Goal: Task Accomplishment & Management: Manage account settings

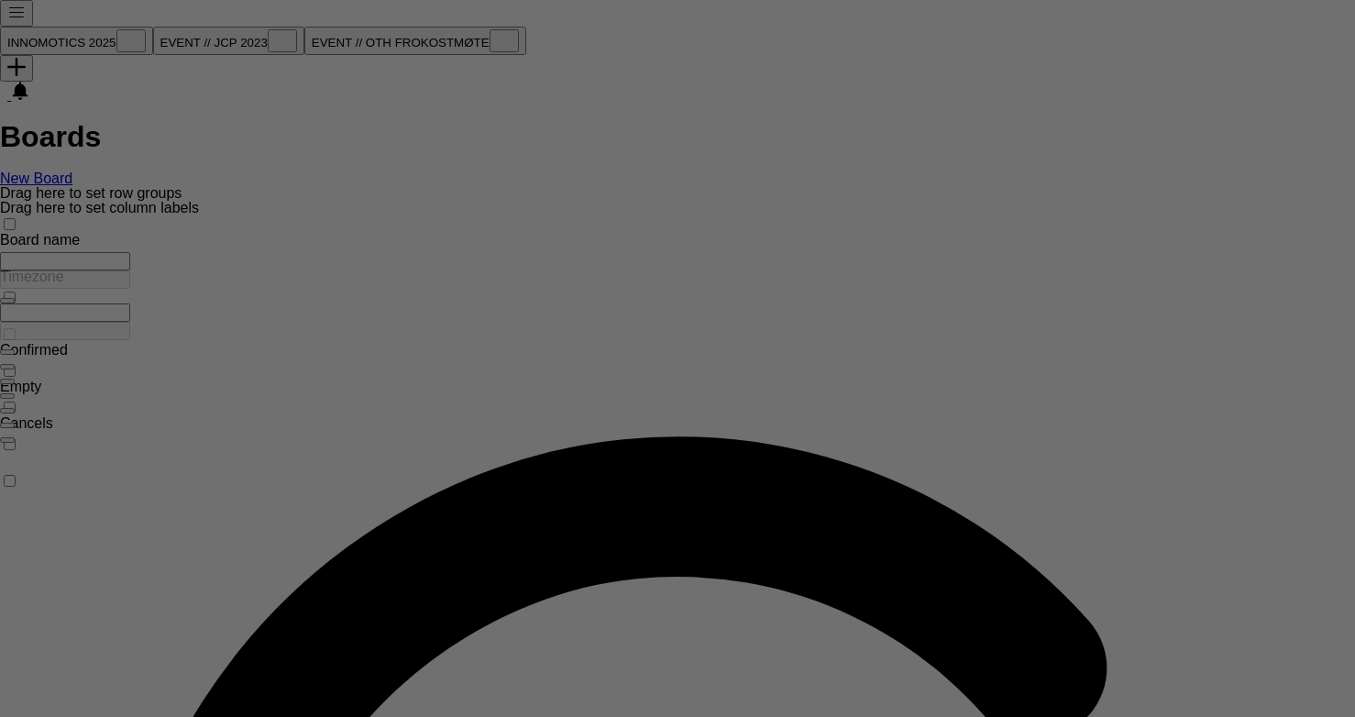
type input "***"
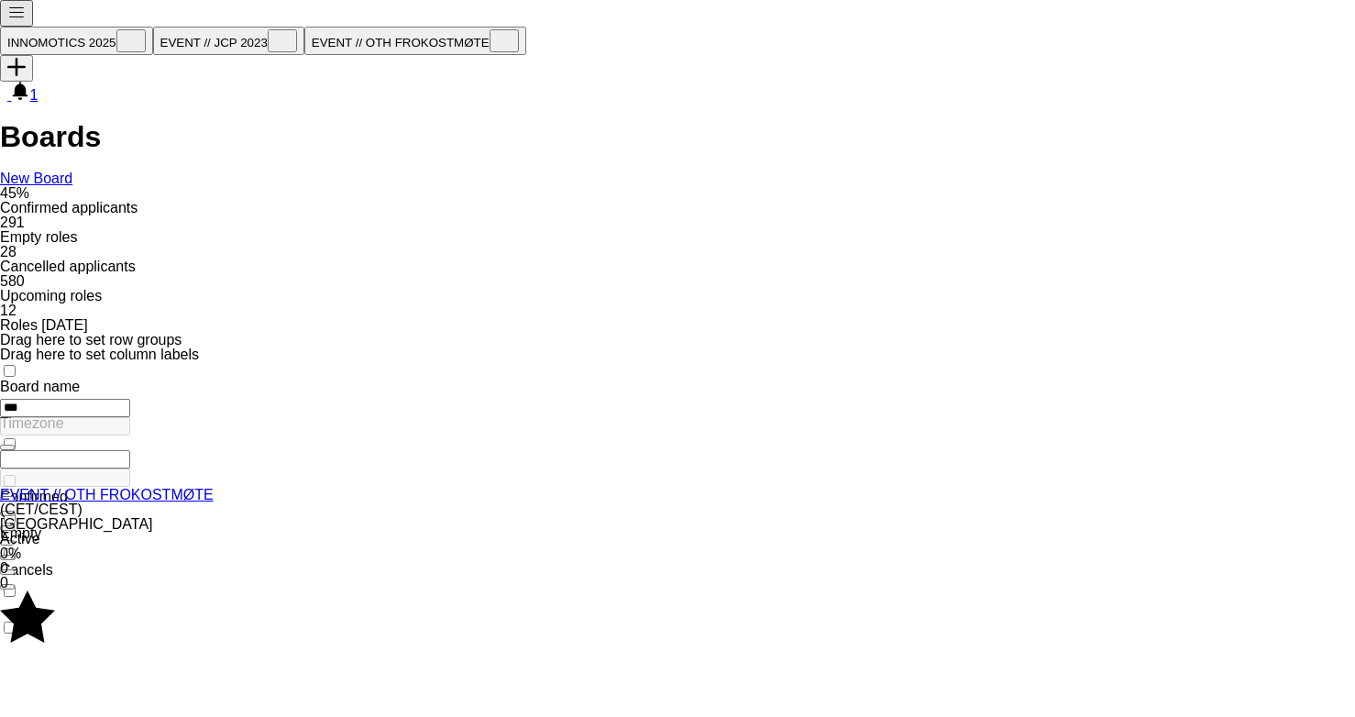
click at [8, 13] on button "Menu" at bounding box center [16, 13] width 33 height 27
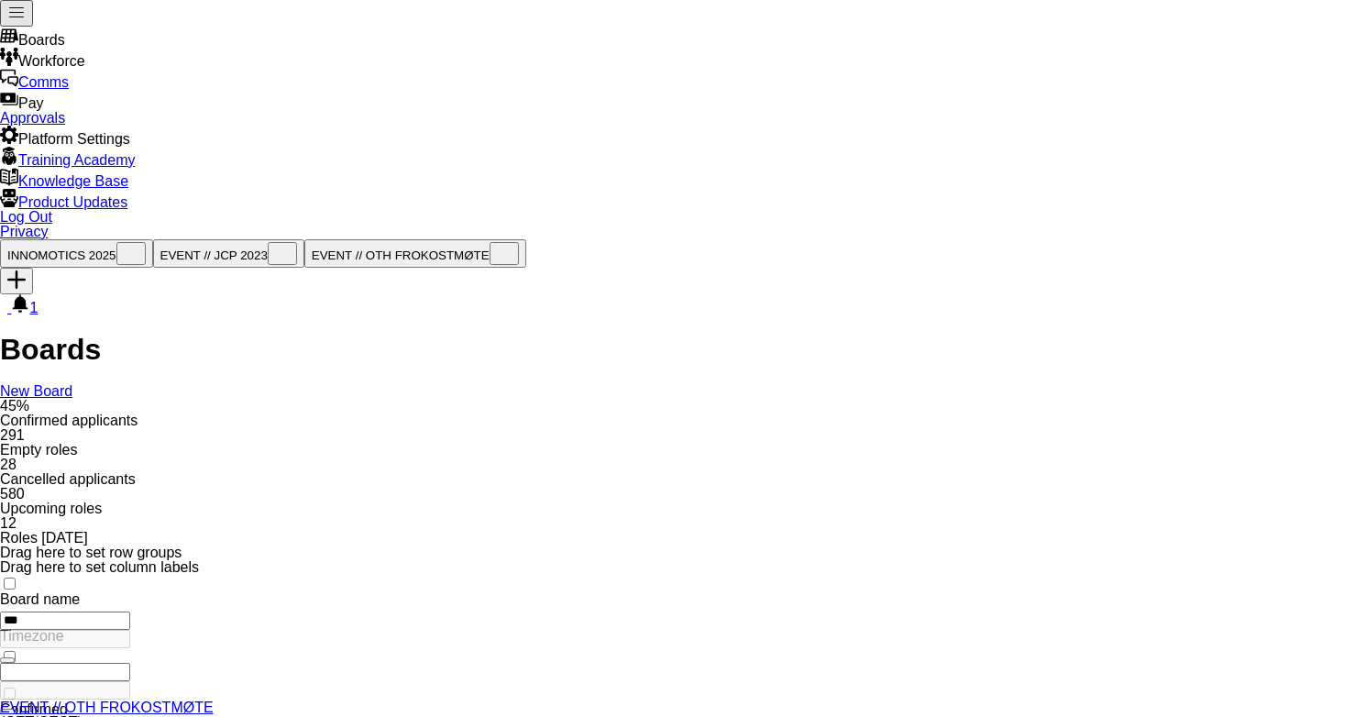
click at [65, 126] on link "Approvals" at bounding box center [32, 118] width 65 height 16
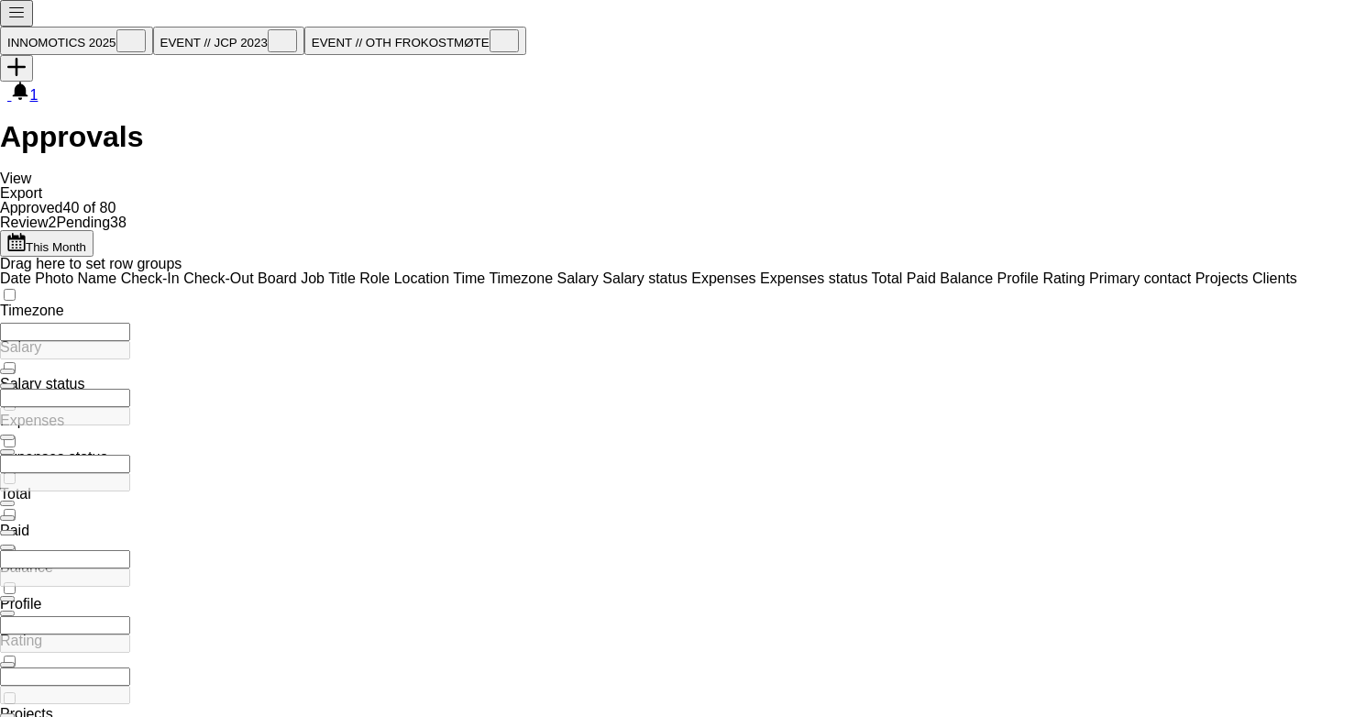
click at [130, 616] on input "Primary contact Filter Input" at bounding box center [65, 625] width 130 height 18
click at [73, 616] on input "**********" at bounding box center [36, 627] width 73 height 22
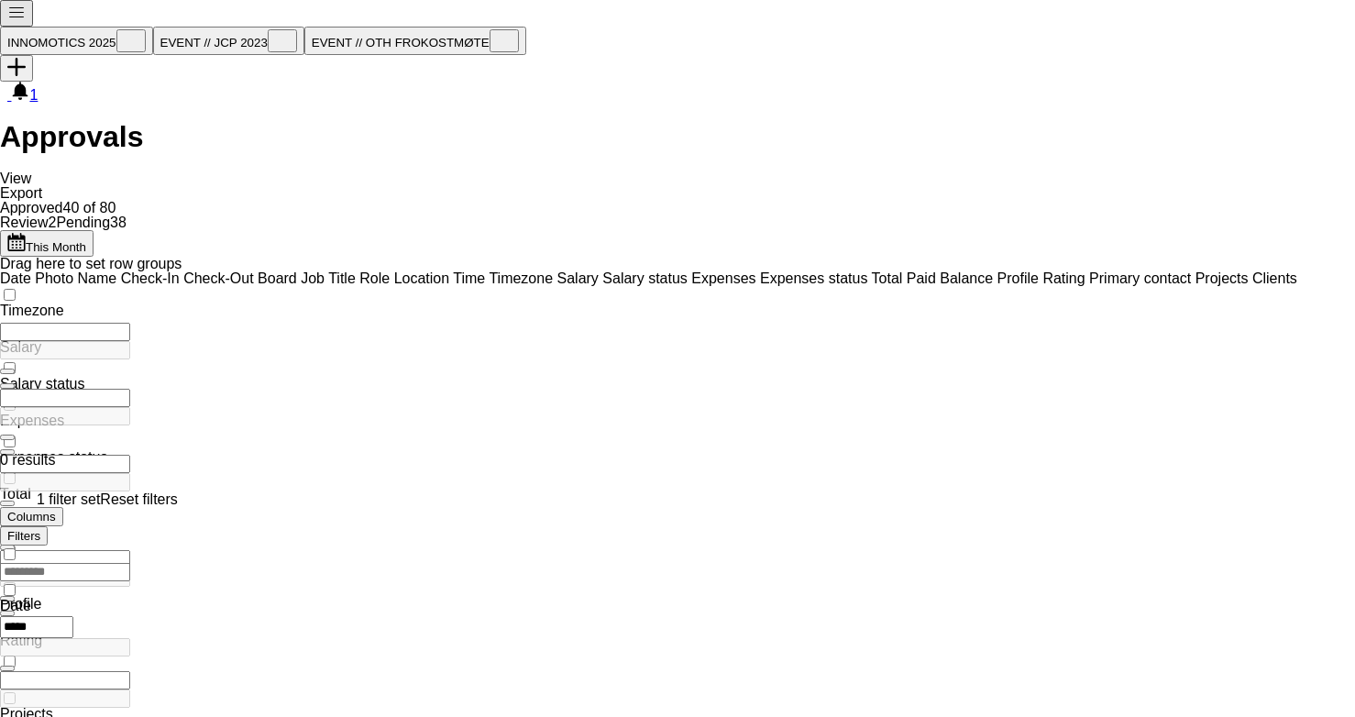
type input "*****"
click at [177, 491] on link "Reset filters" at bounding box center [138, 499] width 77 height 16
click at [73, 616] on input "Primary contact Filter Input" at bounding box center [36, 627] width 73 height 22
type input "*****"
click at [71, 230] on button "This Month This Month" at bounding box center [46, 243] width 93 height 27
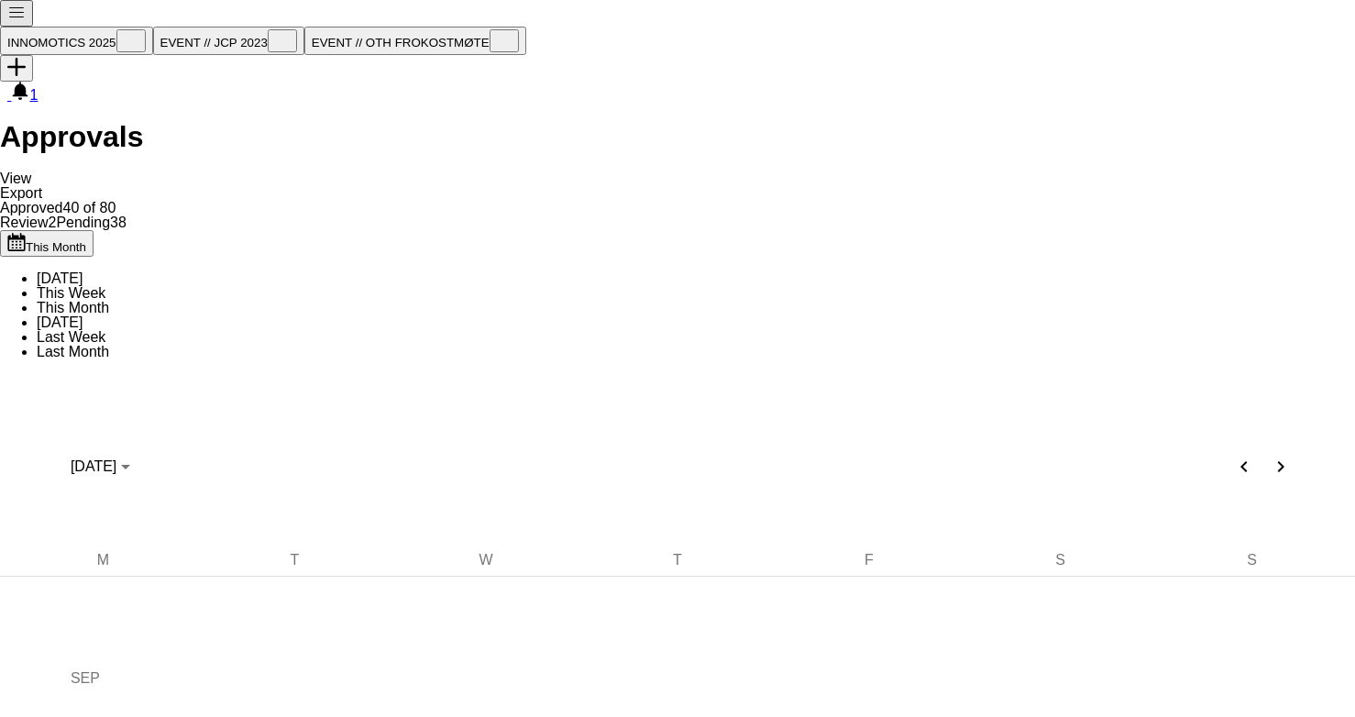
click at [71, 345] on li "Last Month" at bounding box center [696, 352] width 1318 height 15
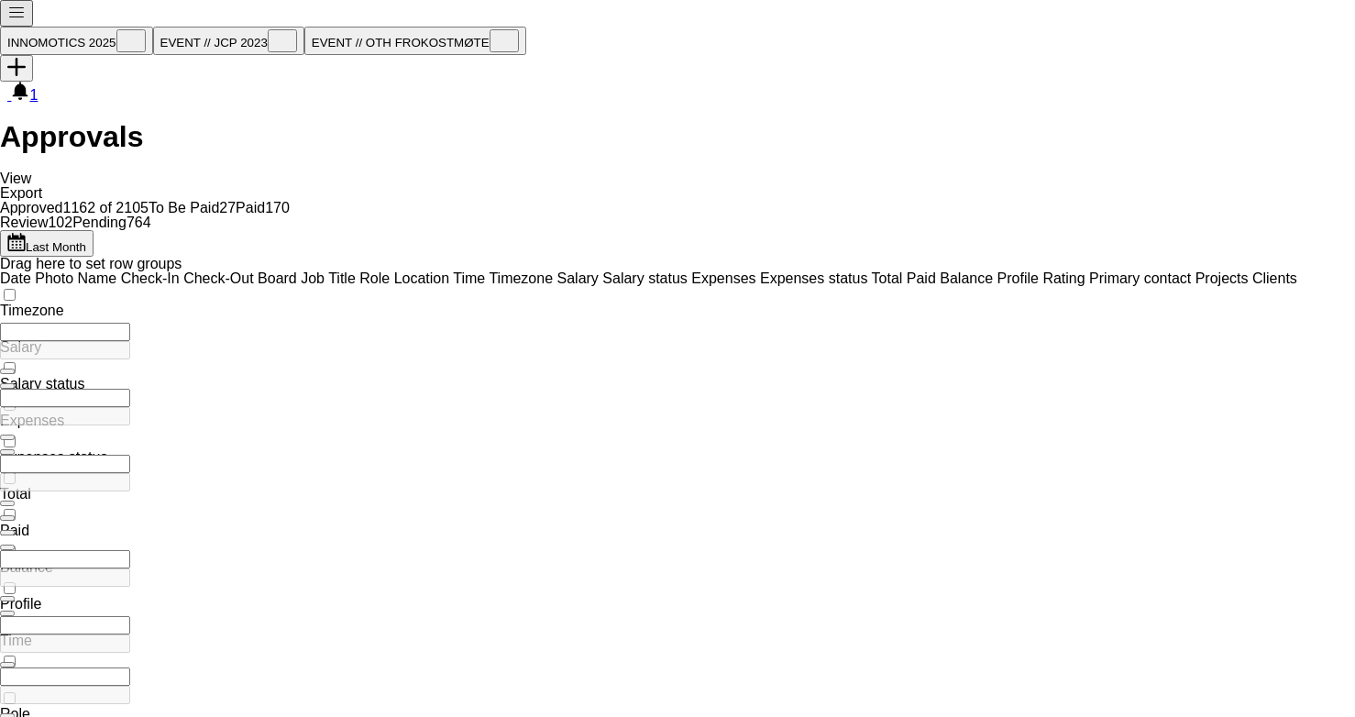
scroll to position [0, 870]
click at [130, 616] on input "*****" at bounding box center [65, 625] width 130 height 18
type input "**********"
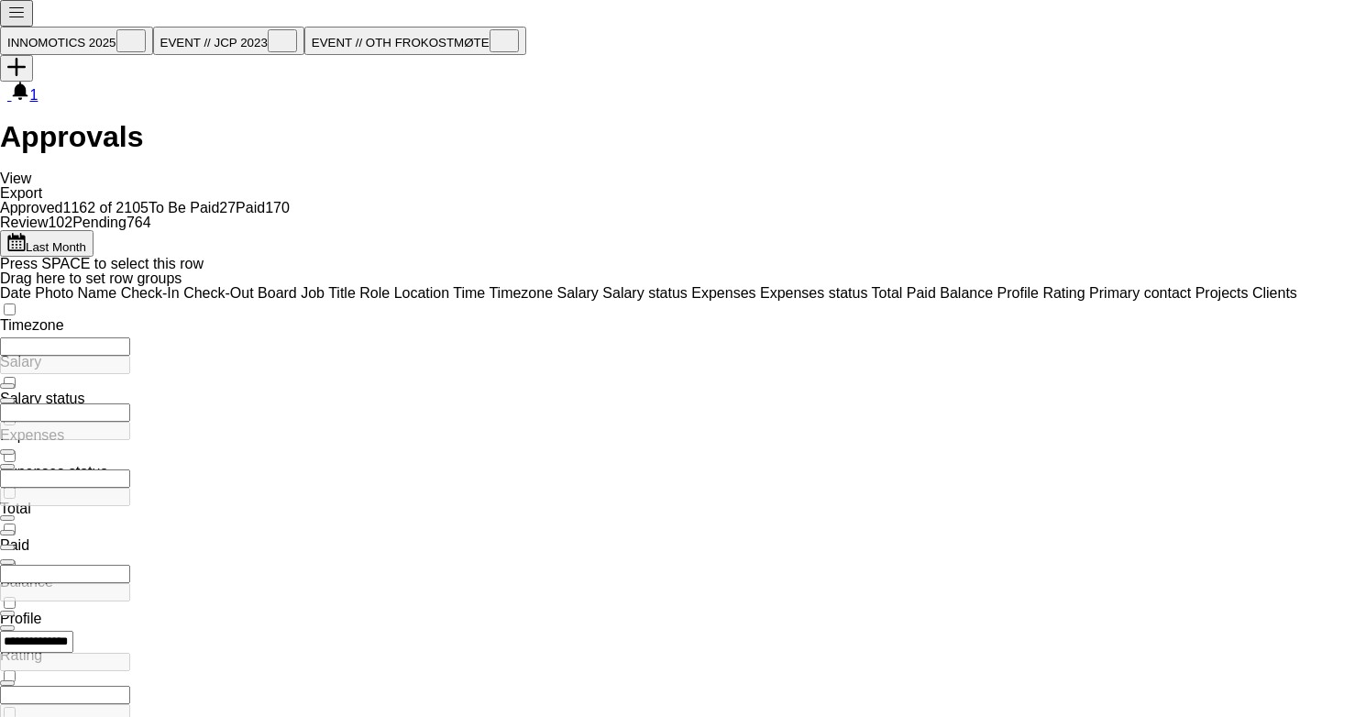
click at [33, 55] on button "Add" at bounding box center [16, 68] width 33 height 27
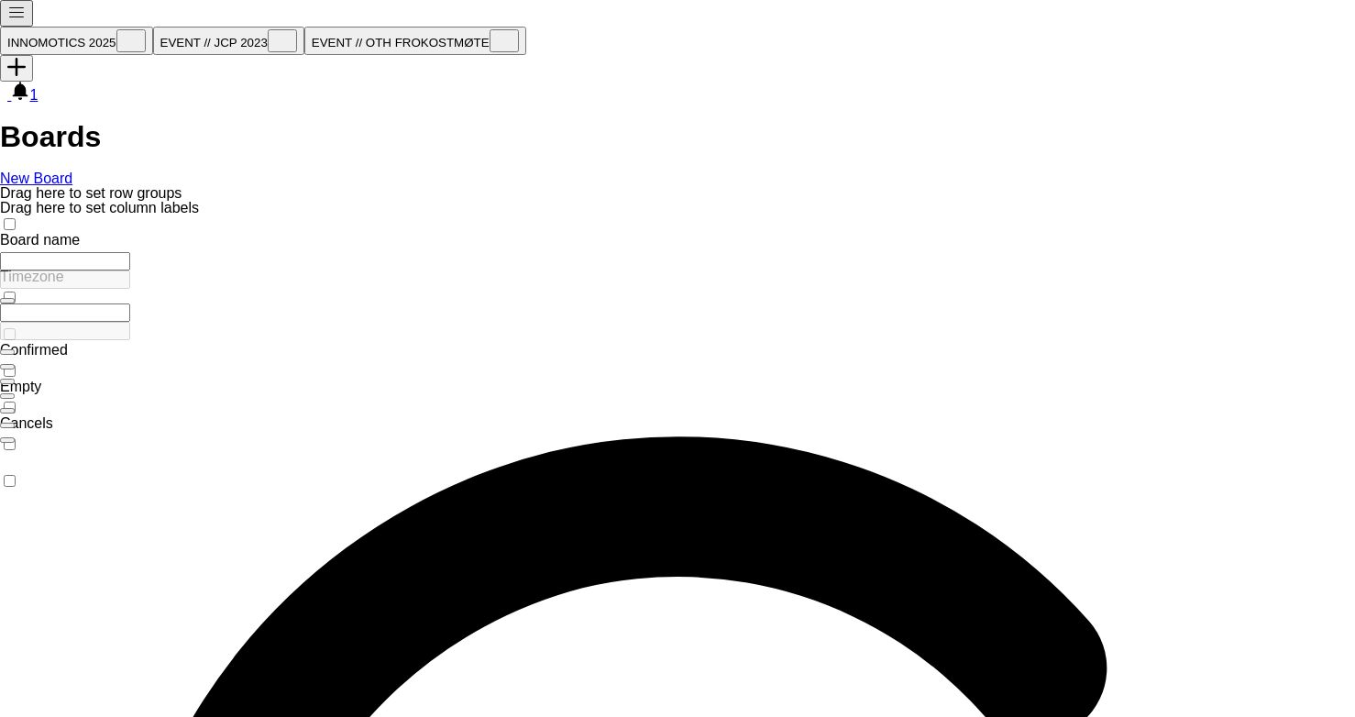
click at [33, 55] on button "Add" at bounding box center [16, 68] width 33 height 27
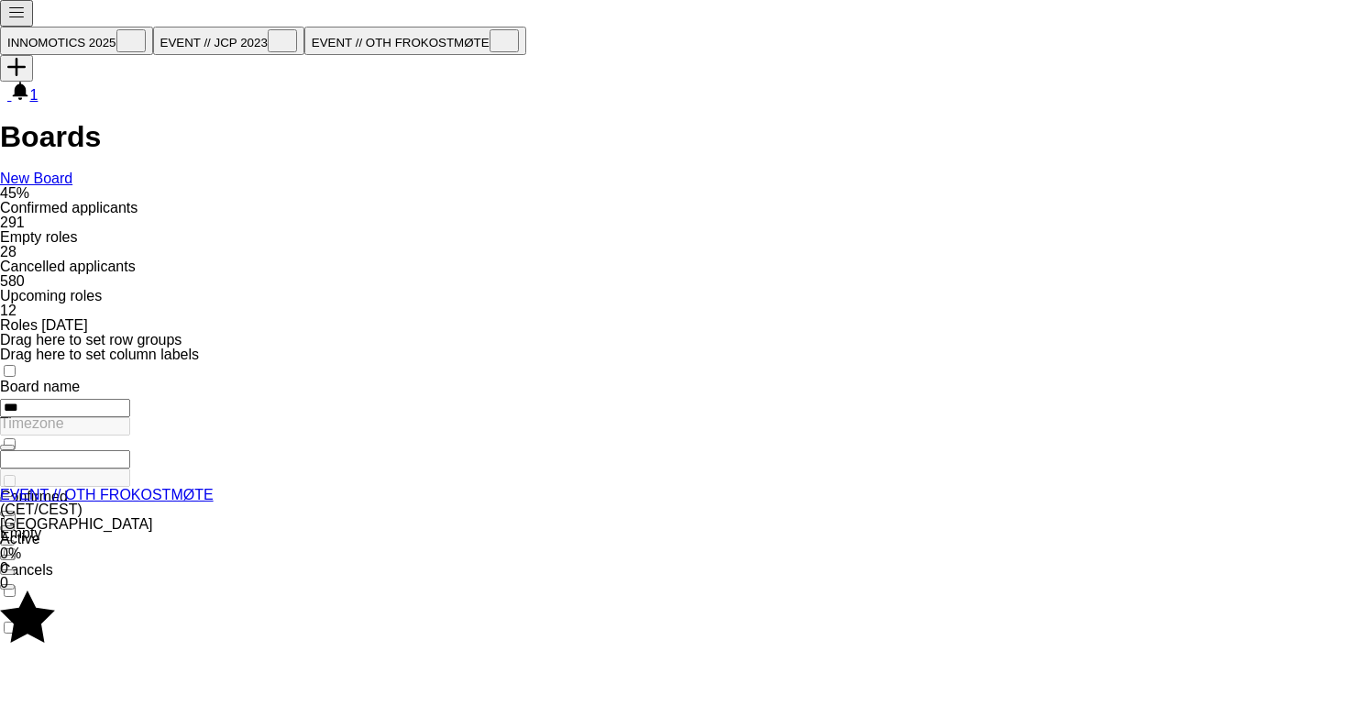
click at [130, 399] on input "***" at bounding box center [65, 408] width 130 height 18
type input "*******"
click at [115, 487] on link "EVENT // Bravida" at bounding box center [57, 495] width 115 height 16
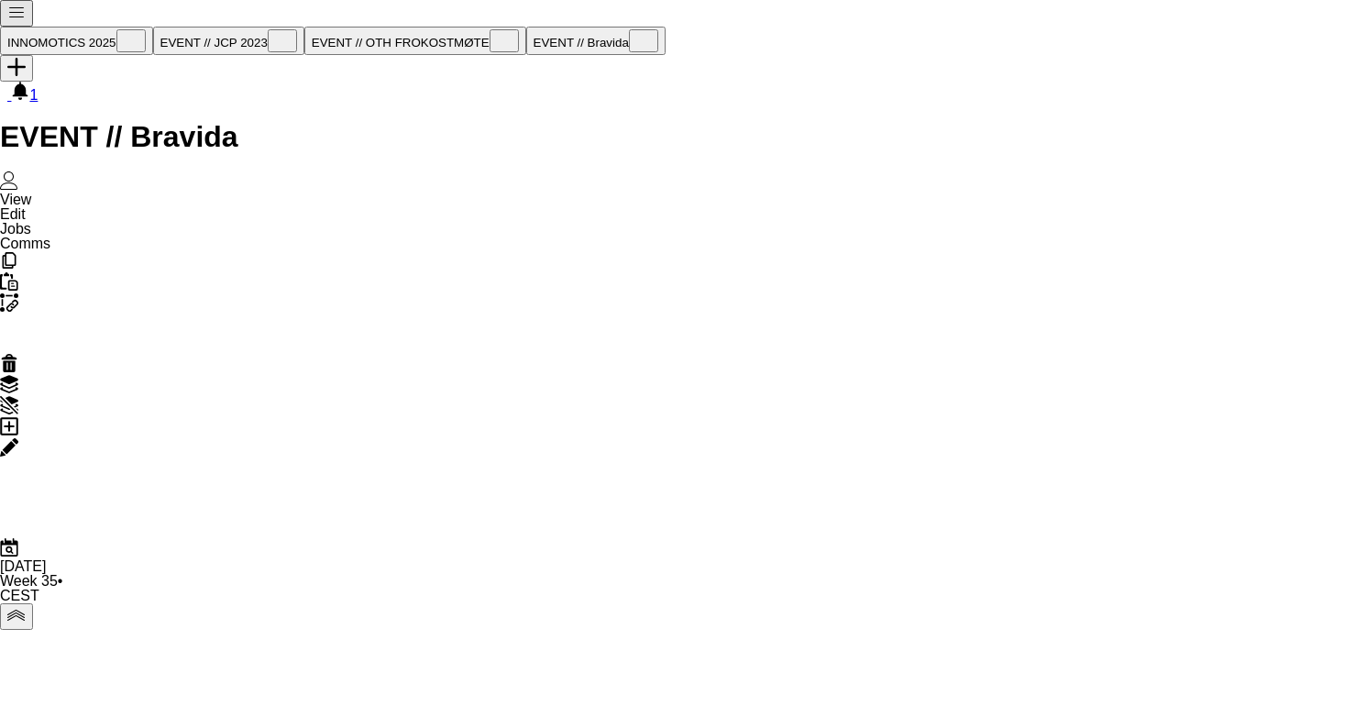
click at [254, 438] on div "Edit" at bounding box center [677, 448] width 1355 height 21
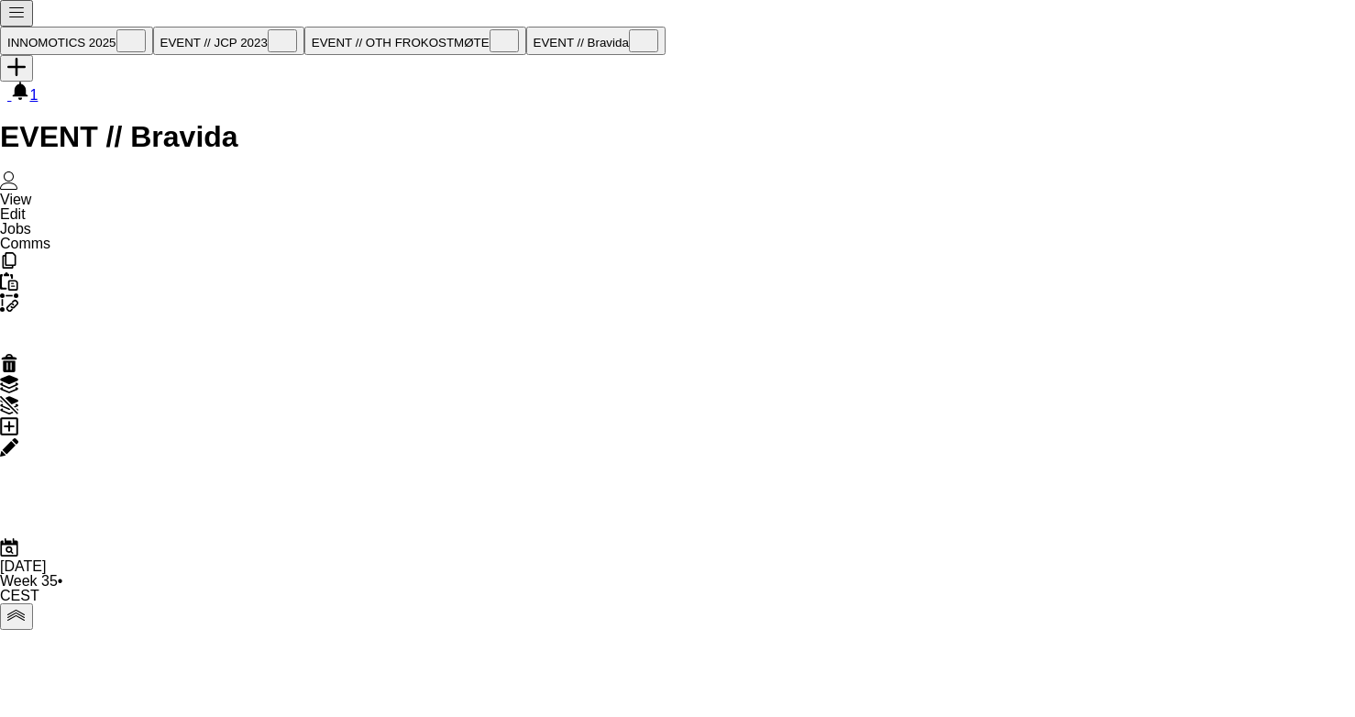
click at [18, 438] on icon "Edit" at bounding box center [9, 447] width 18 height 18
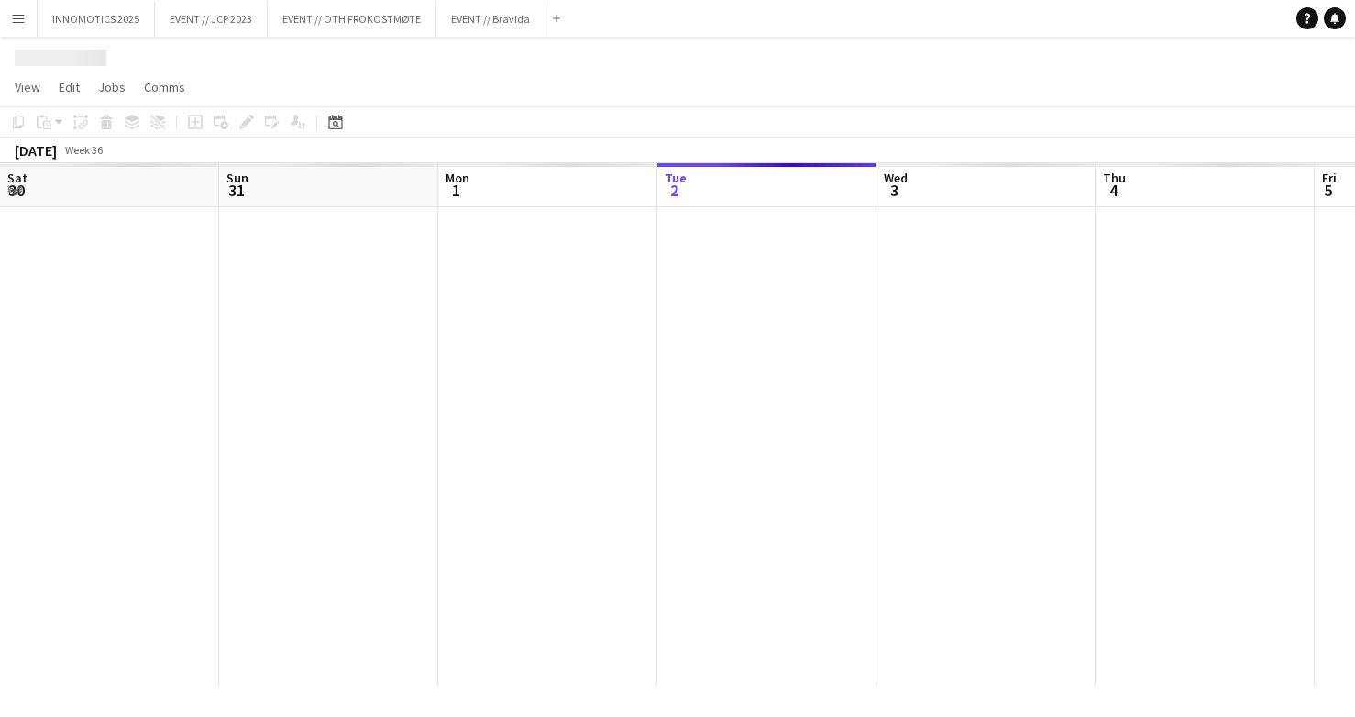
scroll to position [0, 438]
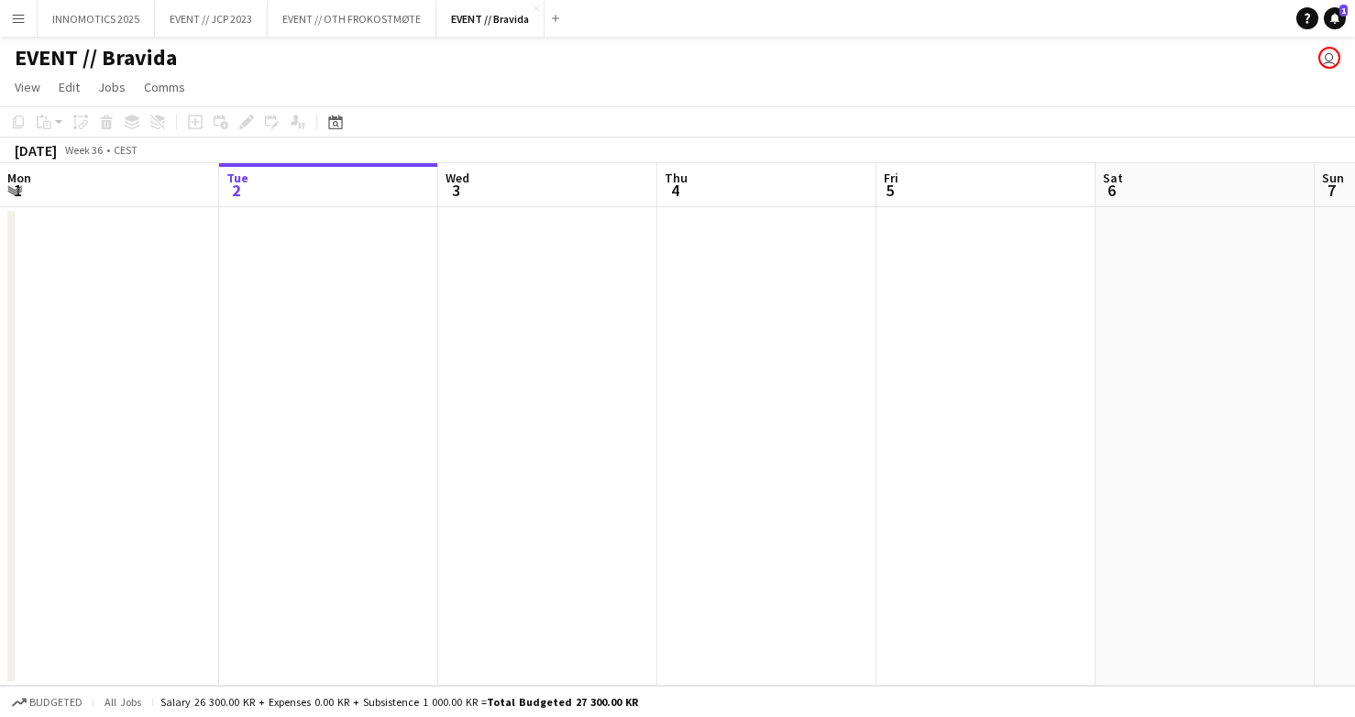
click at [13, 20] on app-icon "Menu" at bounding box center [18, 18] width 15 height 15
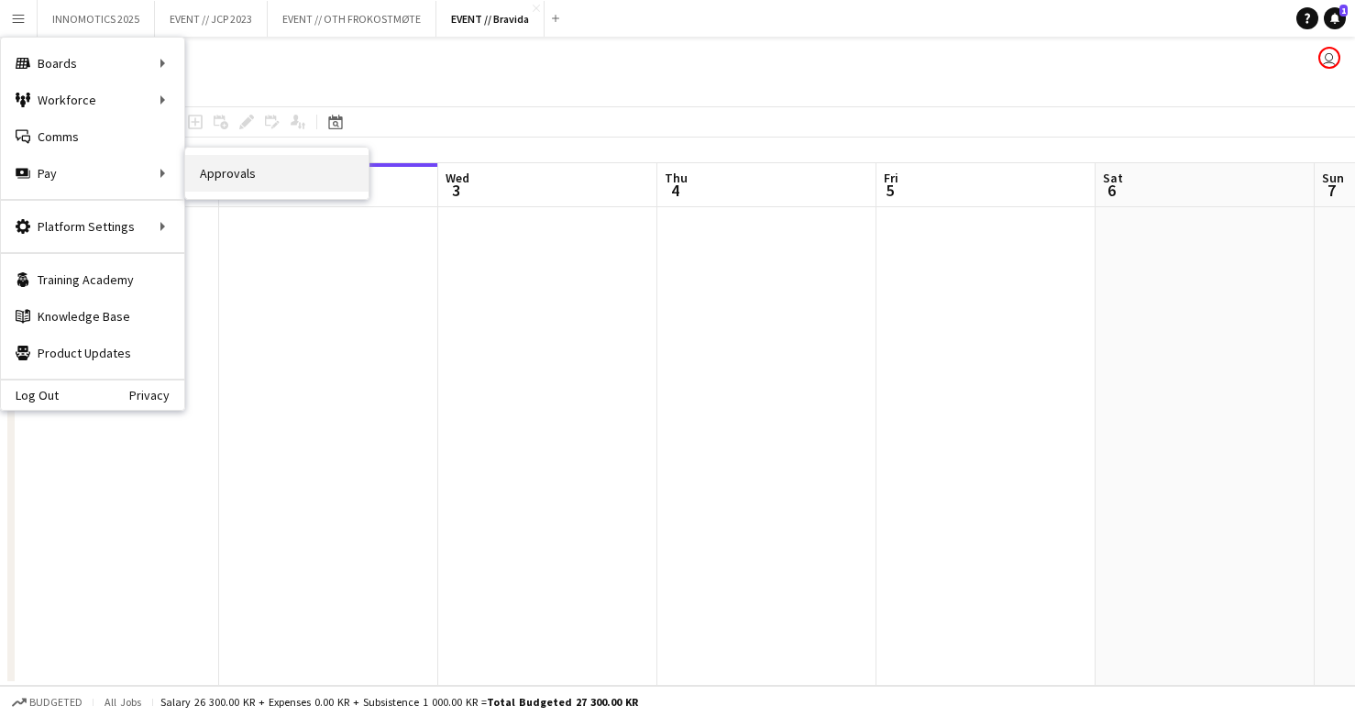
click at [256, 187] on link "Approvals" at bounding box center [276, 173] width 183 height 37
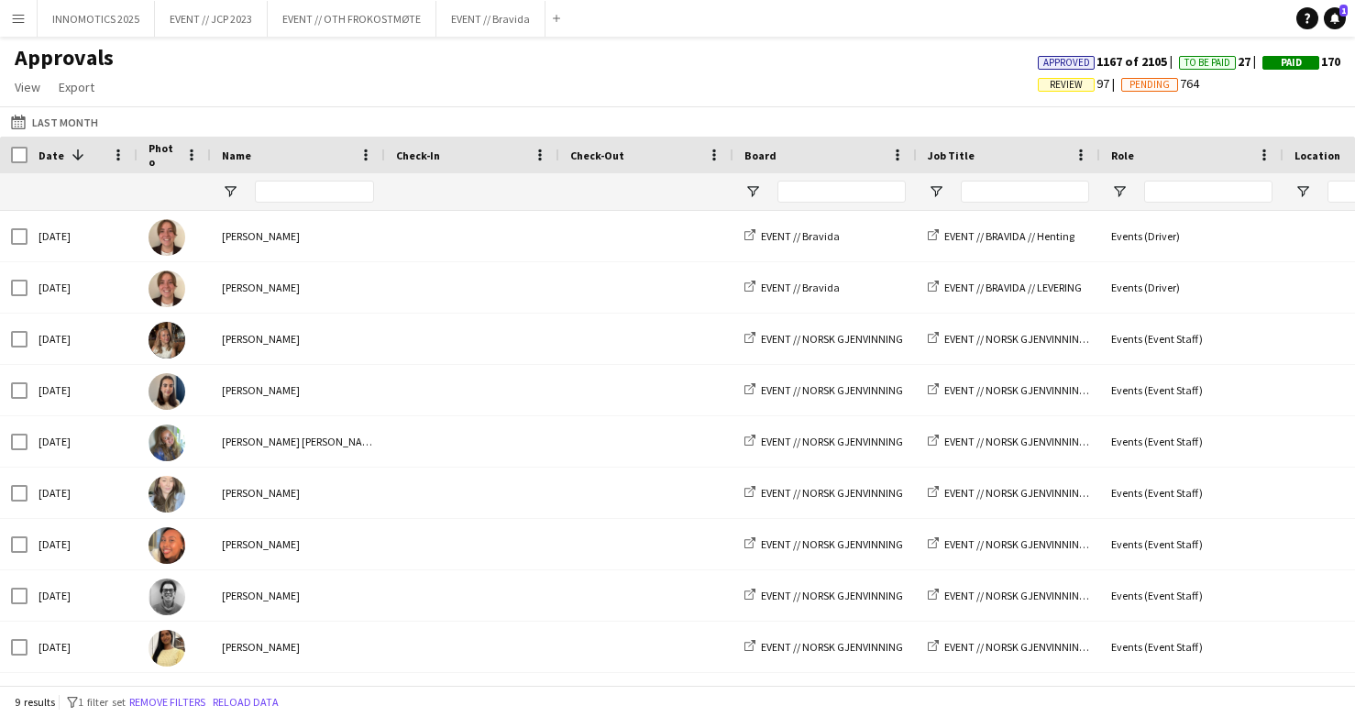
click at [829, 66] on div "Approvals View Customise view Customise filters Reset Filters Reset View Reset …" at bounding box center [677, 75] width 1355 height 62
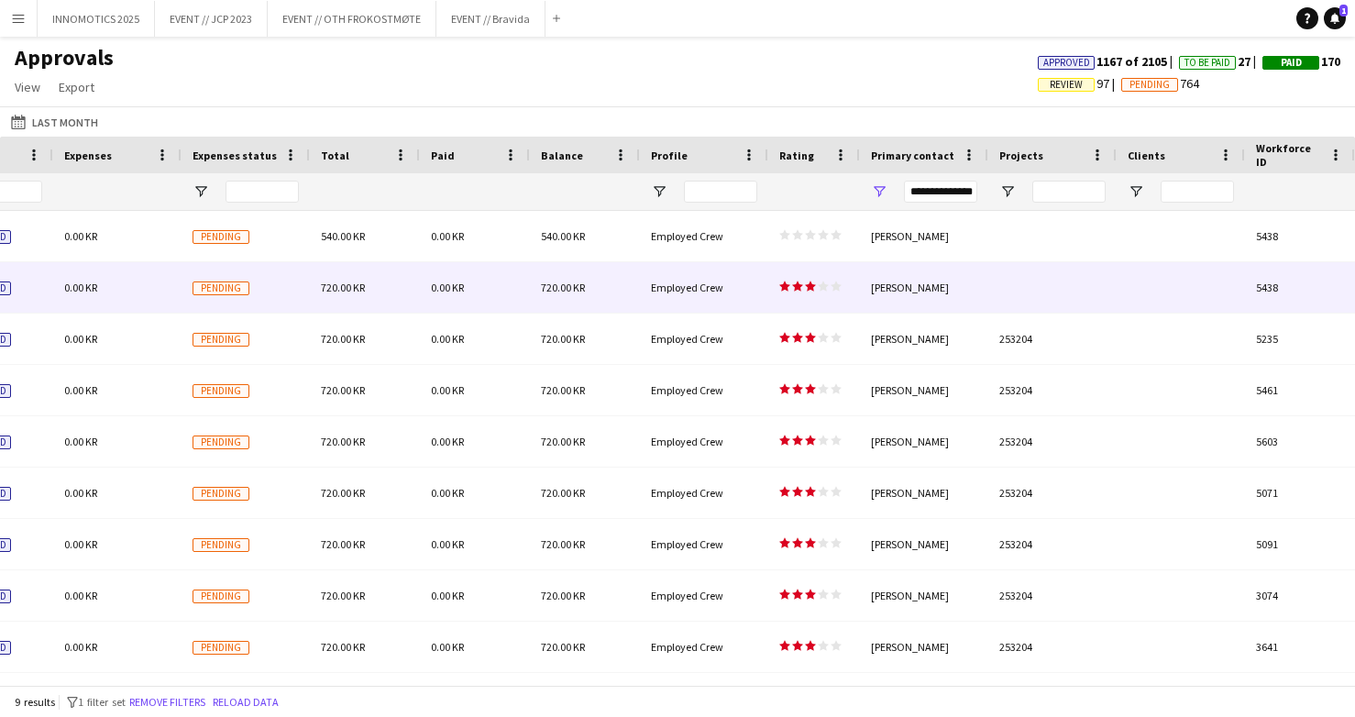
click at [1020, 282] on div at bounding box center [1052, 287] width 128 height 50
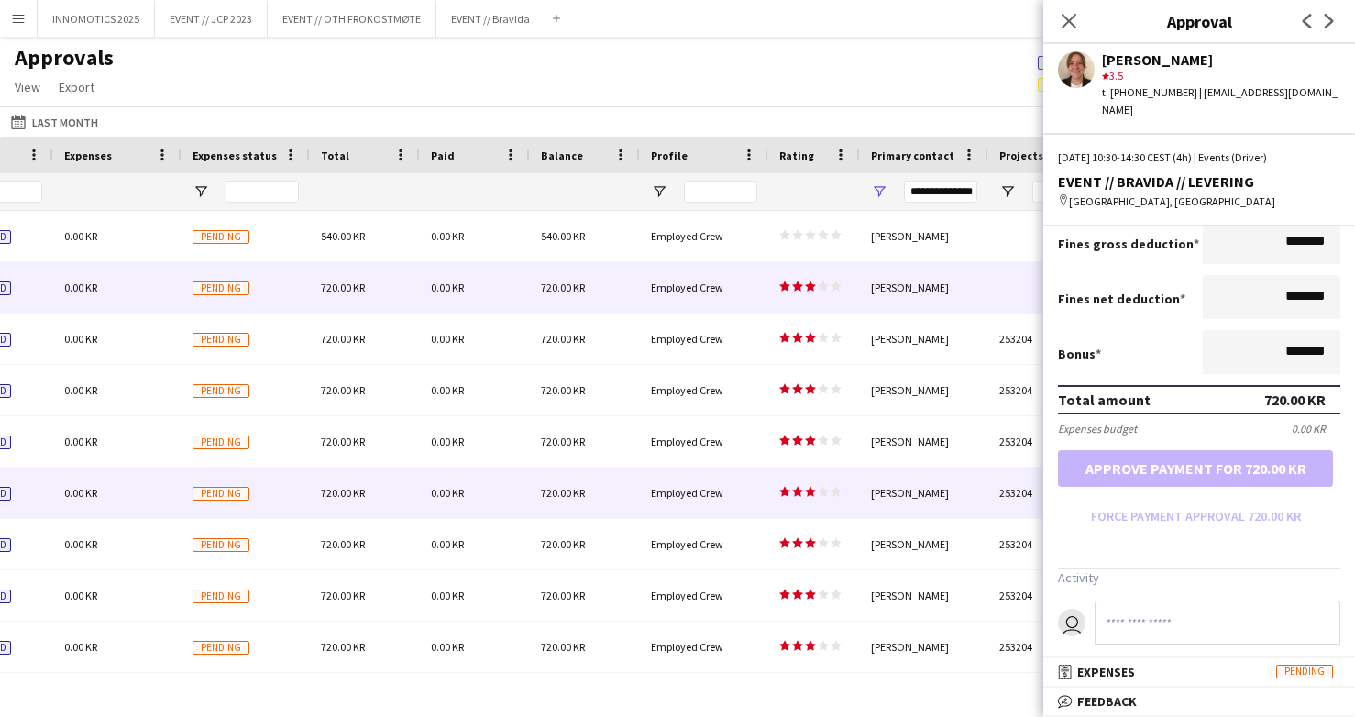
click at [879, 498] on div "[PERSON_NAME]" at bounding box center [924, 492] width 128 height 50
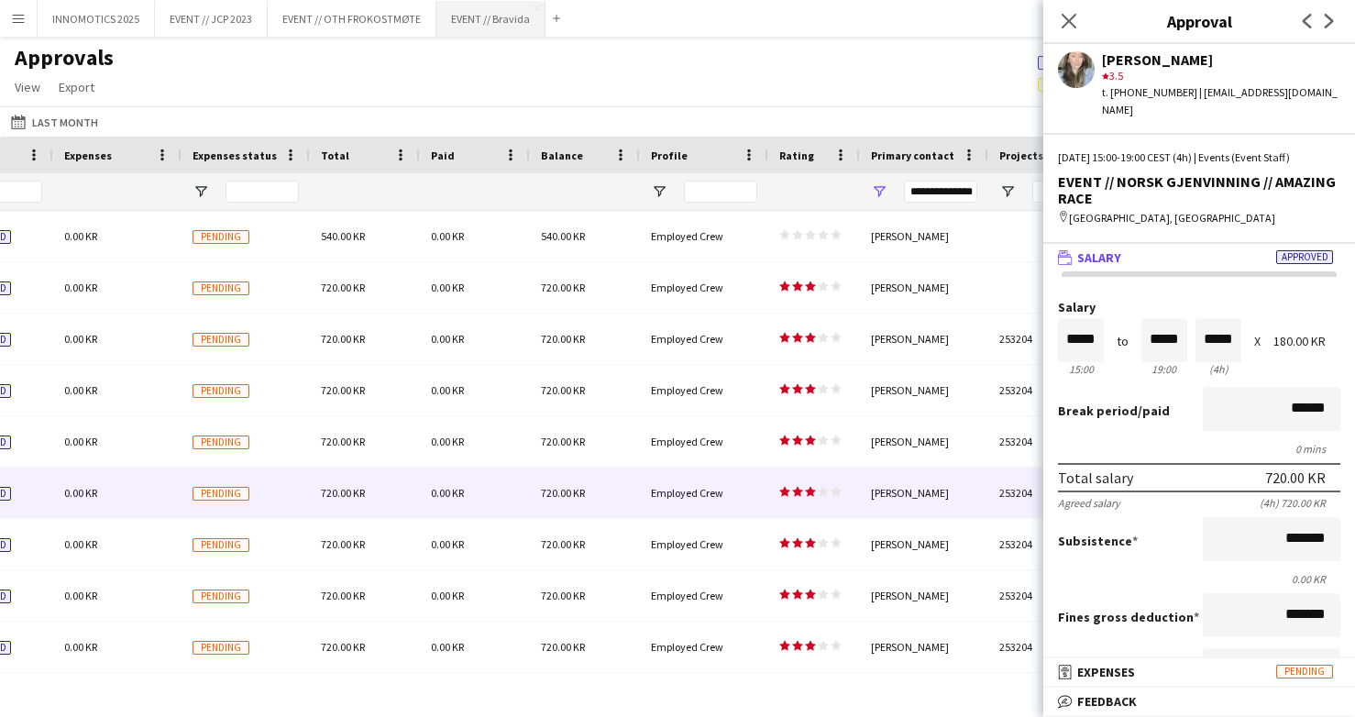
click at [467, 16] on button "EVENT // Bravida Close" at bounding box center [490, 19] width 109 height 36
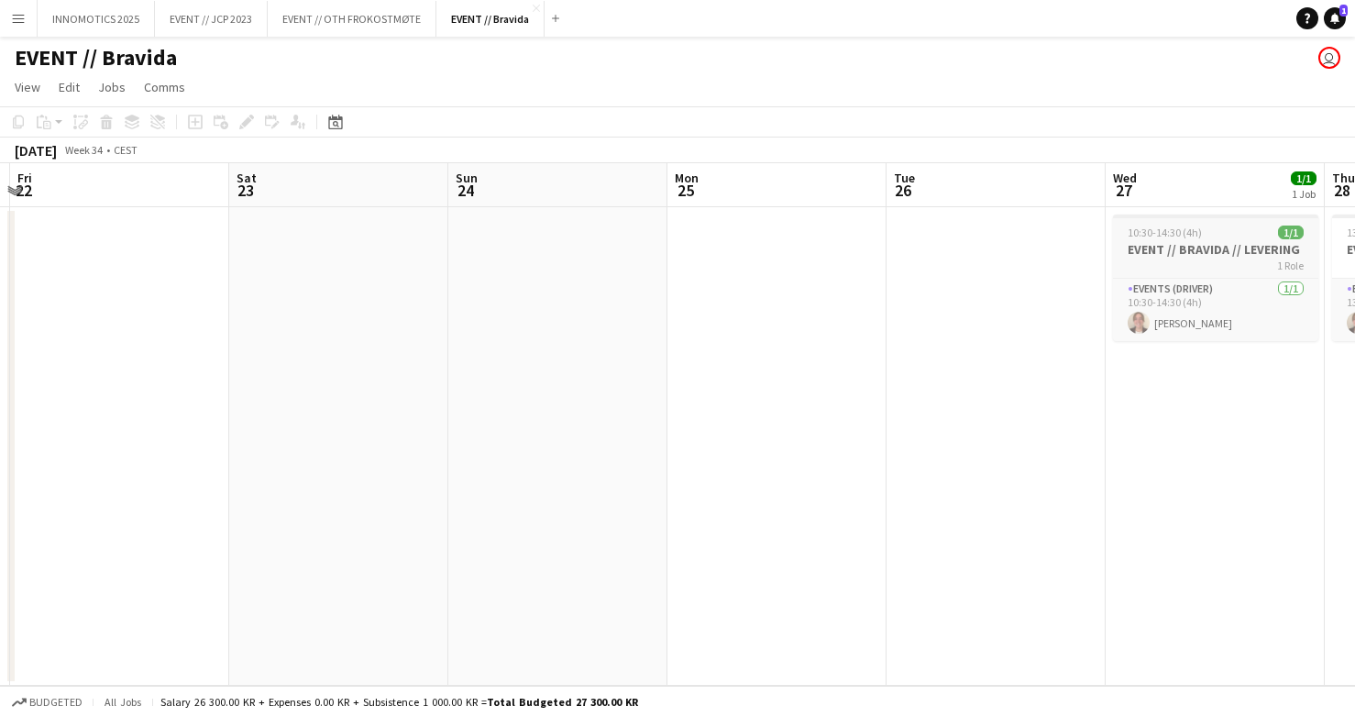
click at [1154, 245] on h3 "EVENT // BRAVIDA // LEVERING" at bounding box center [1215, 249] width 205 height 16
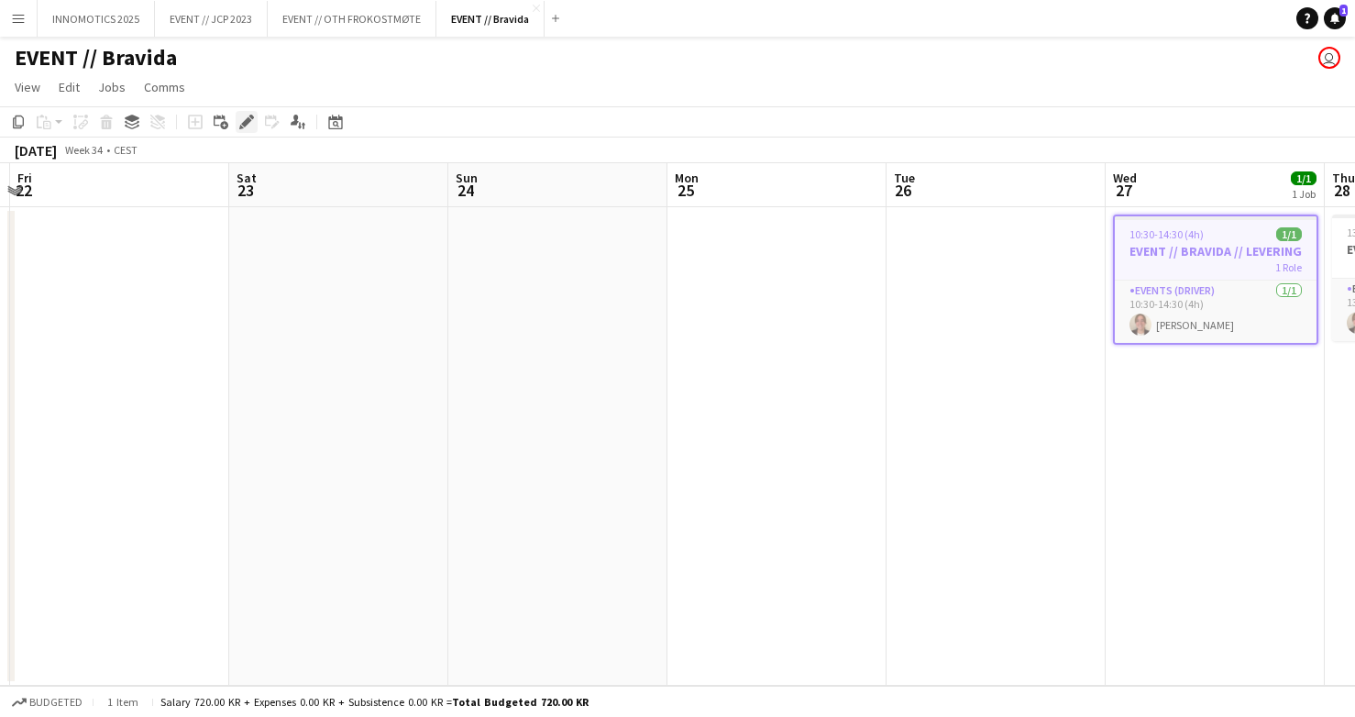
click at [247, 126] on icon "Edit" at bounding box center [246, 122] width 15 height 15
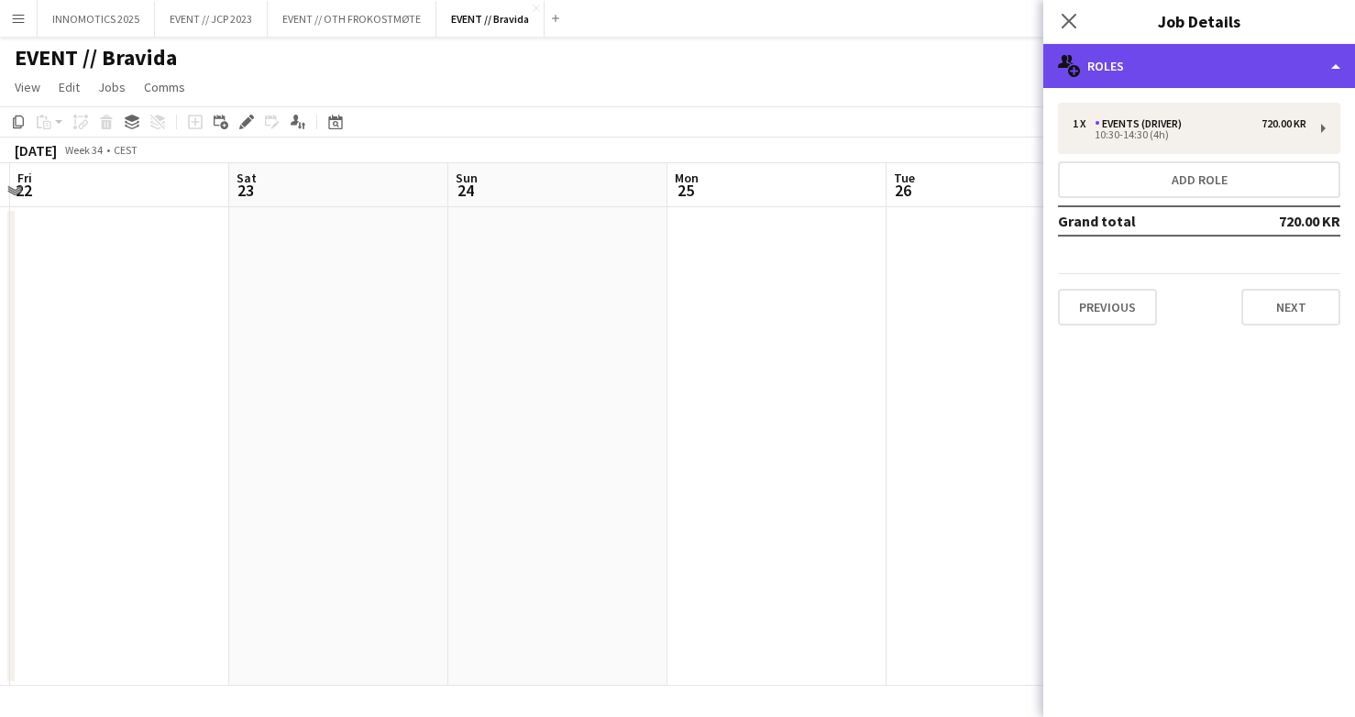
click at [1167, 84] on div "multiple-users-add Roles" at bounding box center [1199, 66] width 312 height 44
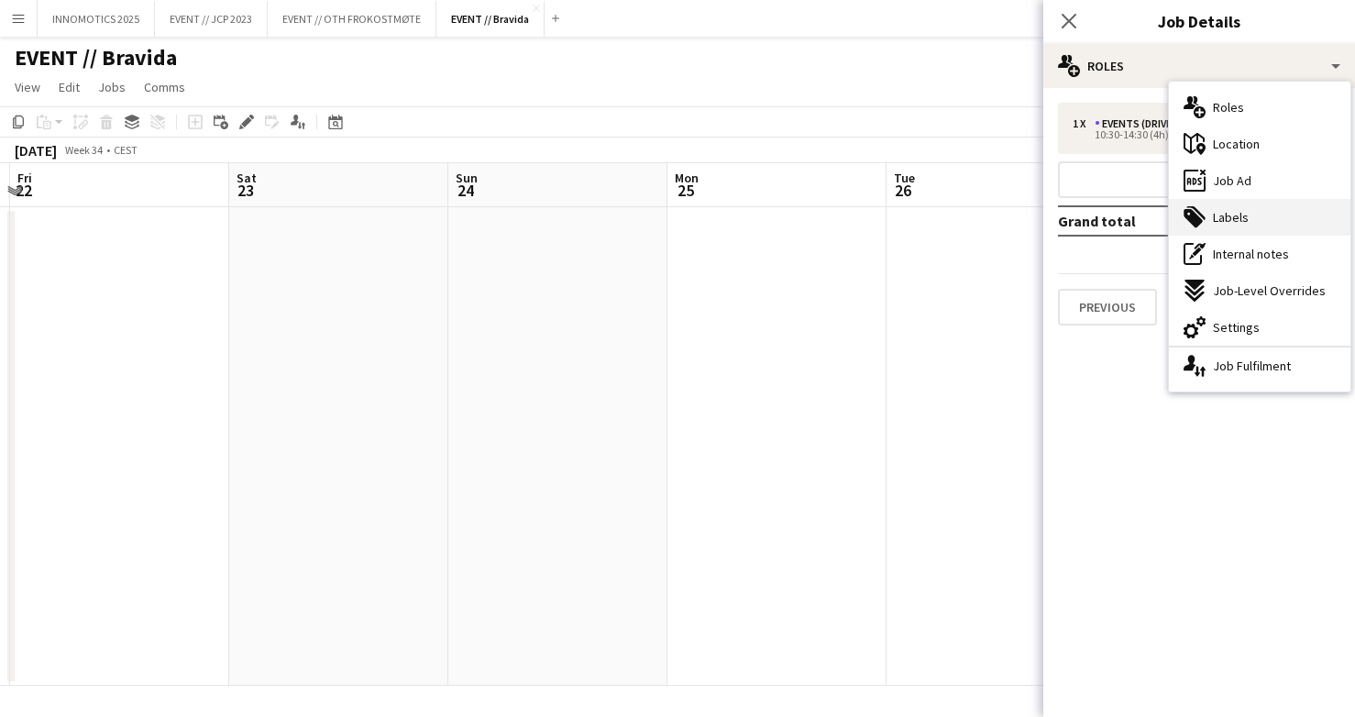
click at [1247, 228] on div "tags-double Labels" at bounding box center [1259, 217] width 181 height 37
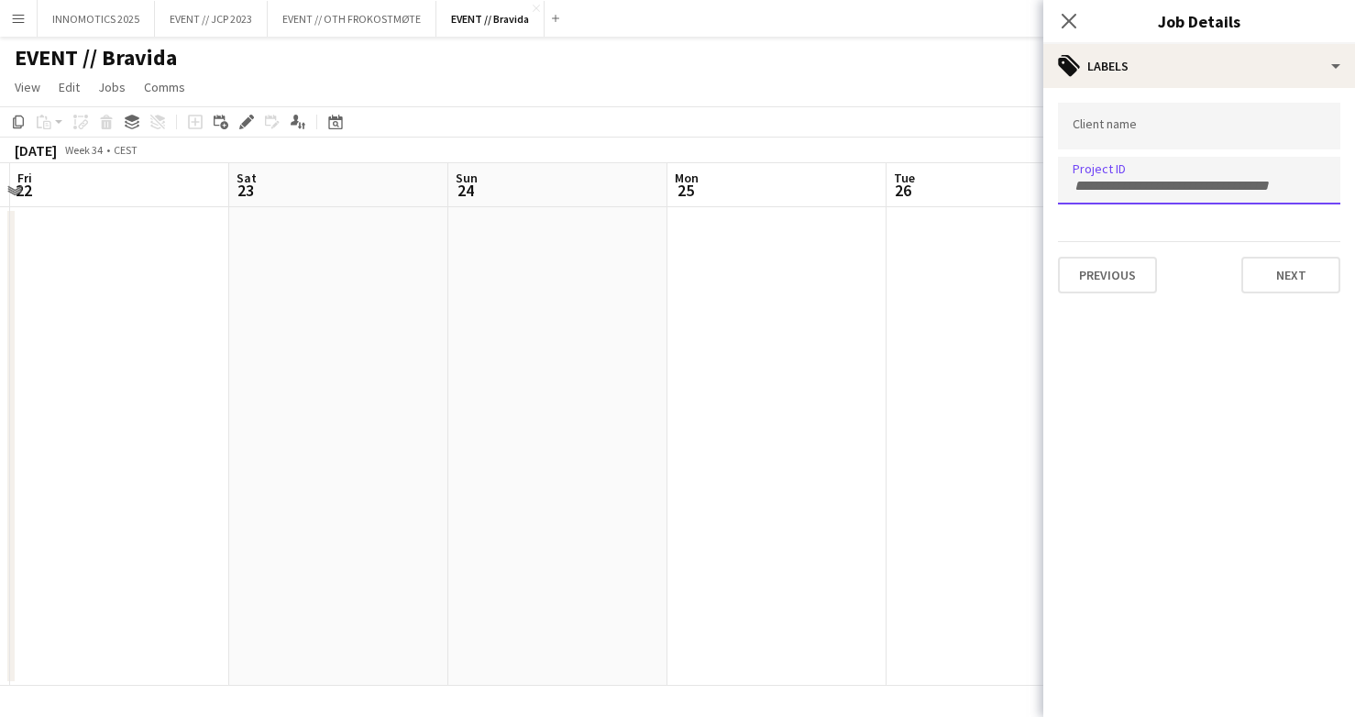
click at [1148, 171] on div at bounding box center [1199, 180] width 282 height 47
paste input "******"
type input "******"
click at [1255, 278] on button "Next" at bounding box center [1290, 275] width 99 height 37
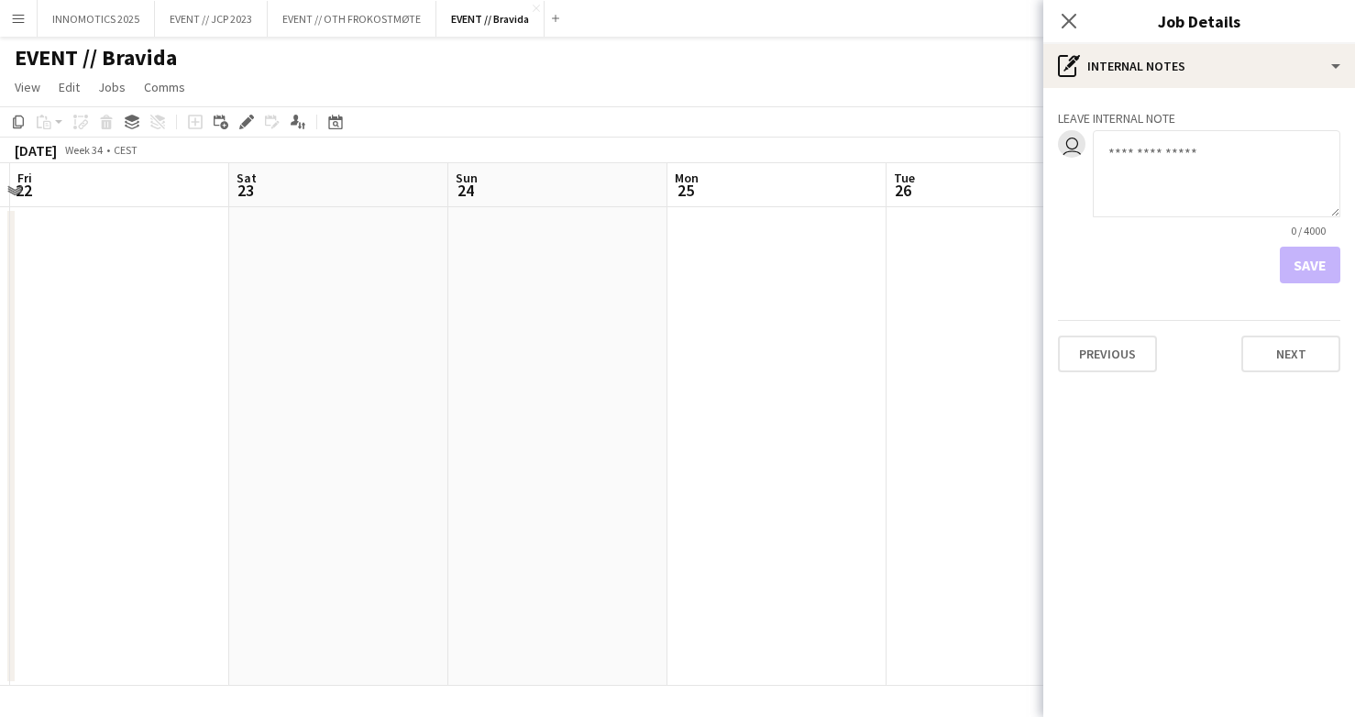
click at [896, 354] on app-date-cell at bounding box center [995, 446] width 219 height 478
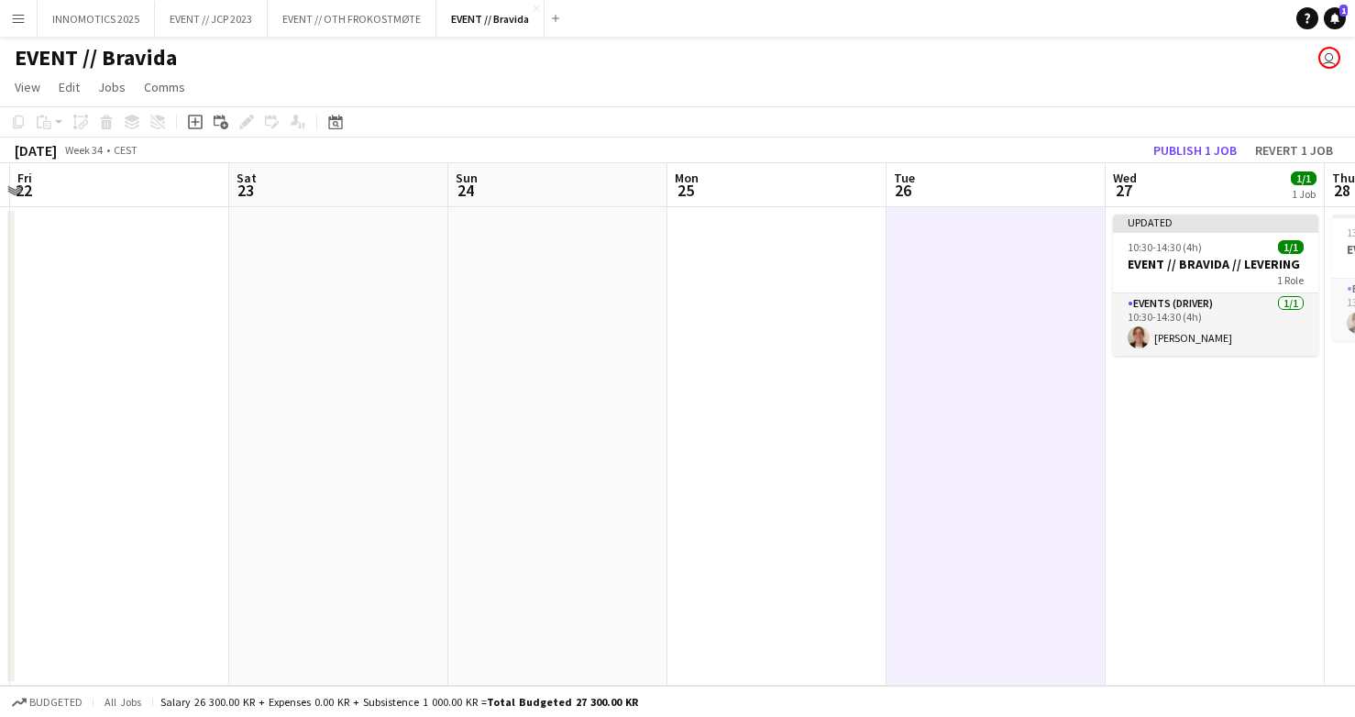
click at [943, 306] on app-date-cell at bounding box center [995, 446] width 219 height 478
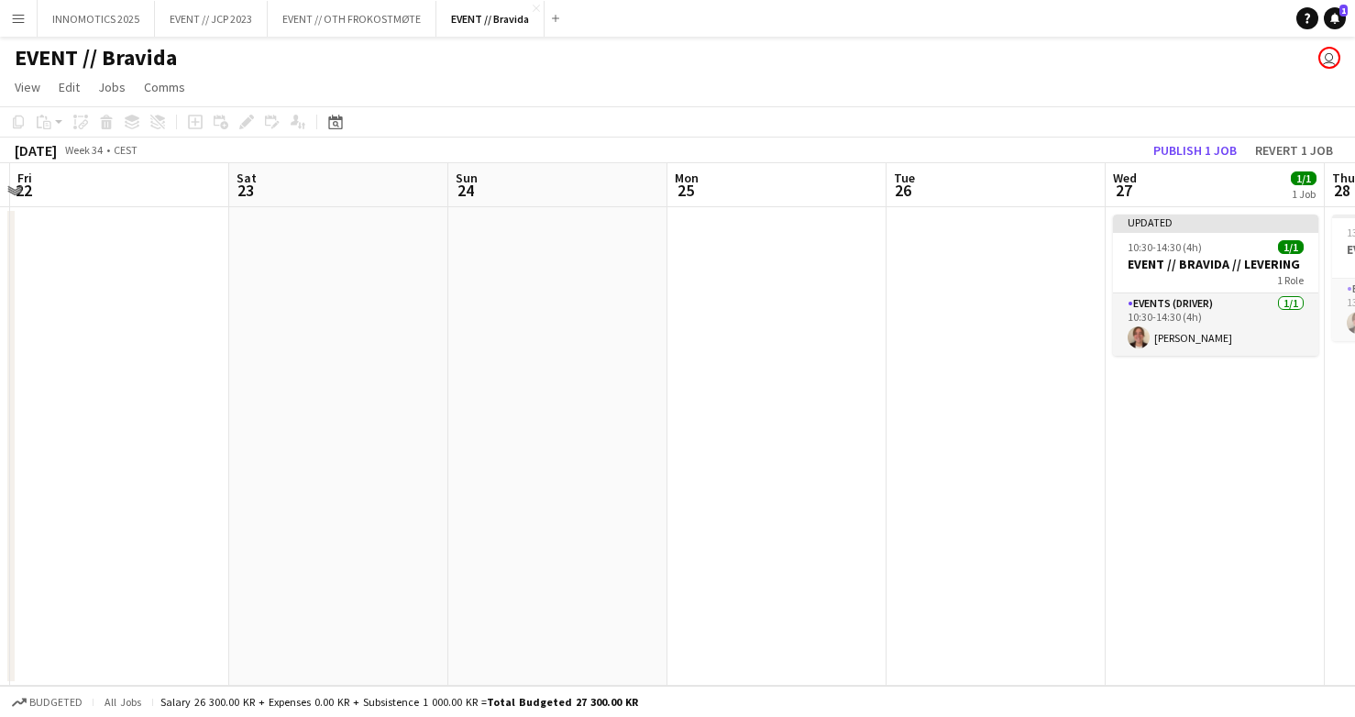
click at [854, 308] on app-date-cell at bounding box center [776, 446] width 219 height 478
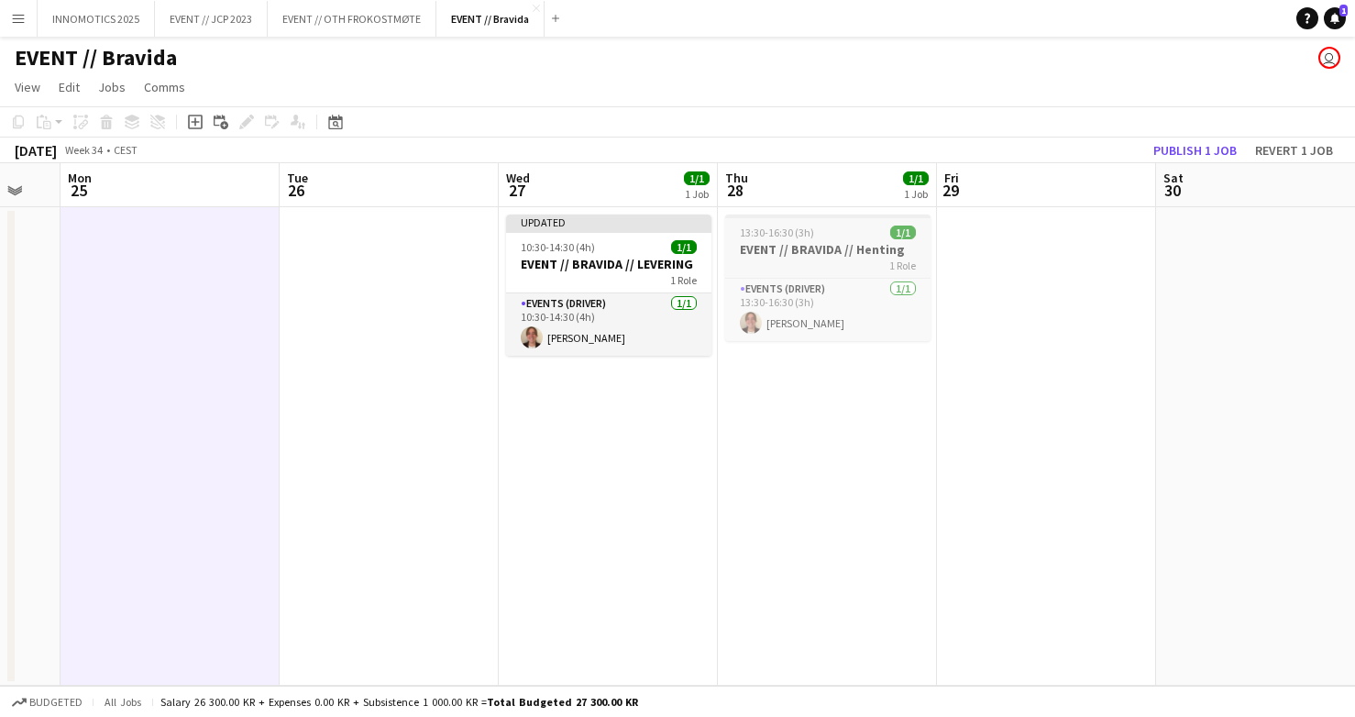
click at [830, 258] on div "1 Role" at bounding box center [827, 265] width 205 height 15
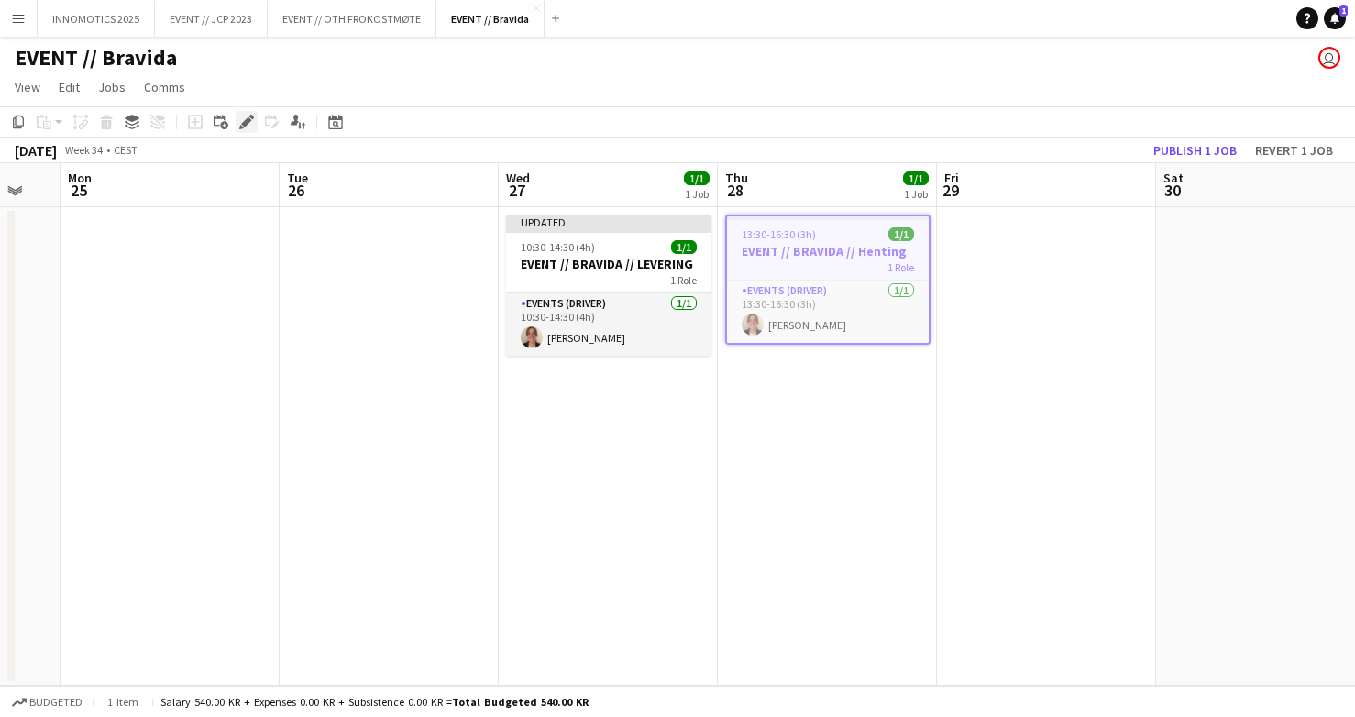
click at [243, 115] on icon "Edit" at bounding box center [246, 122] width 15 height 15
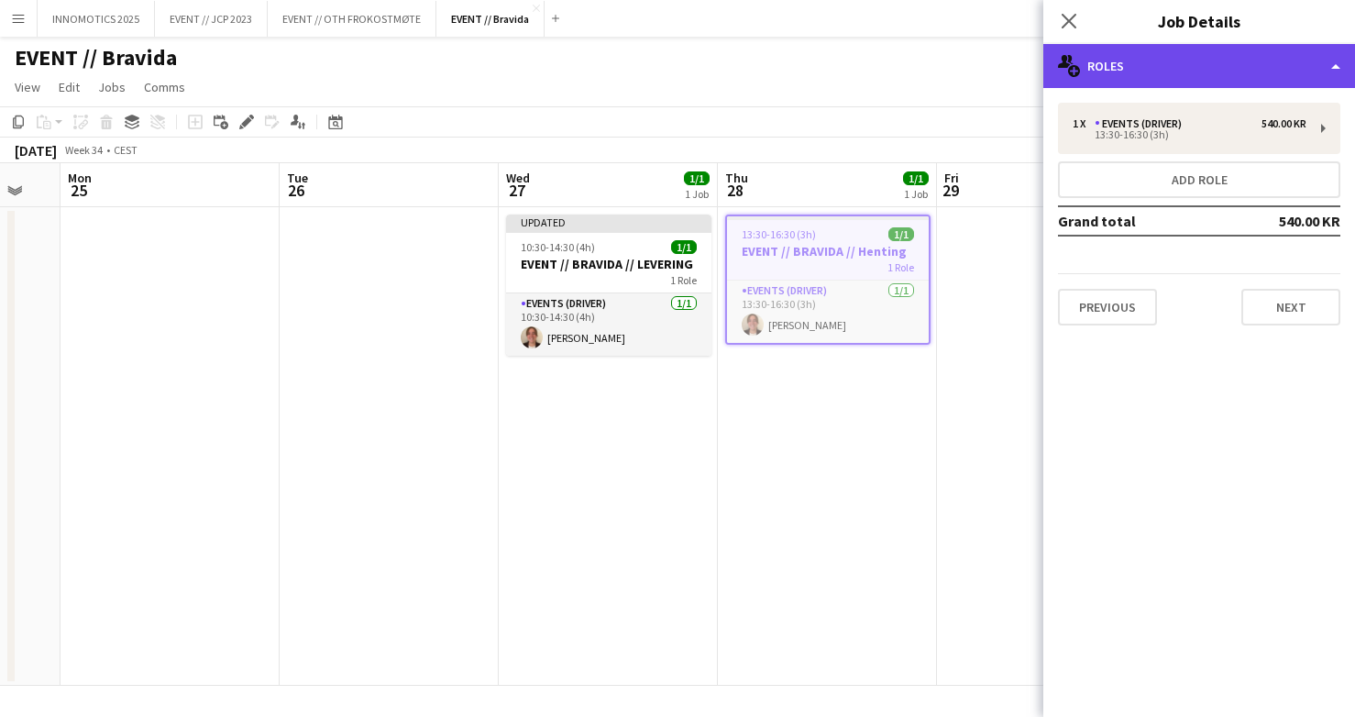
click at [1190, 72] on div "multiple-users-add Roles" at bounding box center [1199, 66] width 312 height 44
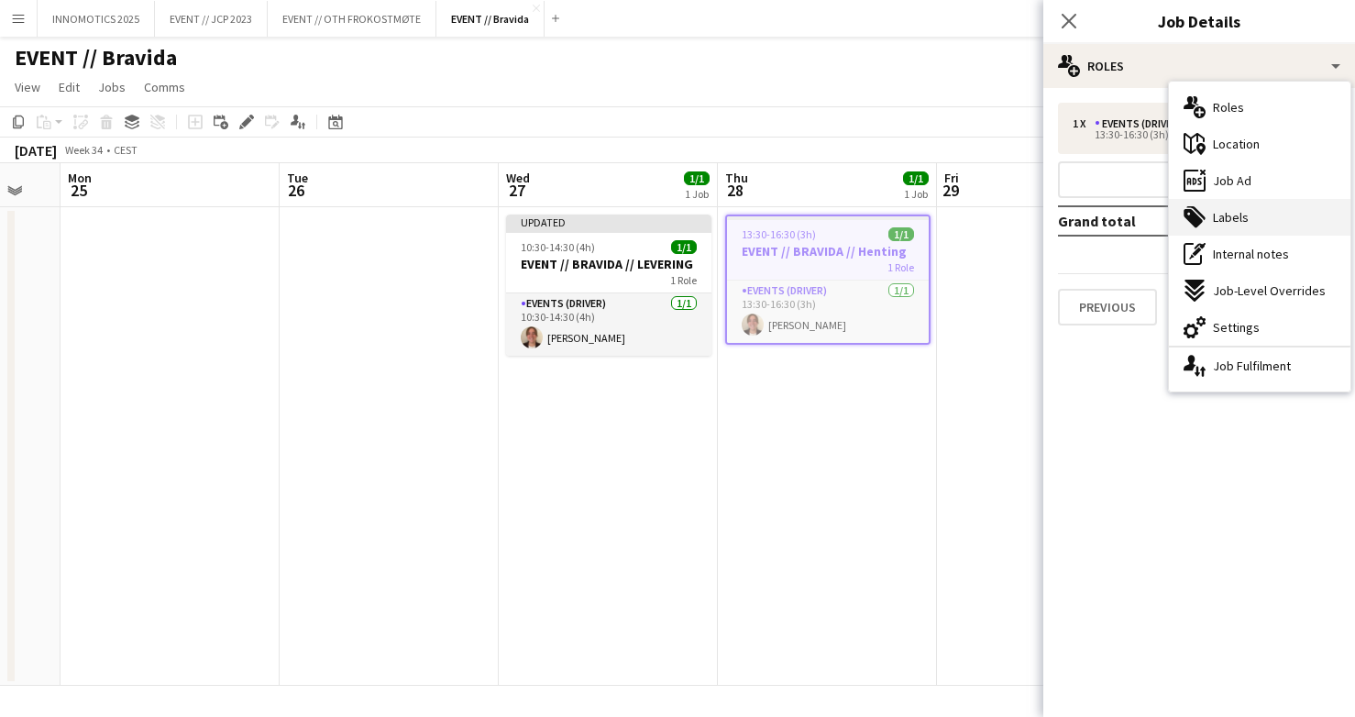
click at [1266, 225] on div "tags-double Labels" at bounding box center [1259, 217] width 181 height 37
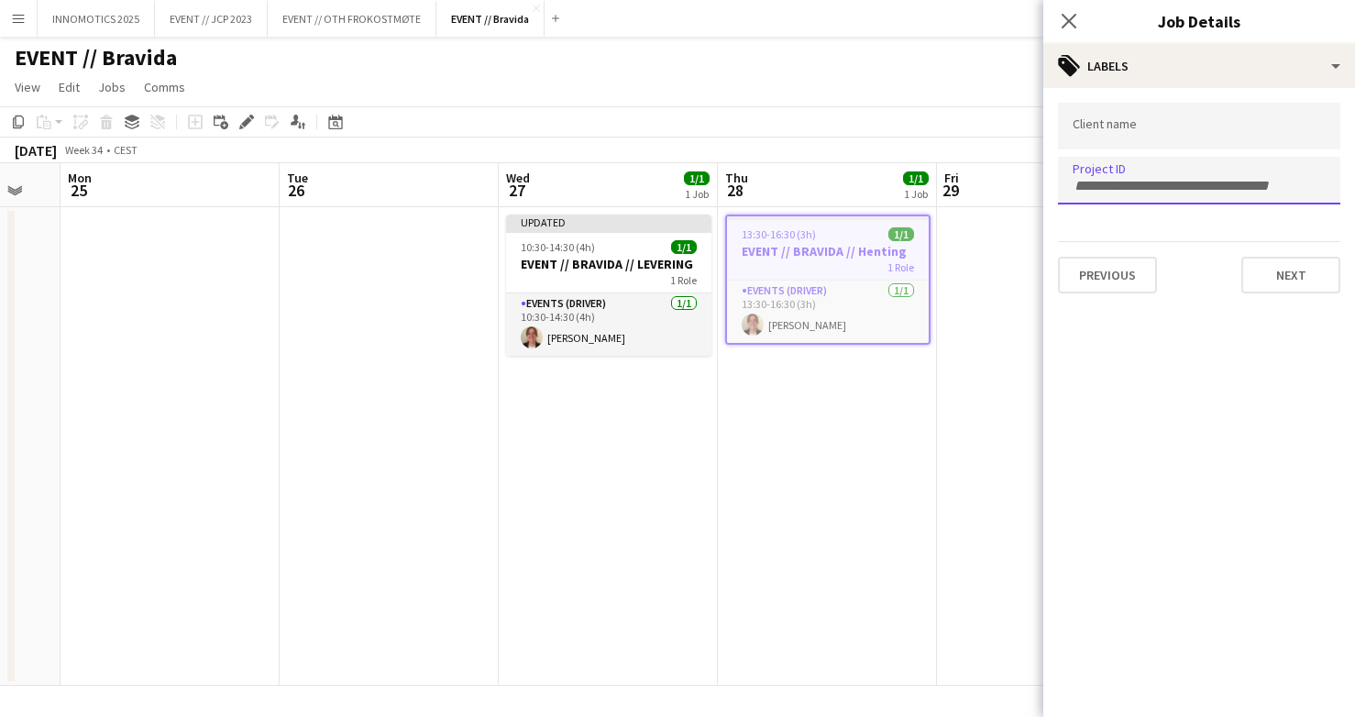
click at [1139, 178] on input "Type to search project ID labels..." at bounding box center [1198, 186] width 253 height 16
paste input "******"
type input "******"
click at [879, 379] on app-date-cell "13:30-16:30 (3h) 1/1 EVENT // BRAVIDA // Henting 1 Role Events (Driver) [DATE] …" at bounding box center [827, 446] width 219 height 478
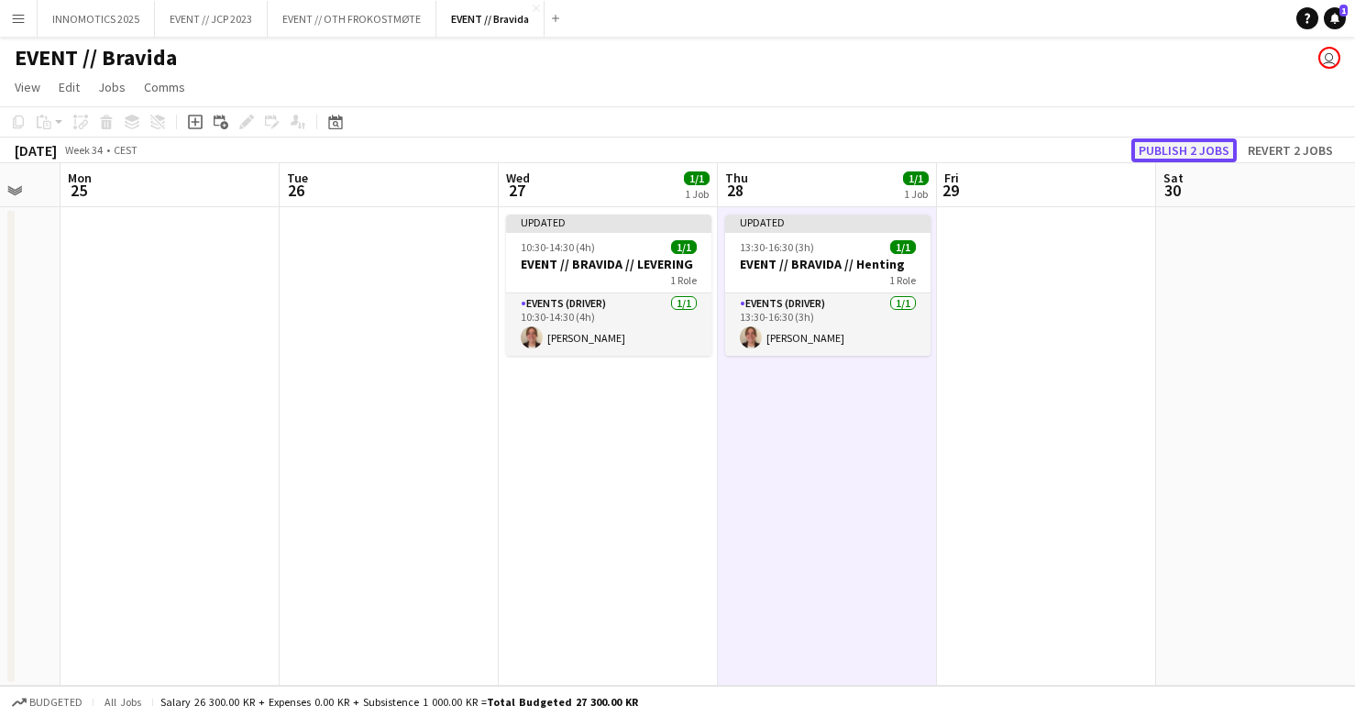
click at [1192, 151] on button "Publish 2 jobs" at bounding box center [1183, 150] width 105 height 24
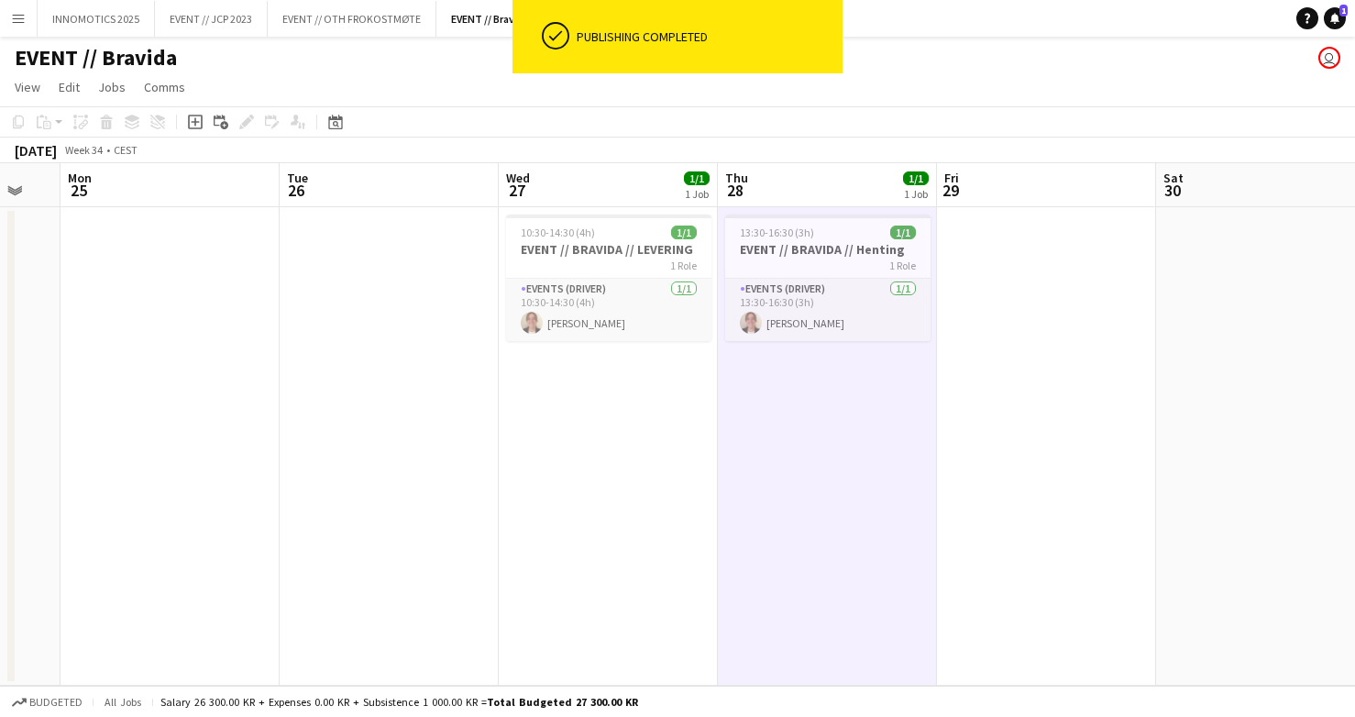
click at [467, 74] on app-page-menu "View Day view expanded Day view collapsed Month view Date picker Jump to [DATE]…" at bounding box center [677, 88] width 1355 height 35
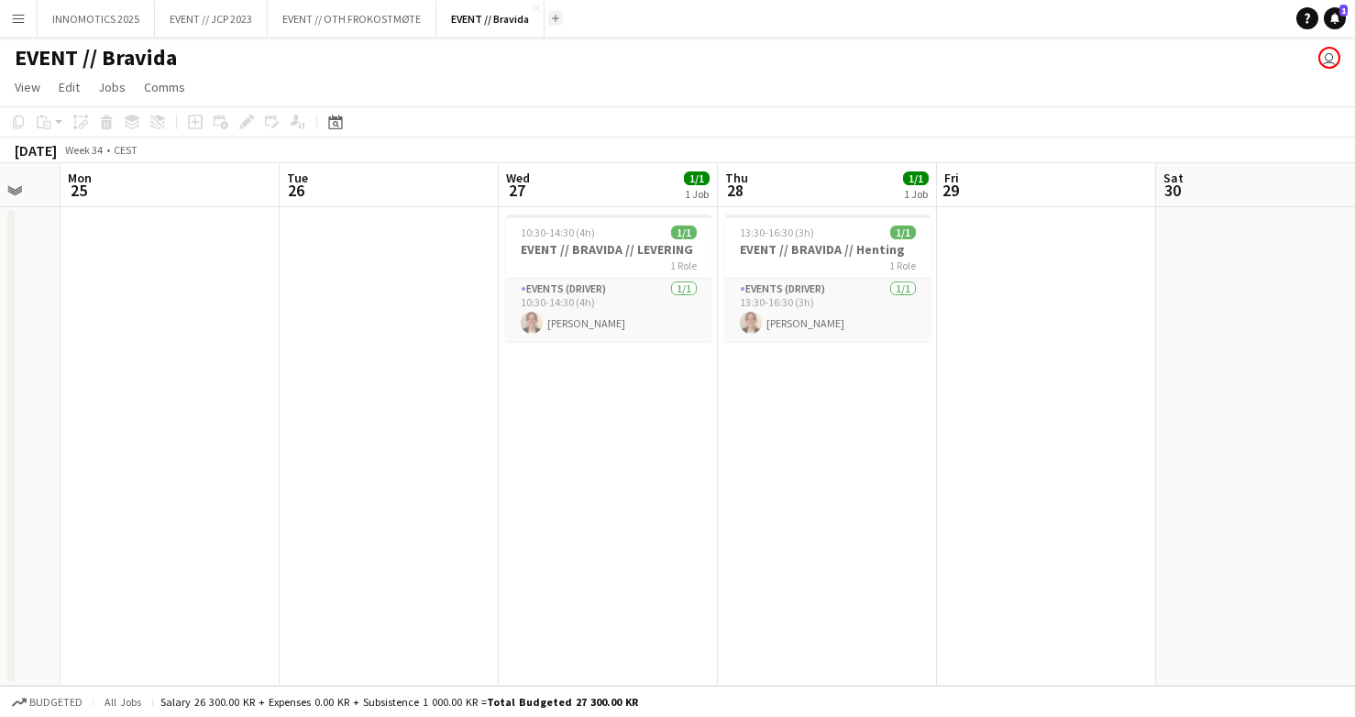
click at [554, 16] on app-icon "Add" at bounding box center [555, 18] width 7 height 7
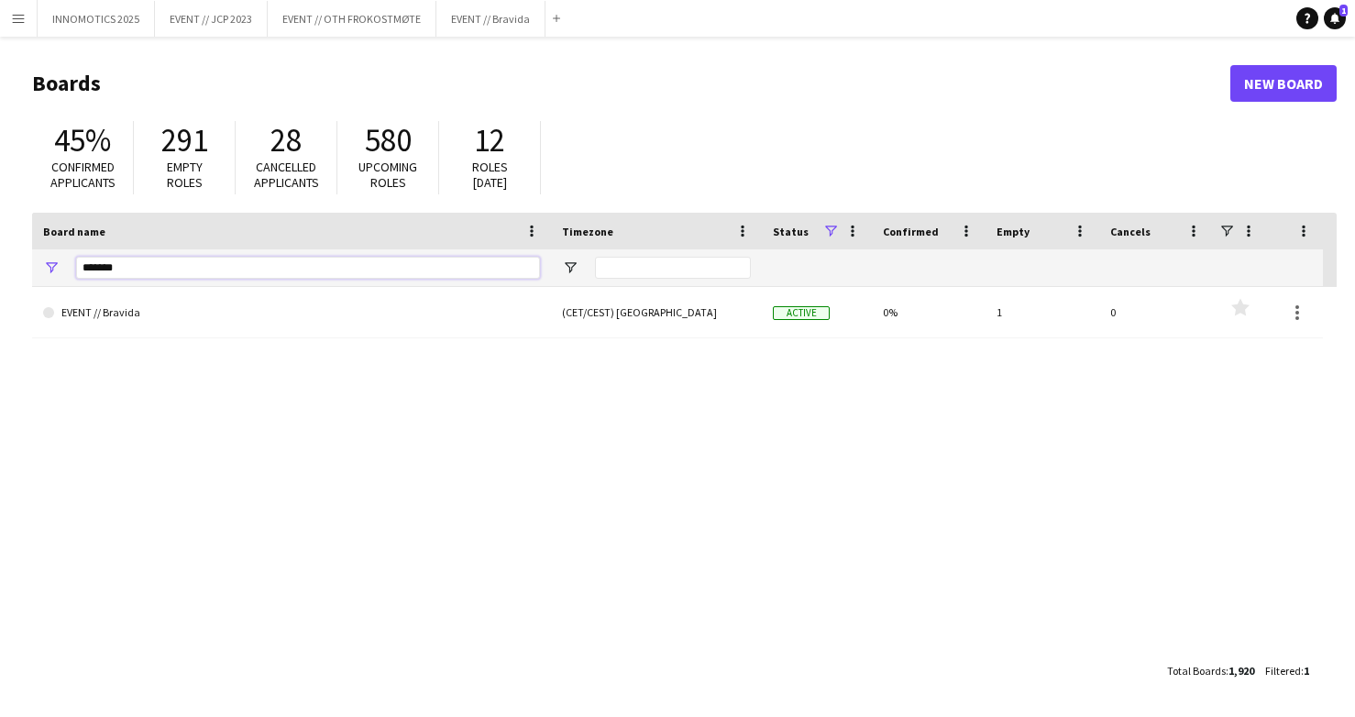
click at [231, 270] on input "*******" at bounding box center [308, 268] width 464 height 22
type input "****"
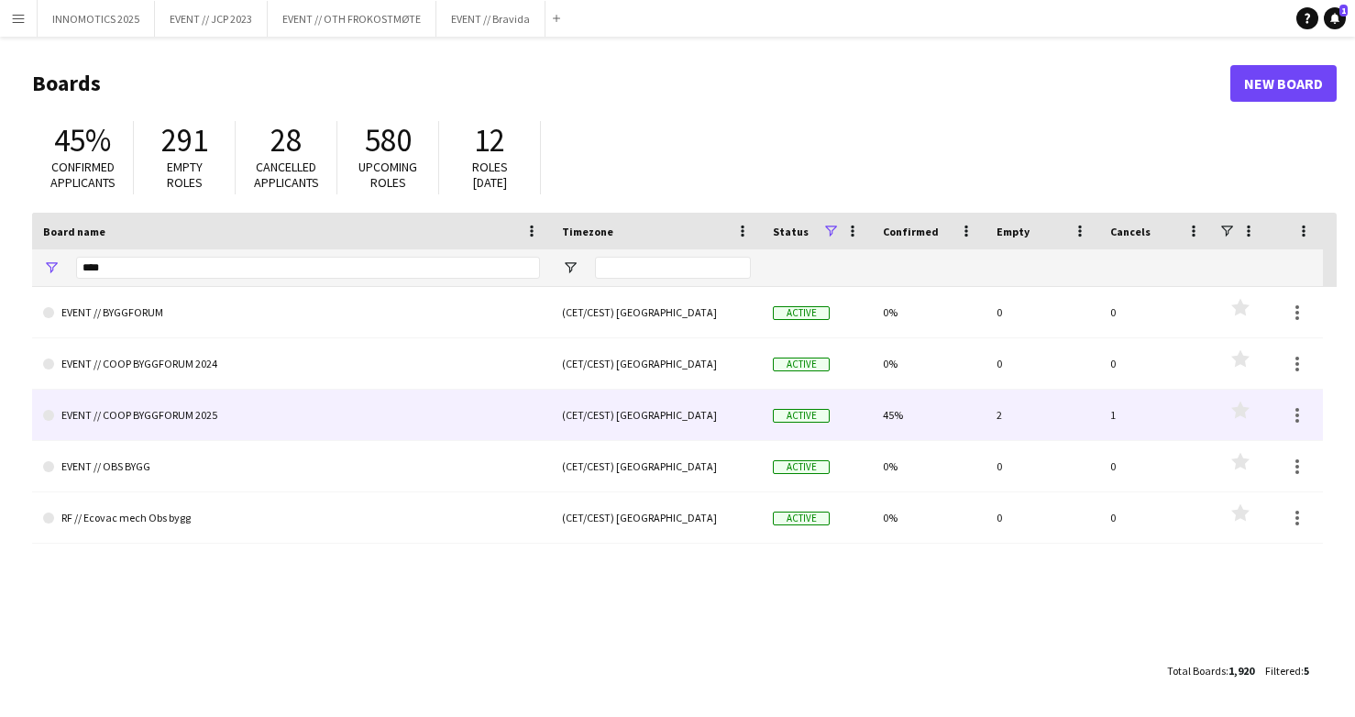
click at [221, 424] on link "EVENT // COOP BYGGFORUM 2025" at bounding box center [291, 415] width 497 height 51
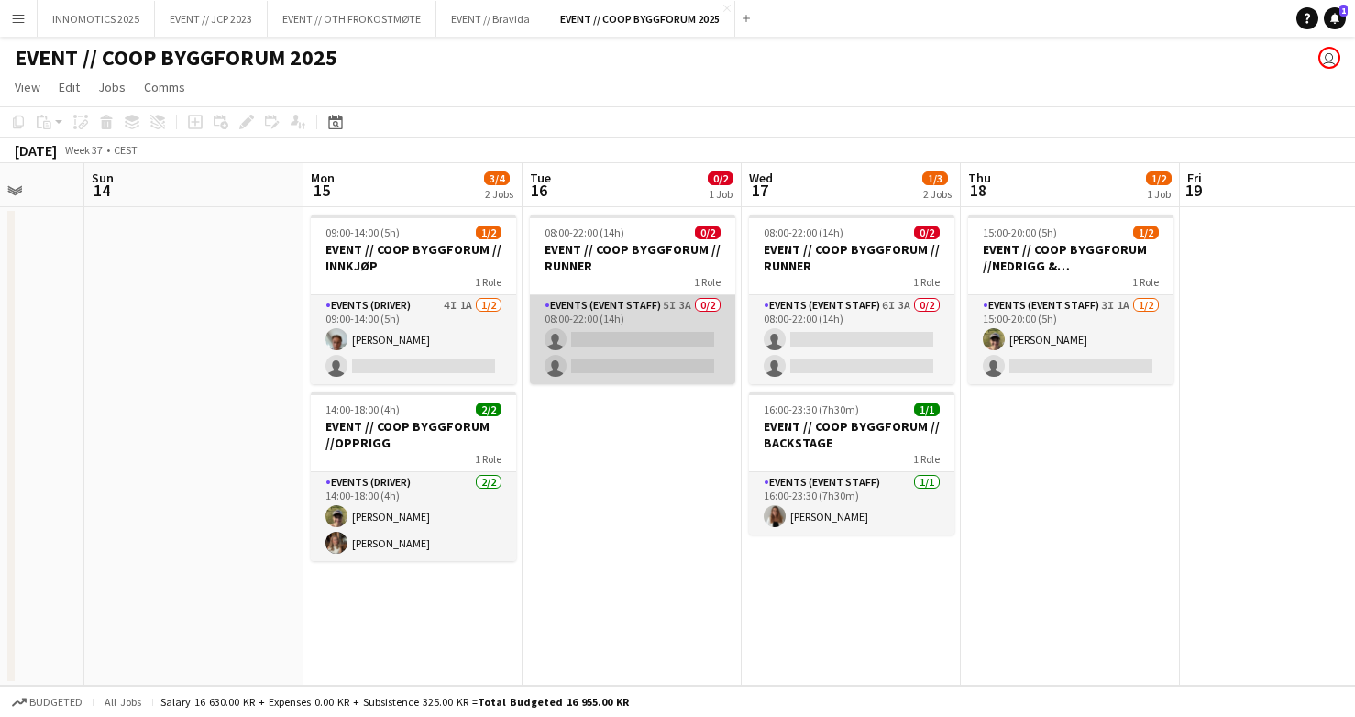
click at [616, 357] on app-card-role "Events (Event Staff) 5I 3A 0/2 08:00-22:00 (14h) single-neutral-actions single-…" at bounding box center [632, 339] width 205 height 89
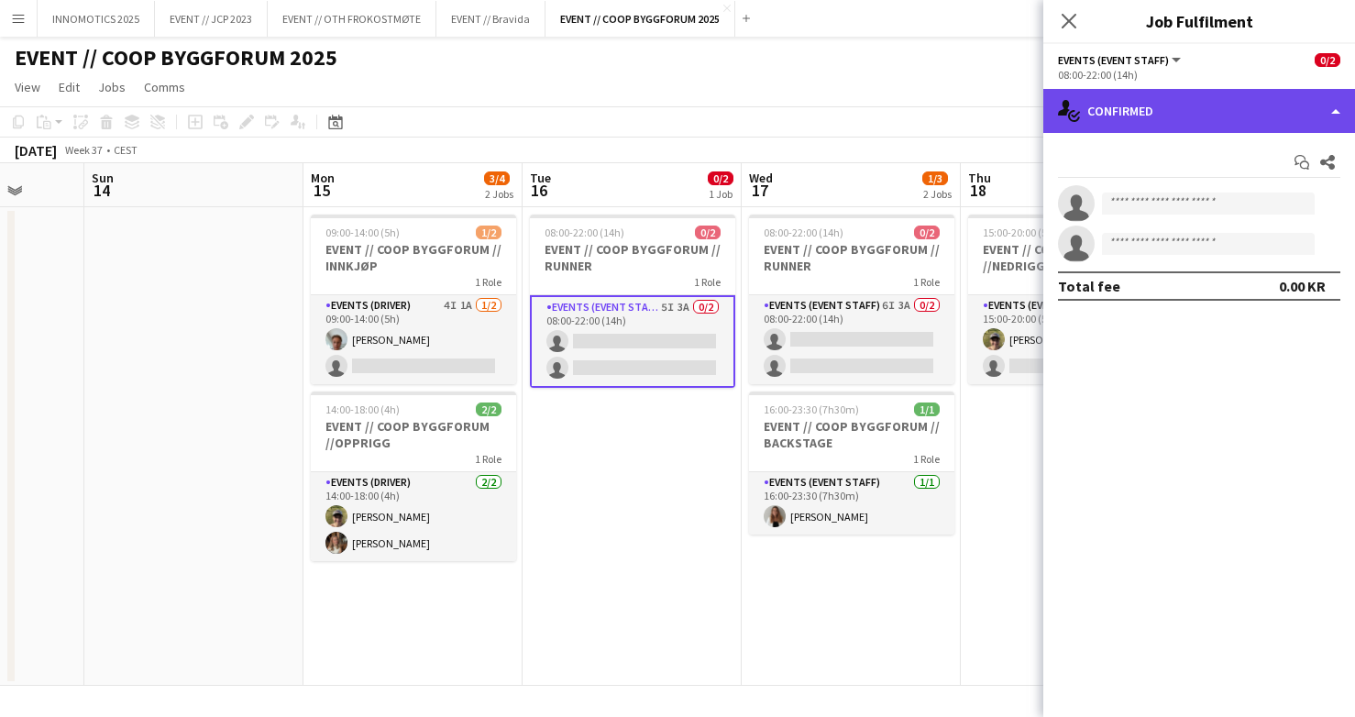
click at [1149, 110] on div "single-neutral-actions-check-2 Confirmed" at bounding box center [1199, 111] width 312 height 44
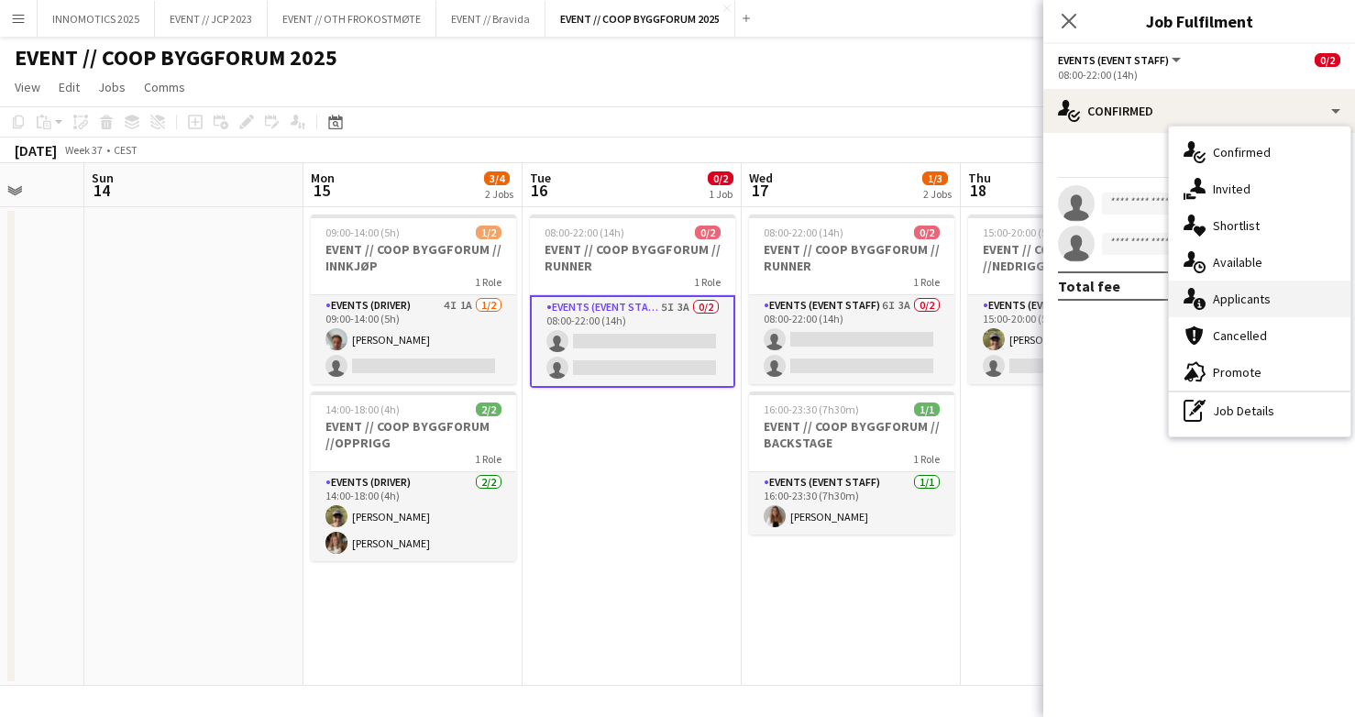
click at [1237, 313] on div "single-neutral-actions-information Applicants" at bounding box center [1259, 298] width 181 height 37
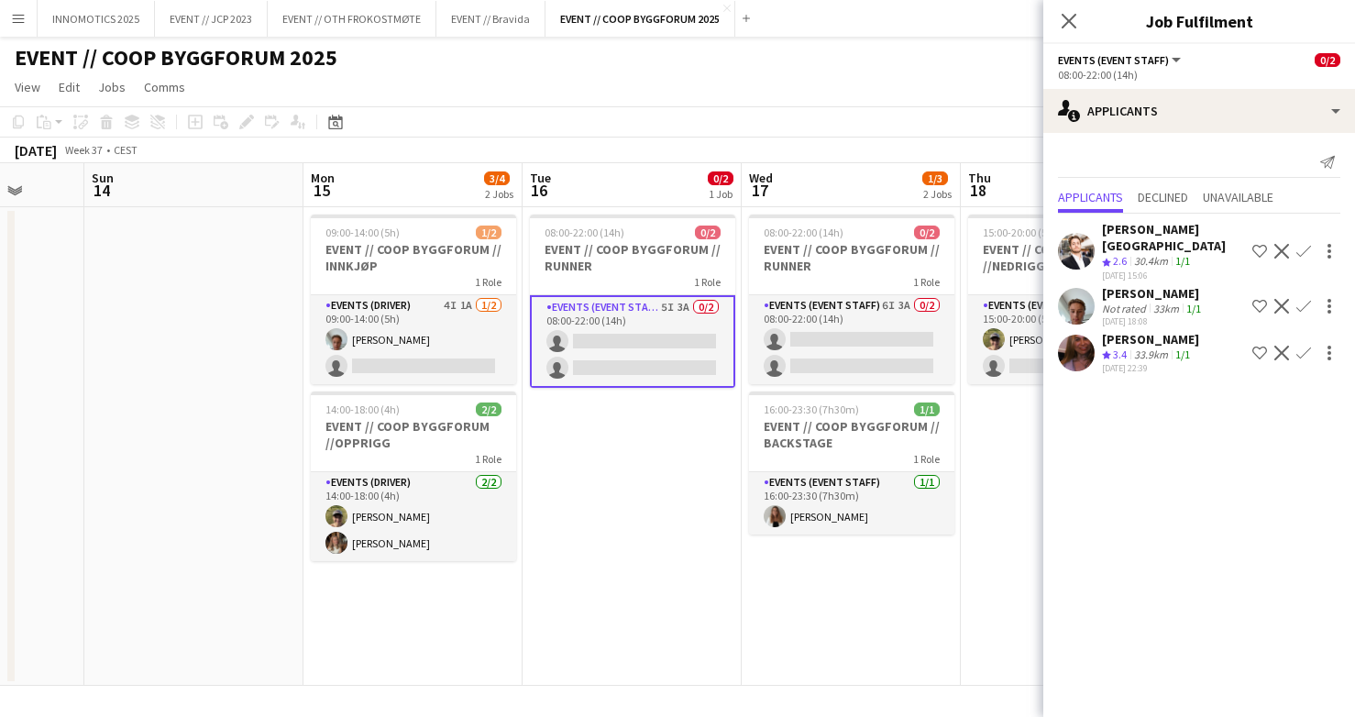
click at [1306, 346] on app-icon "Confirm" at bounding box center [1303, 353] width 15 height 15
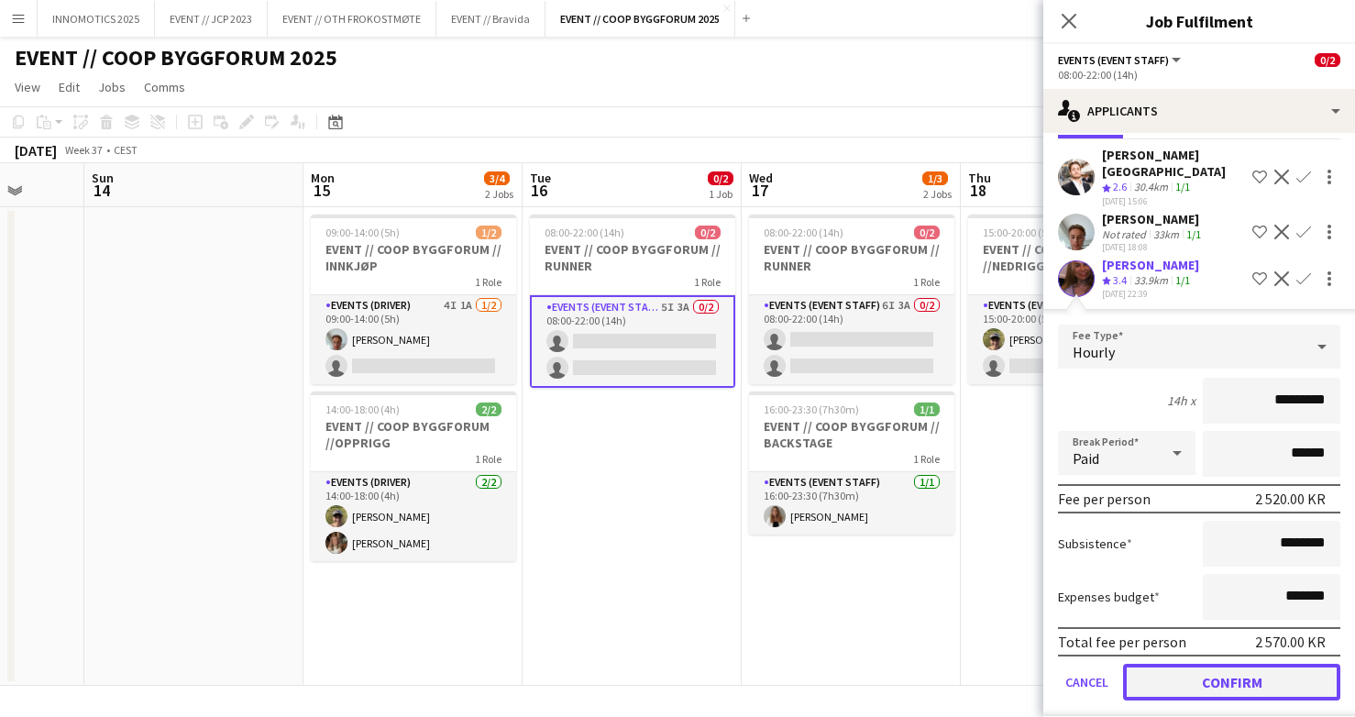
click at [1194, 665] on button "Confirm" at bounding box center [1231, 682] width 217 height 37
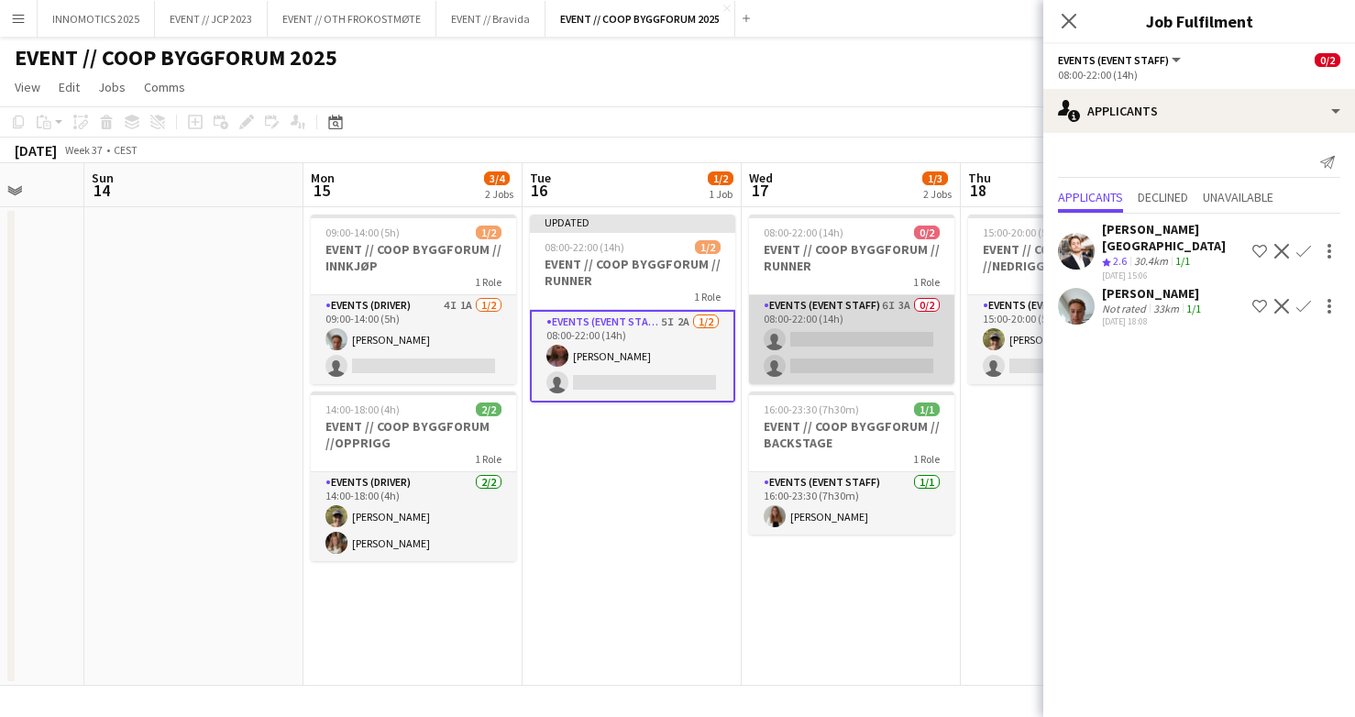
click at [875, 354] on app-card-role "Events (Event Staff) 6I 3A 0/2 08:00-22:00 (14h) single-neutral-actions single-…" at bounding box center [851, 339] width 205 height 89
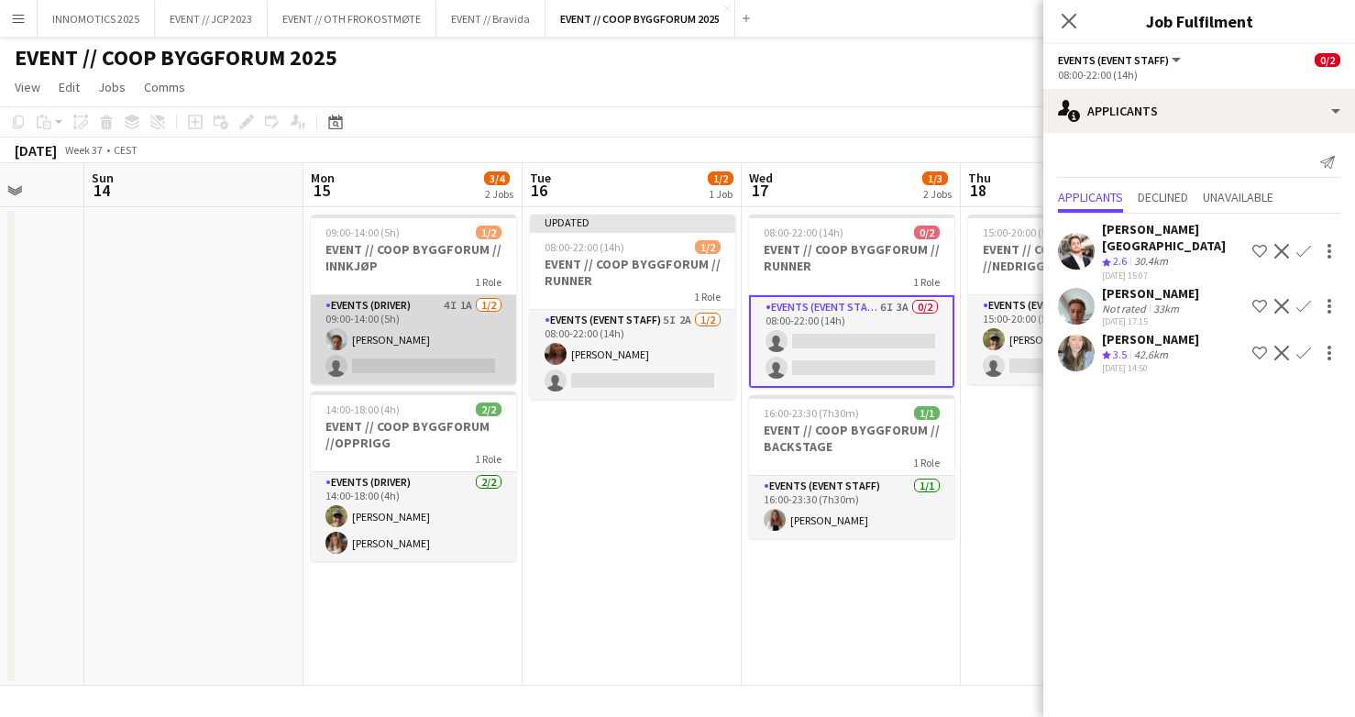
click at [473, 343] on app-card-role "Events (Driver) 4I 1A [DATE] 09:00-14:00 (5h) [PERSON_NAME] single-neutral-acti…" at bounding box center [413, 339] width 205 height 89
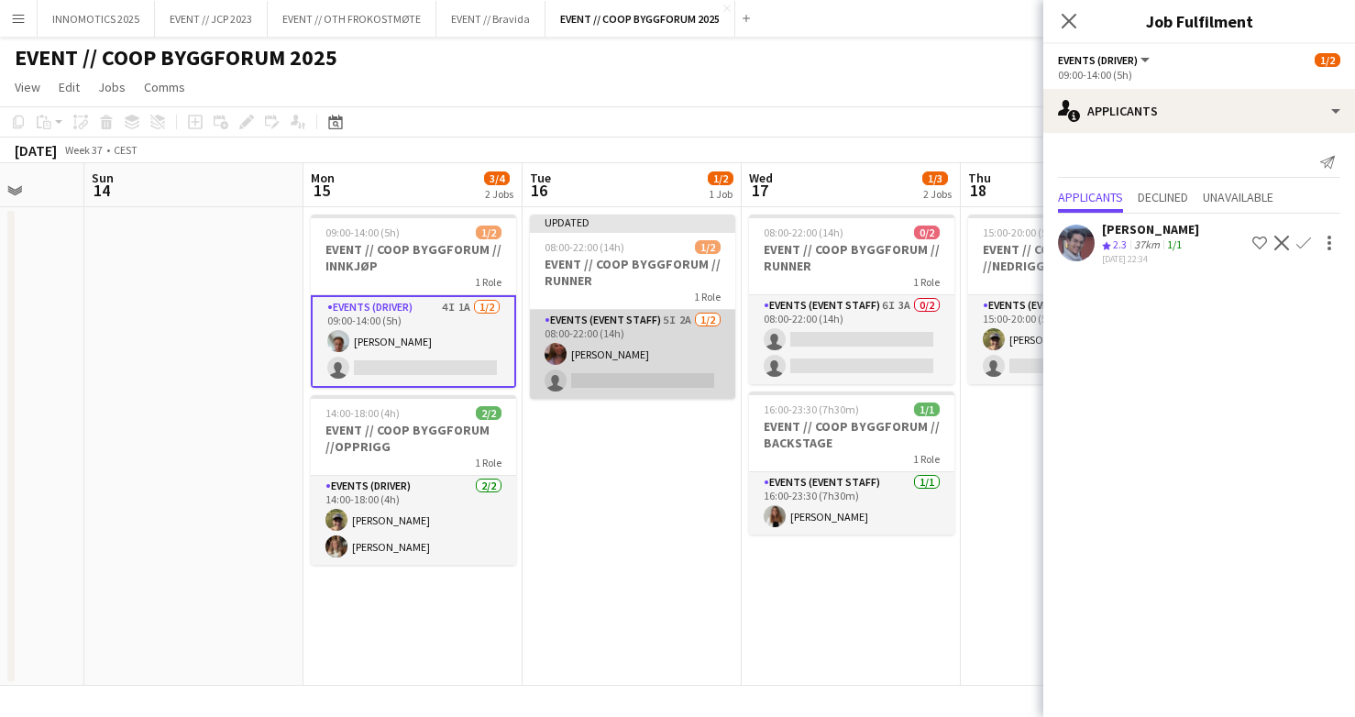
click at [650, 340] on app-card-role "Events (Event Staff) 5I 2A [DATE] 08:00-22:00 (14h) [PERSON_NAME] single-neutra…" at bounding box center [632, 354] width 205 height 89
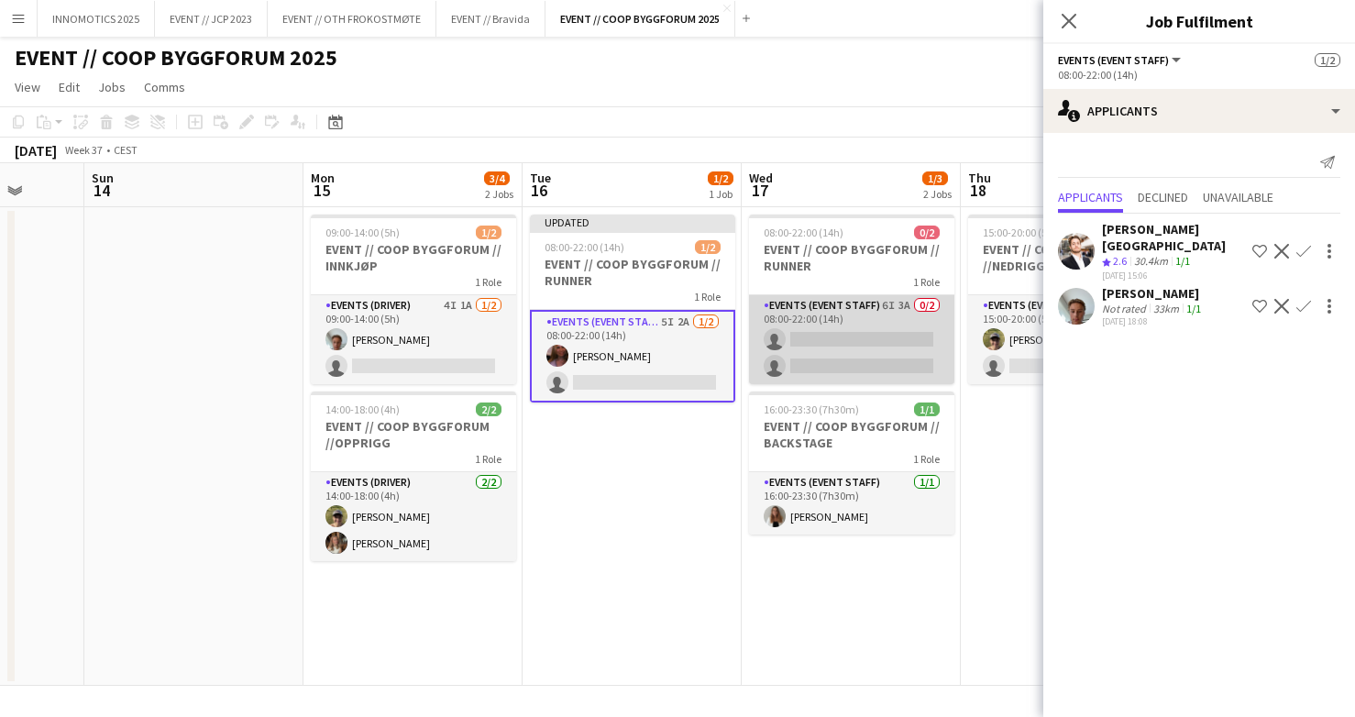
click at [830, 328] on app-card-role "Events (Event Staff) 6I 3A 0/2 08:00-22:00 (14h) single-neutral-actions single-…" at bounding box center [851, 339] width 205 height 89
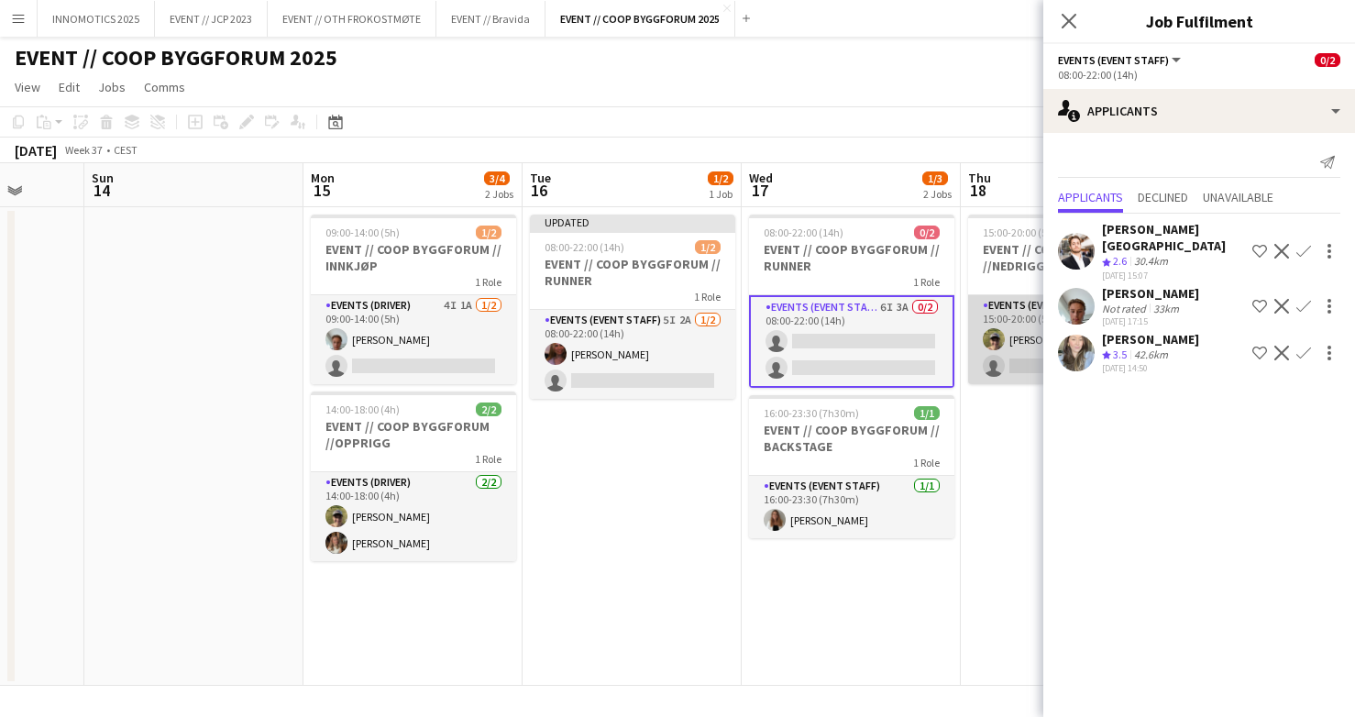
click at [991, 344] on app-user-avatar at bounding box center [994, 339] width 22 height 22
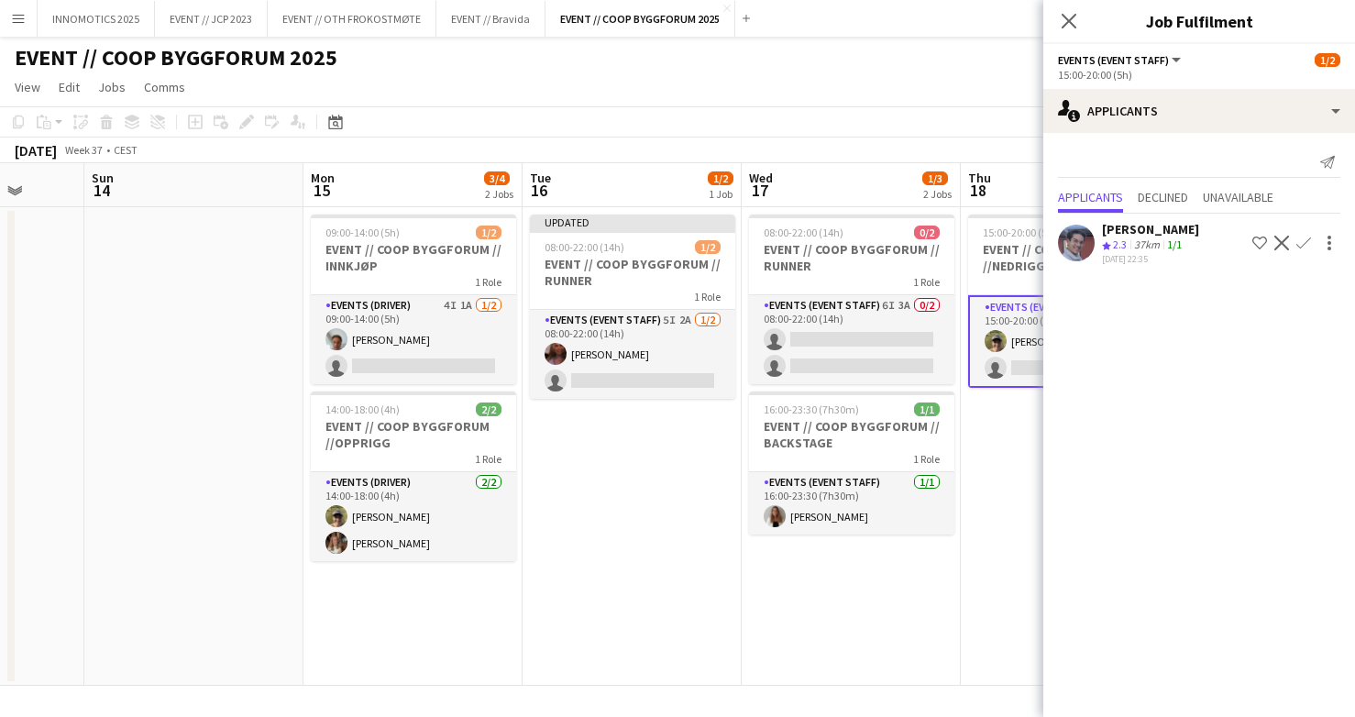
click at [692, 467] on app-date-cell "Updated 08:00-22:00 (14h) 1/2 EVENT // COOP BYGGFORUM // RUNNER 1 Role Events (…" at bounding box center [631, 446] width 219 height 478
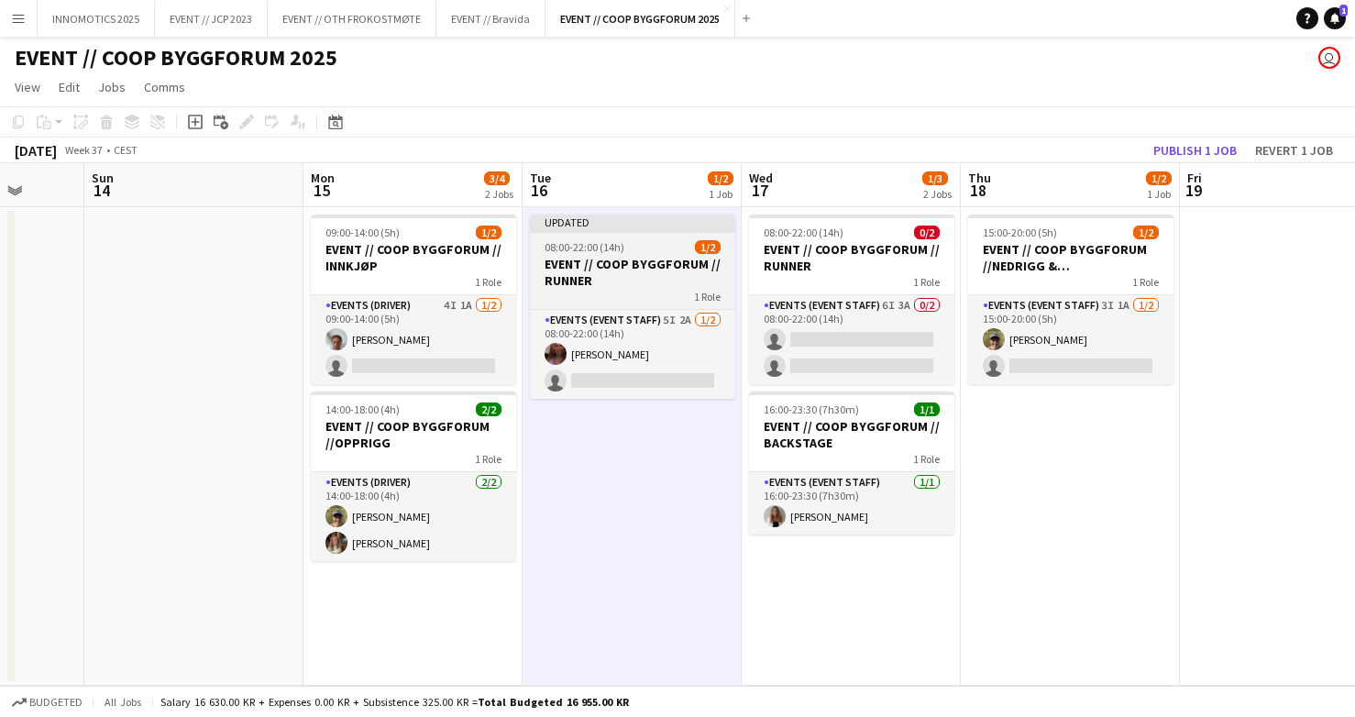
click at [628, 266] on h3 "EVENT // COOP BYGGFORUM // RUNNER" at bounding box center [632, 272] width 205 height 33
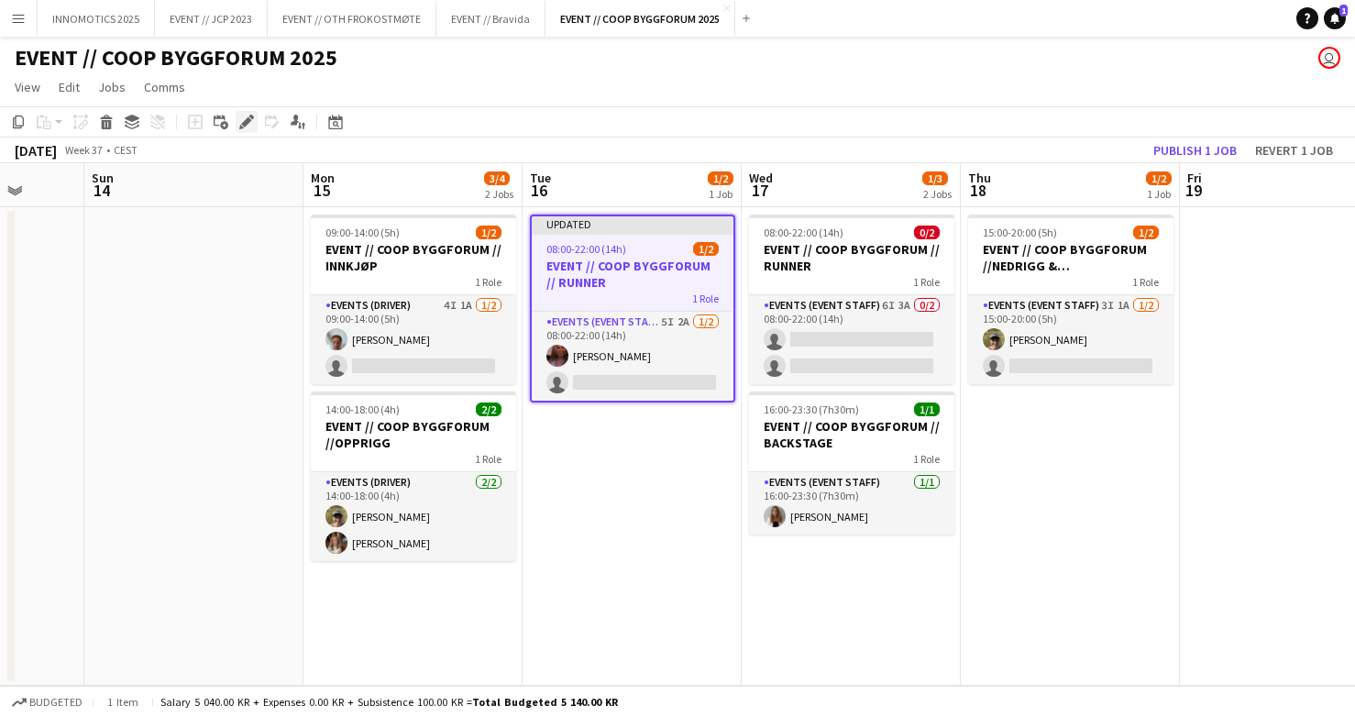
click at [241, 124] on icon "Edit" at bounding box center [246, 122] width 15 height 15
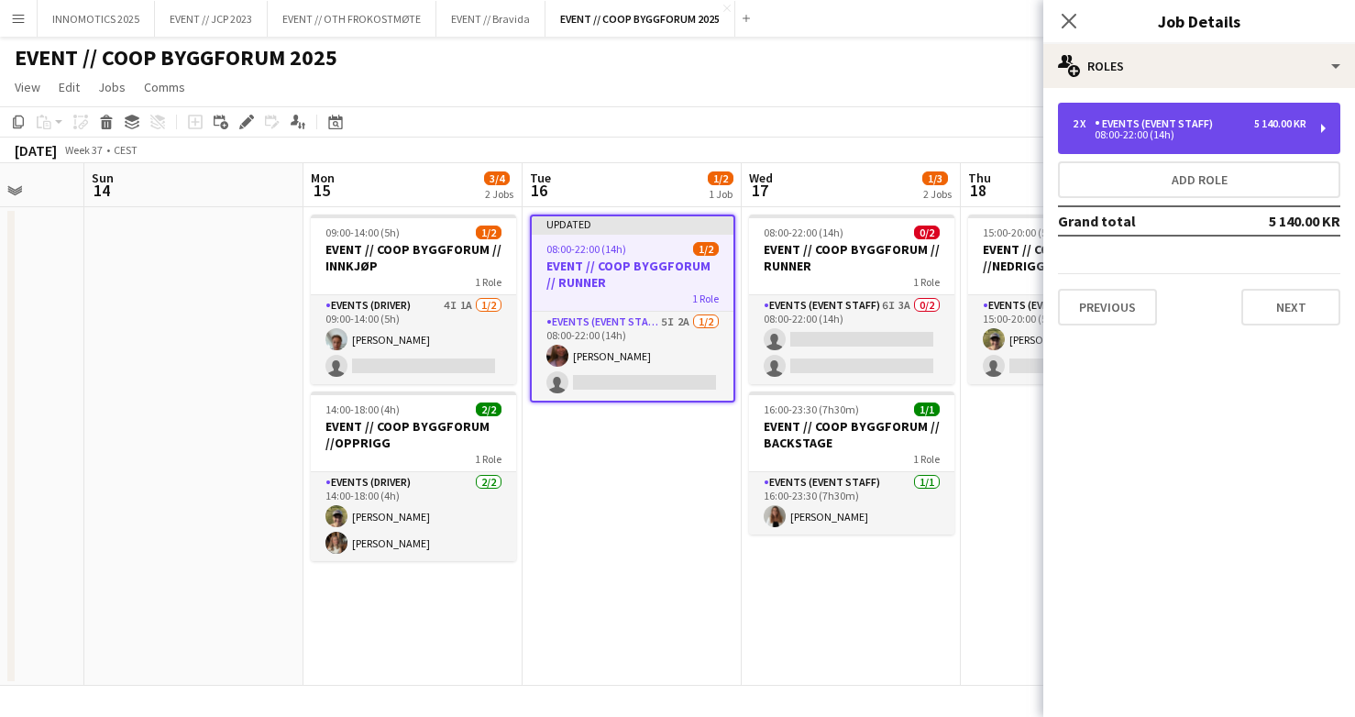
click at [1130, 148] on div "2 x Events (Event Staff) 5 140.00 KR 08:00-22:00 (14h)" at bounding box center [1199, 128] width 282 height 51
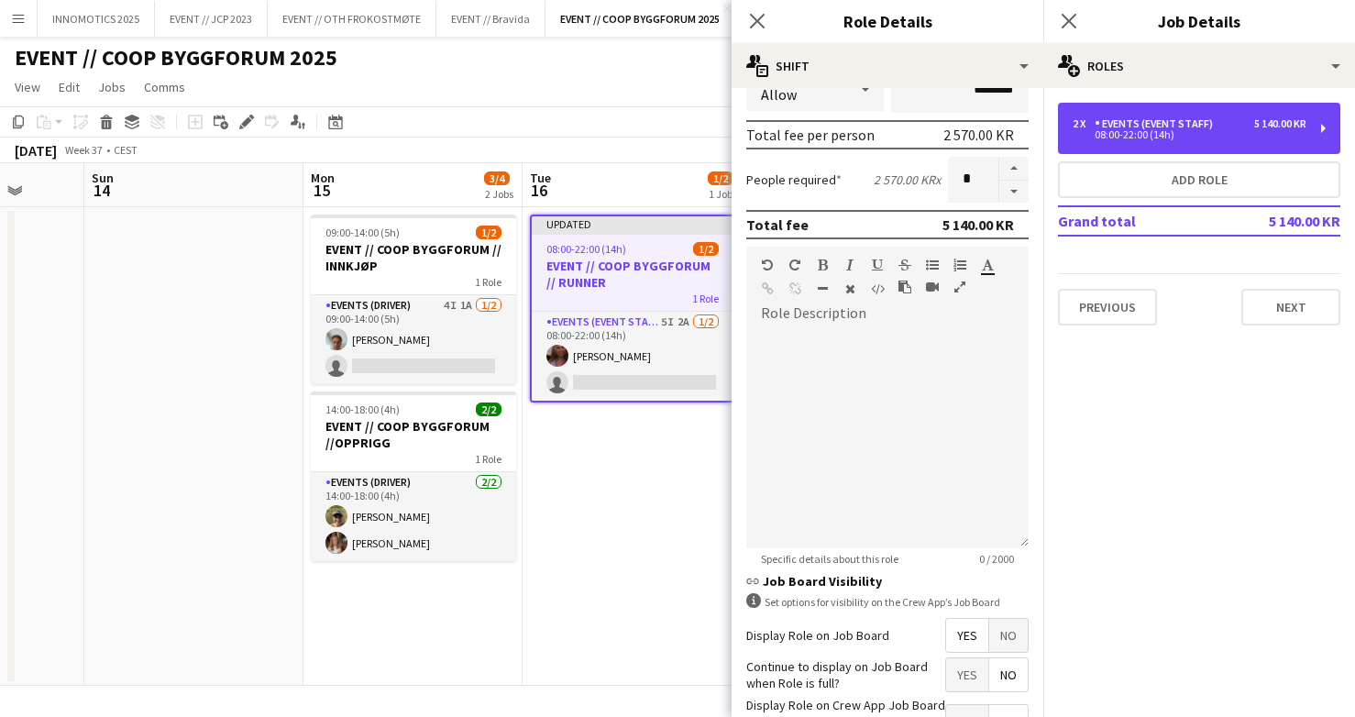
scroll to position [390, 0]
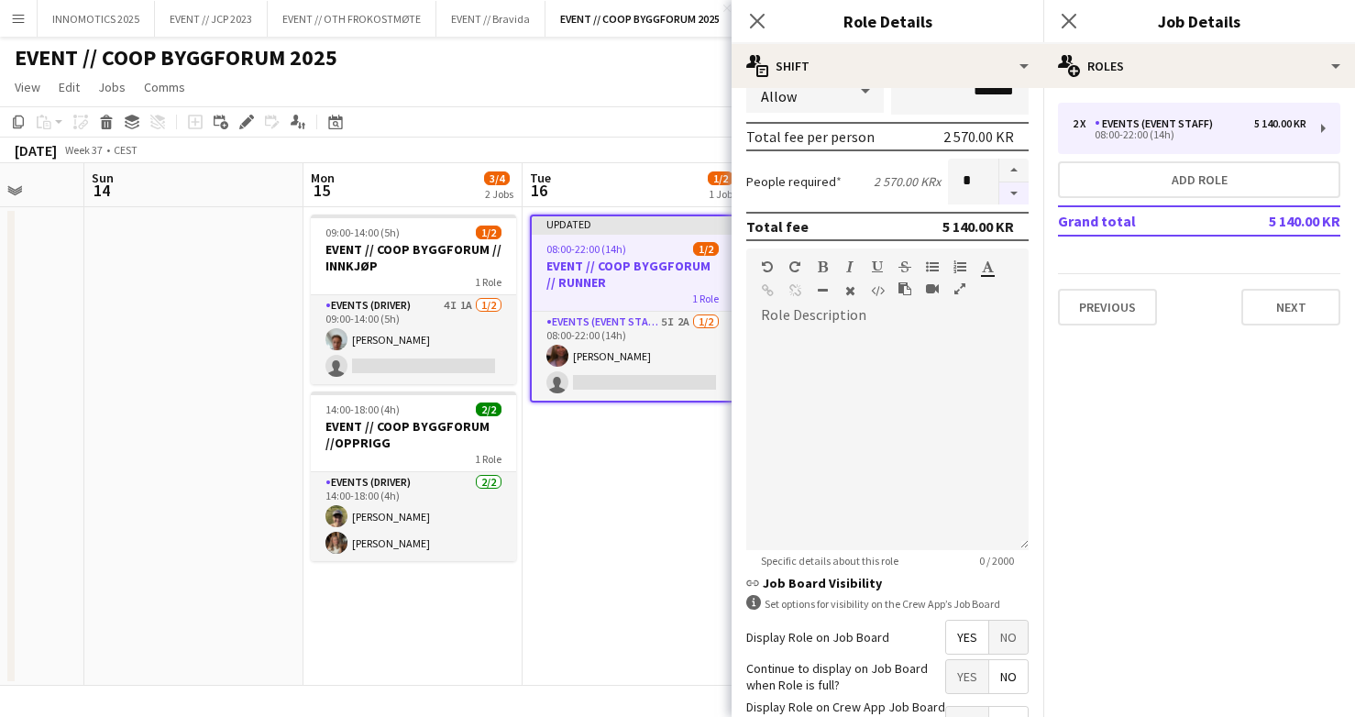
click at [1006, 192] on button "button" at bounding box center [1013, 193] width 29 height 23
type input "*"
click at [613, 573] on app-date-cell "Updated 08:00-22:00 (14h) 1/2 EVENT // COOP BYGGFORUM // RUNNER 1 Role Events (…" at bounding box center [631, 446] width 219 height 478
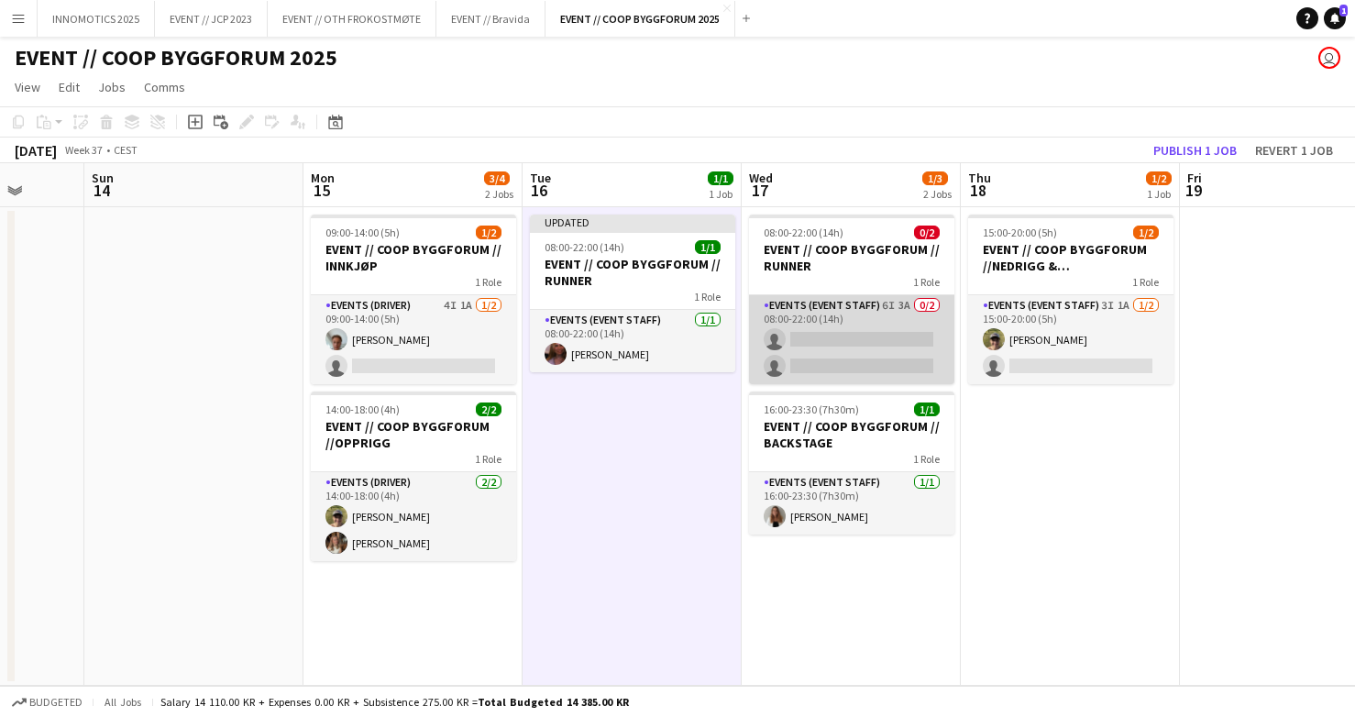
click at [805, 323] on app-card-role "Events (Event Staff) 6I 3A 0/2 08:00-22:00 (14h) single-neutral-actions single-…" at bounding box center [851, 339] width 205 height 89
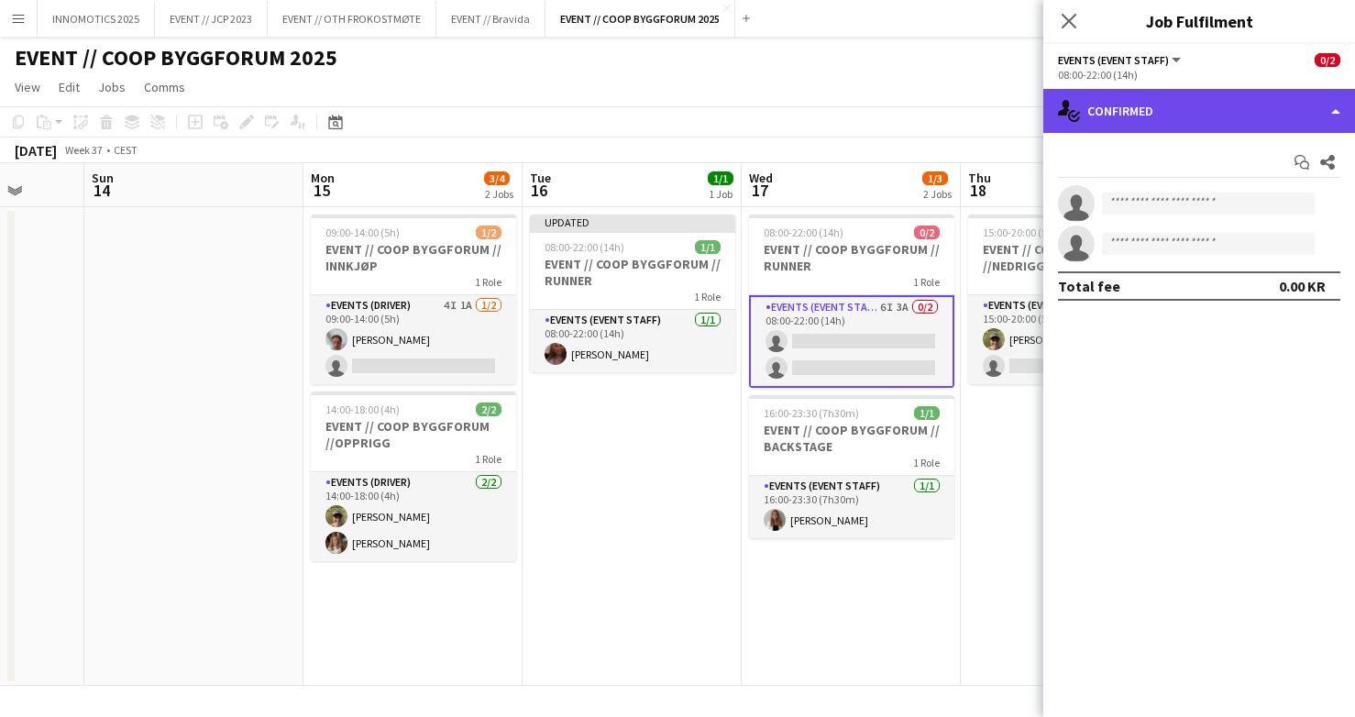
click at [1137, 99] on div "single-neutral-actions-check-2 Confirmed" at bounding box center [1199, 111] width 312 height 44
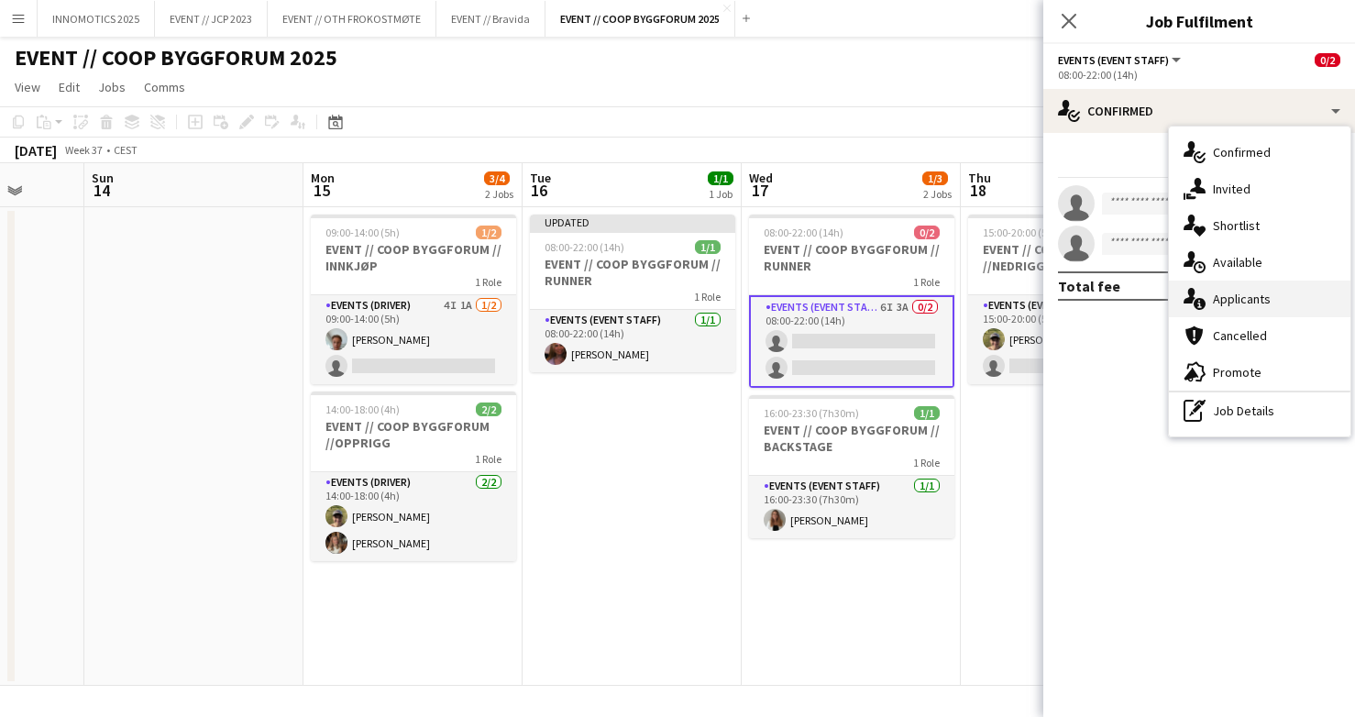
click at [1238, 288] on div "single-neutral-actions-information Applicants" at bounding box center [1259, 298] width 181 height 37
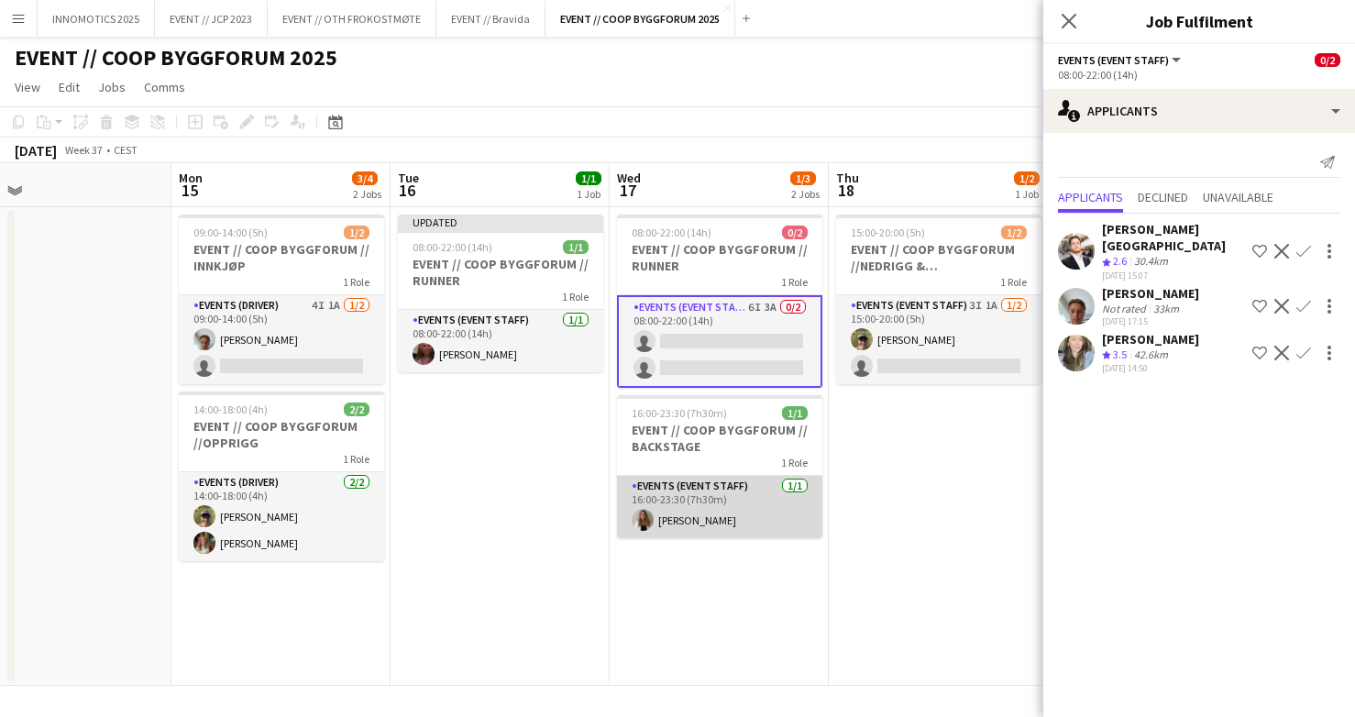
scroll to position [0, 707]
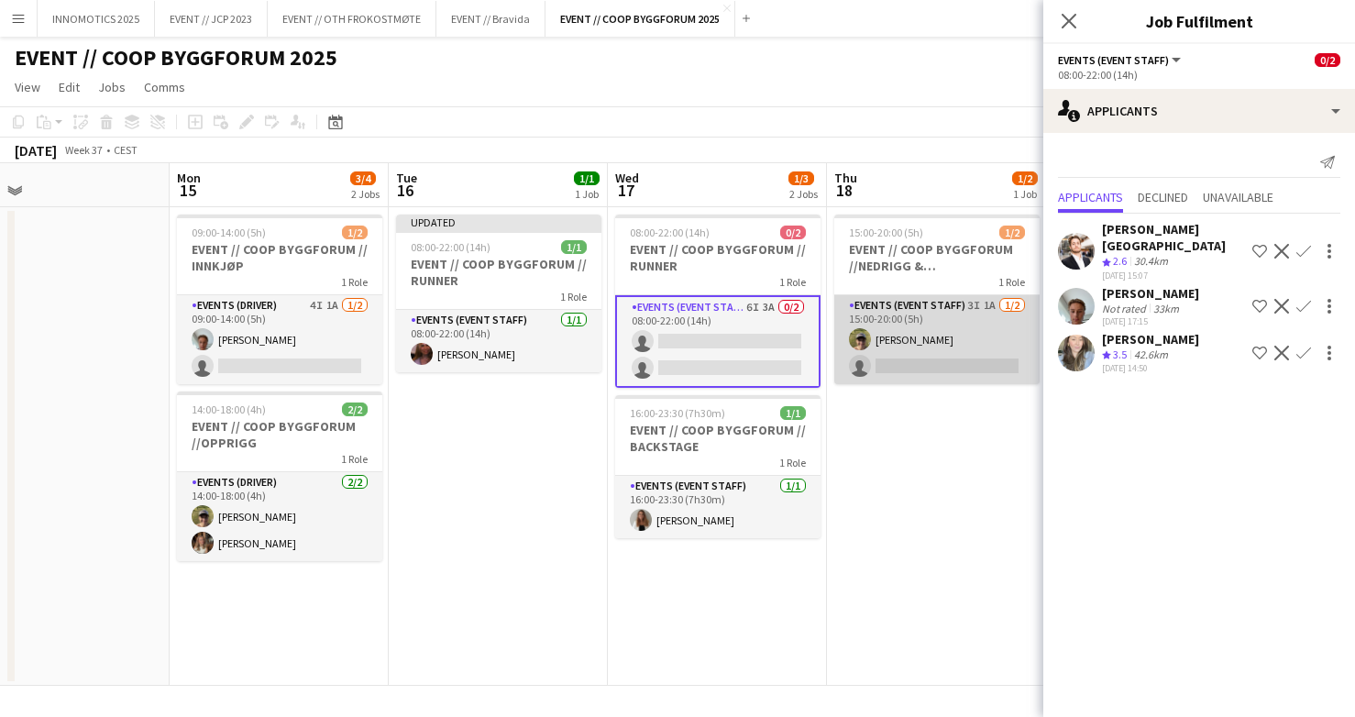
click at [949, 354] on app-card-role "Events (Event Staff) 3I 1A [DATE] 15:00-20:00 (5h) [PERSON_NAME] single-neutral…" at bounding box center [936, 339] width 205 height 89
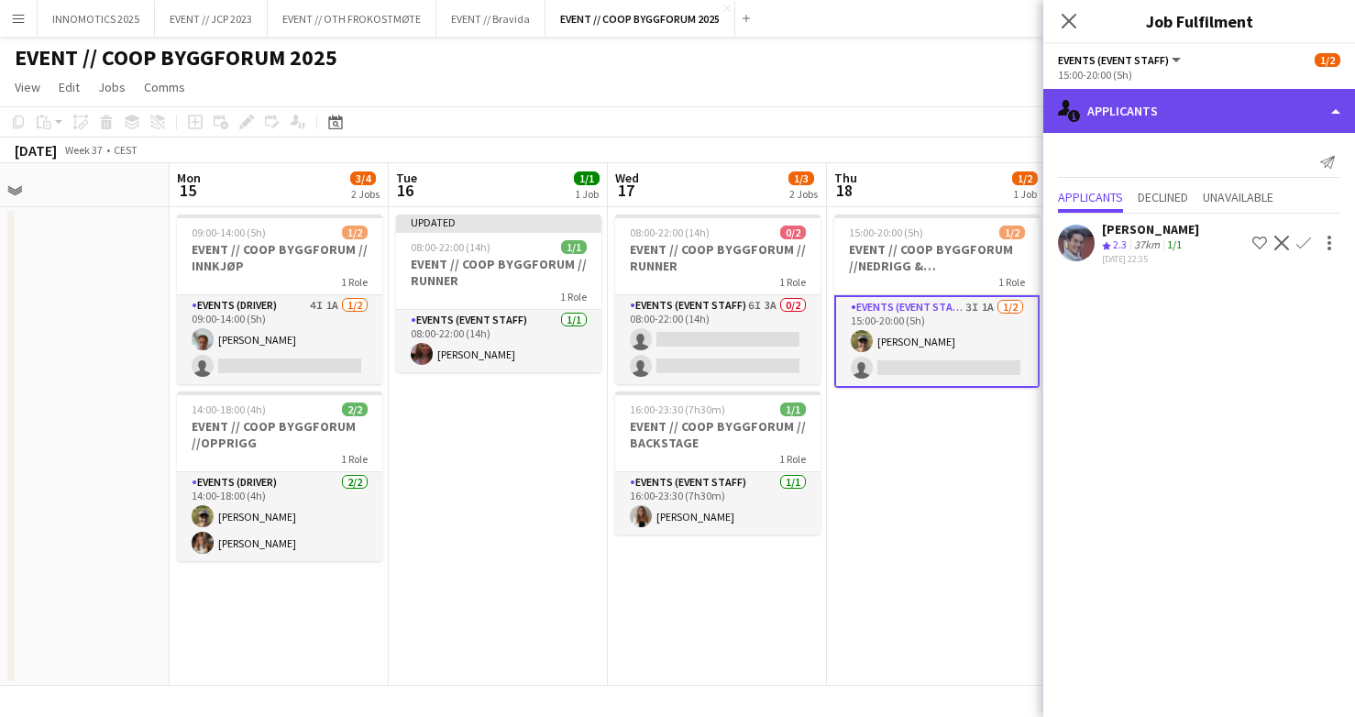
click at [1146, 123] on div "single-neutral-actions-information Applicants" at bounding box center [1199, 111] width 312 height 44
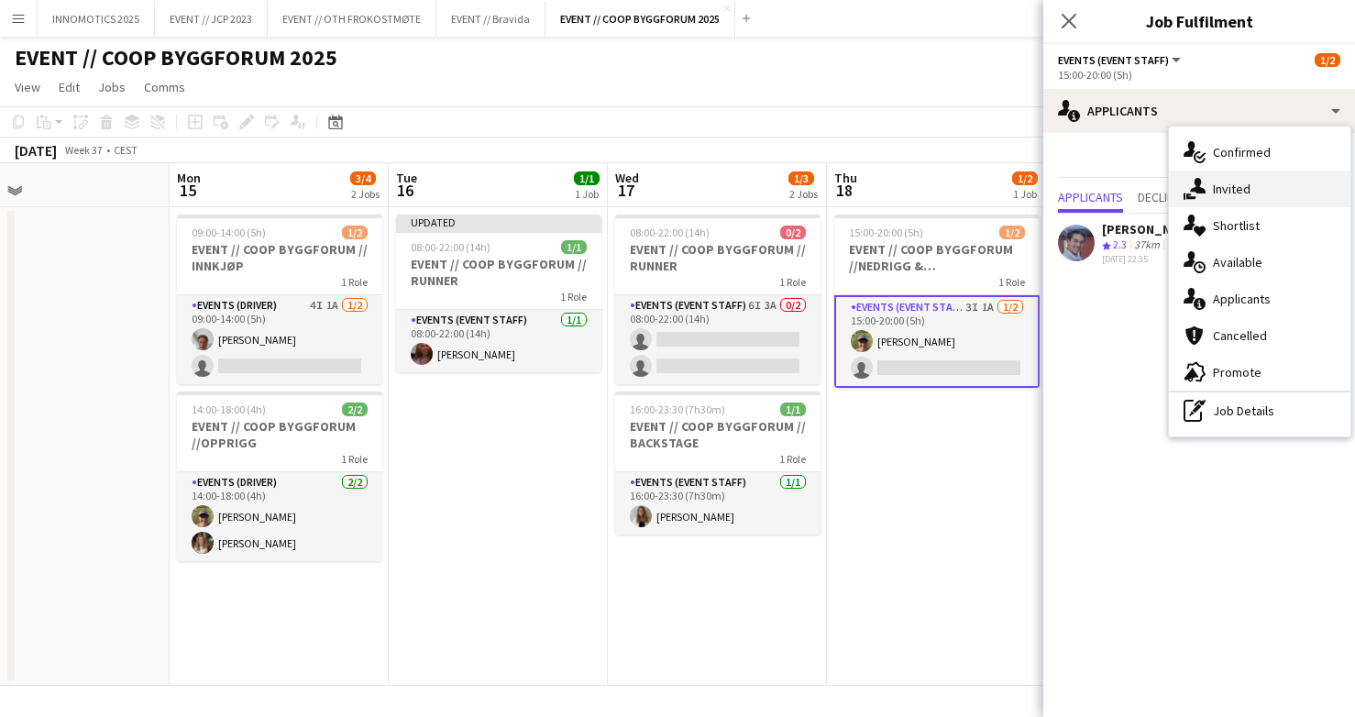
click at [1215, 191] on span "Invited" at bounding box center [1232, 189] width 38 height 16
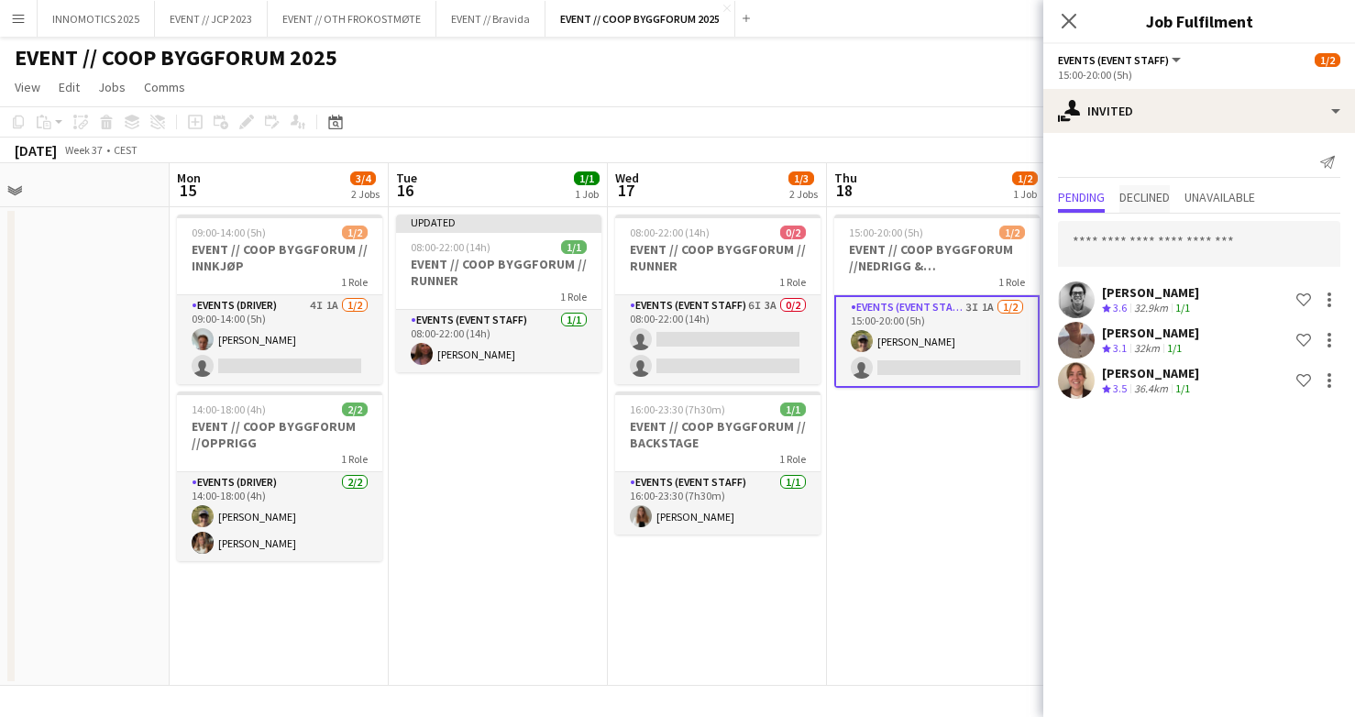
click at [1131, 195] on span "Declined" at bounding box center [1144, 197] width 50 height 13
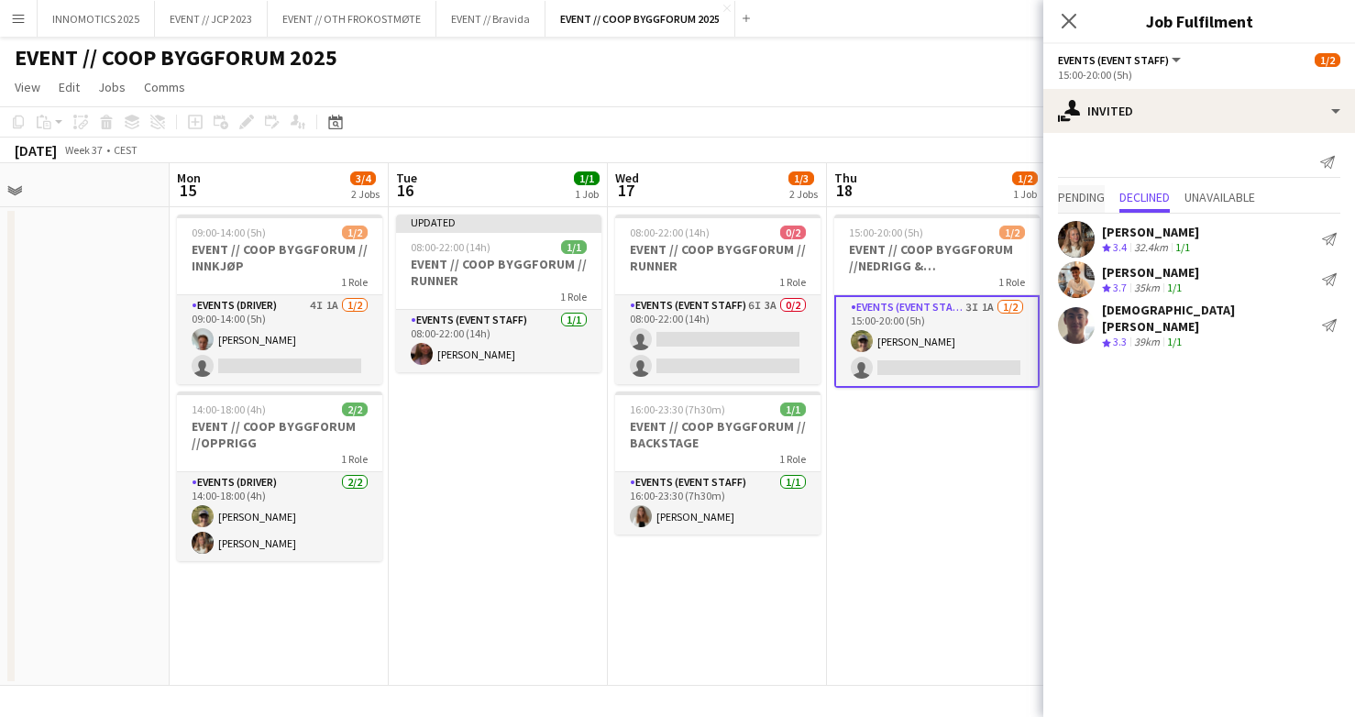
click at [1074, 197] on span "Pending" at bounding box center [1081, 197] width 47 height 13
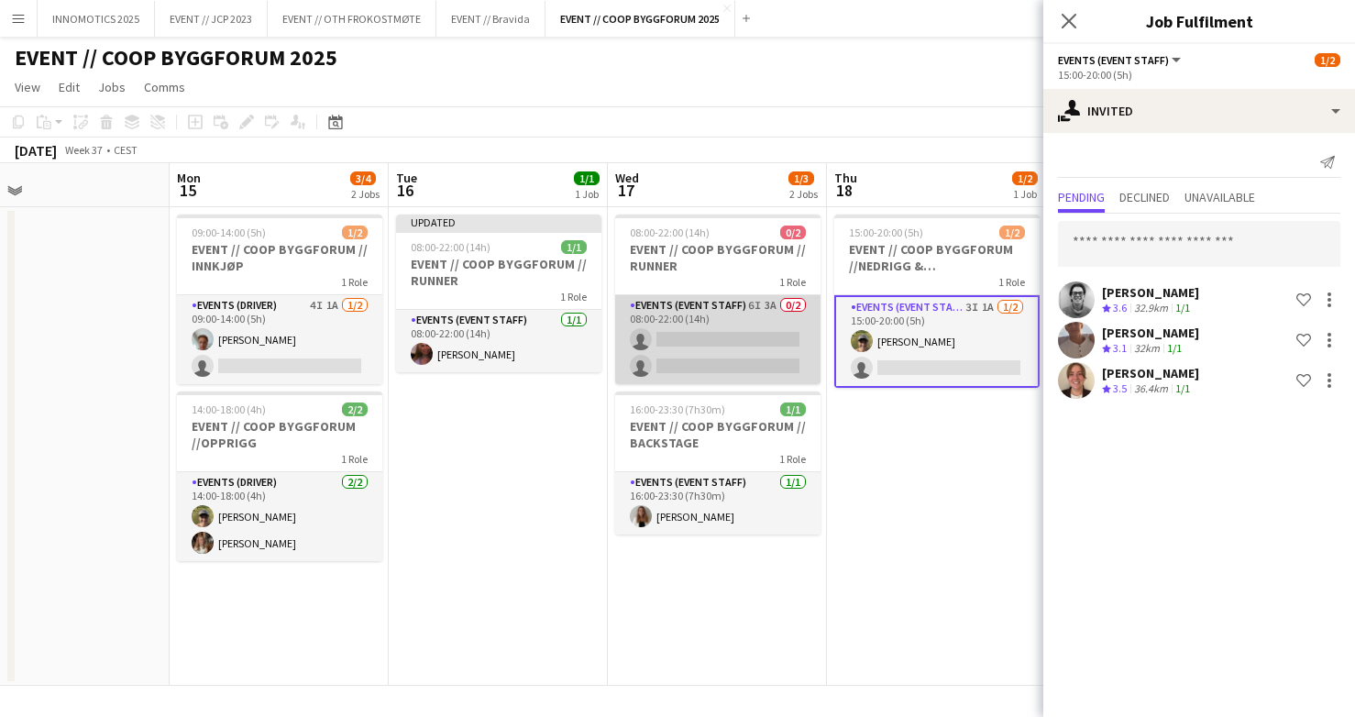
click at [701, 364] on app-card-role "Events (Event Staff) 6I 3A 0/2 08:00-22:00 (14h) single-neutral-actions single-…" at bounding box center [717, 339] width 205 height 89
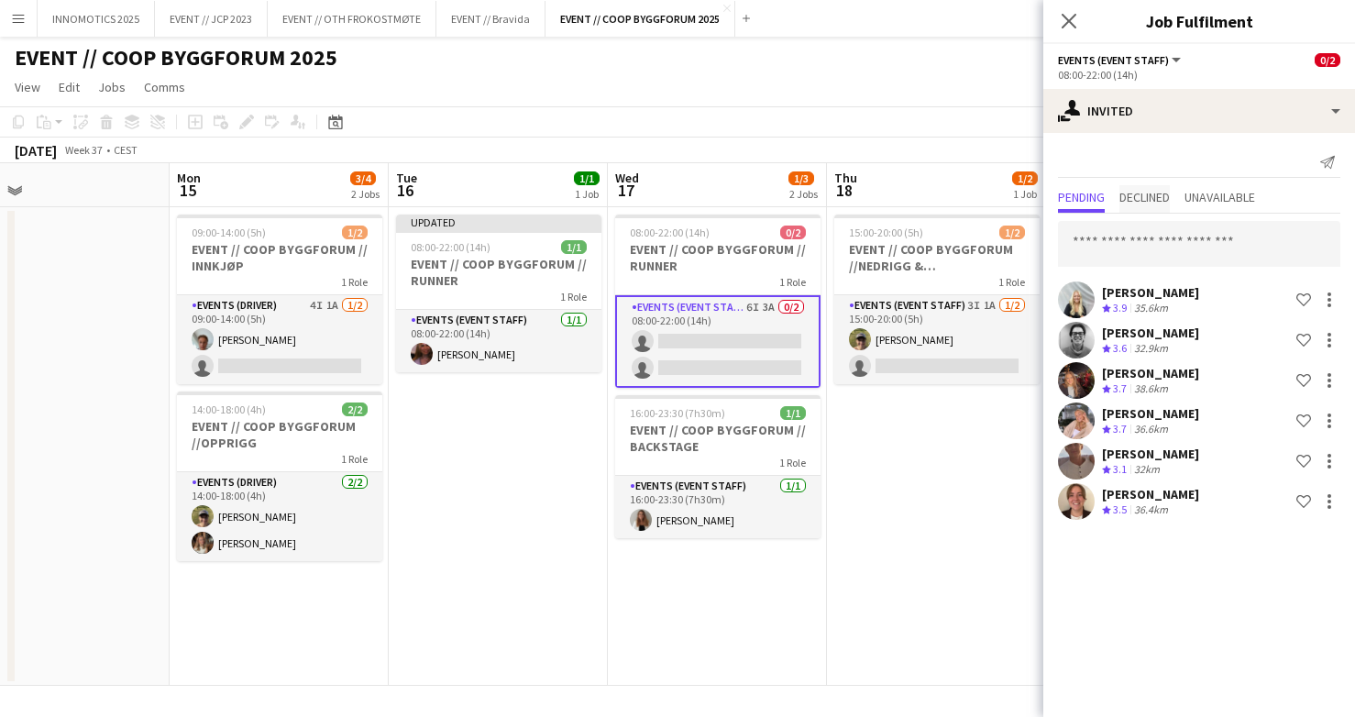
click at [1166, 196] on span "Declined" at bounding box center [1144, 197] width 50 height 13
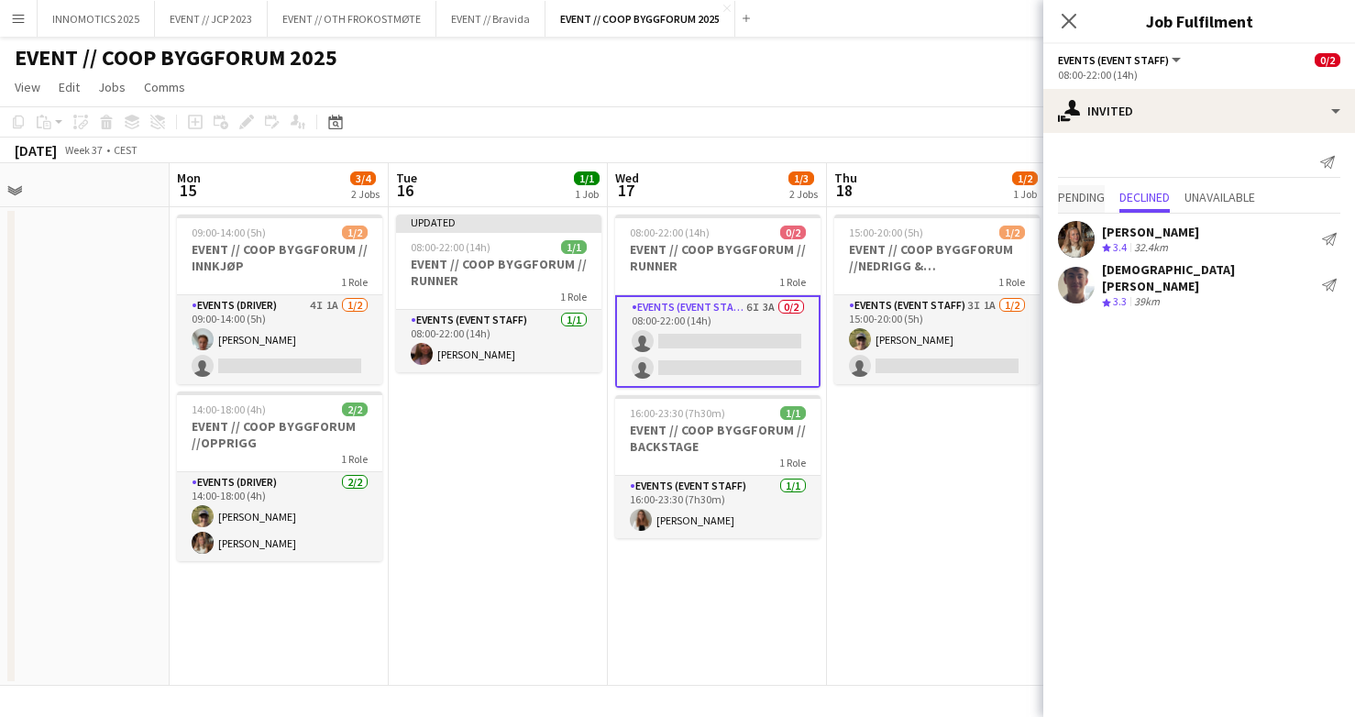
click at [1103, 191] on span "Pending" at bounding box center [1081, 197] width 47 height 13
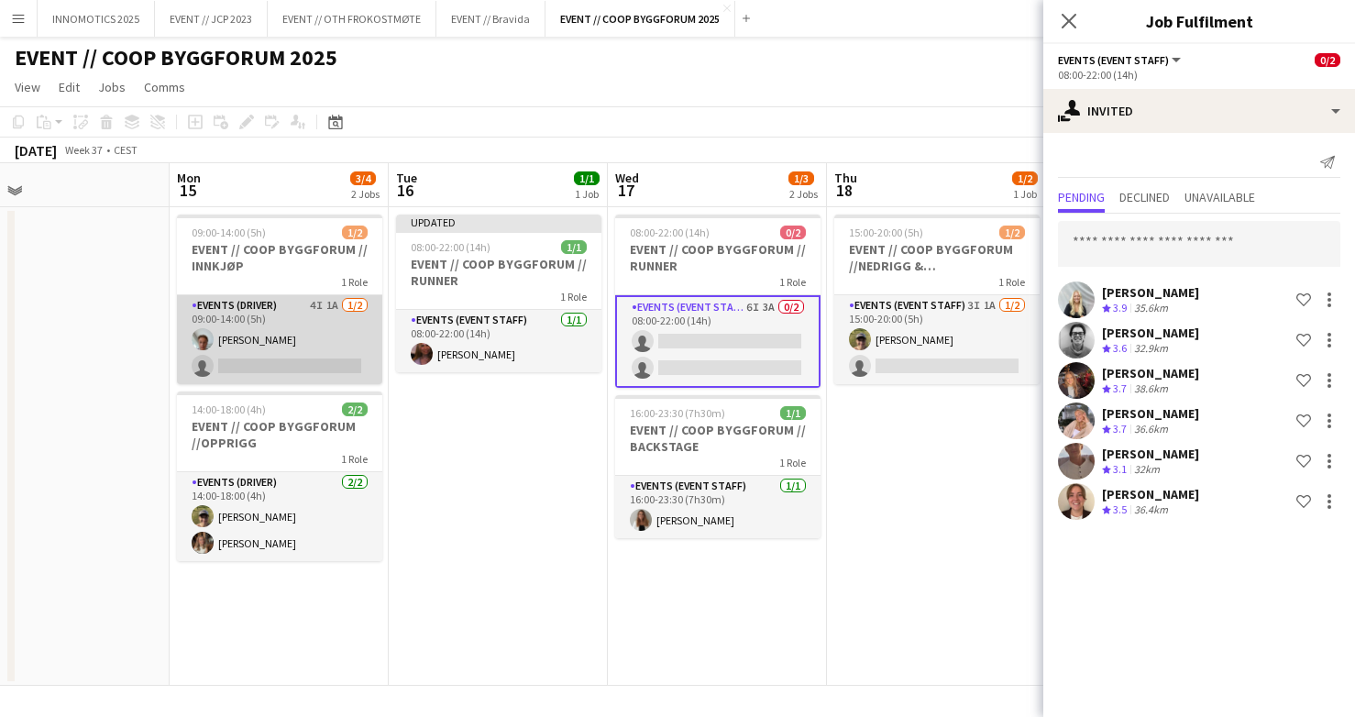
click at [319, 341] on app-card-role "Events (Driver) 4I 1A [DATE] 09:00-14:00 (5h) [PERSON_NAME] single-neutral-acti…" at bounding box center [279, 339] width 205 height 89
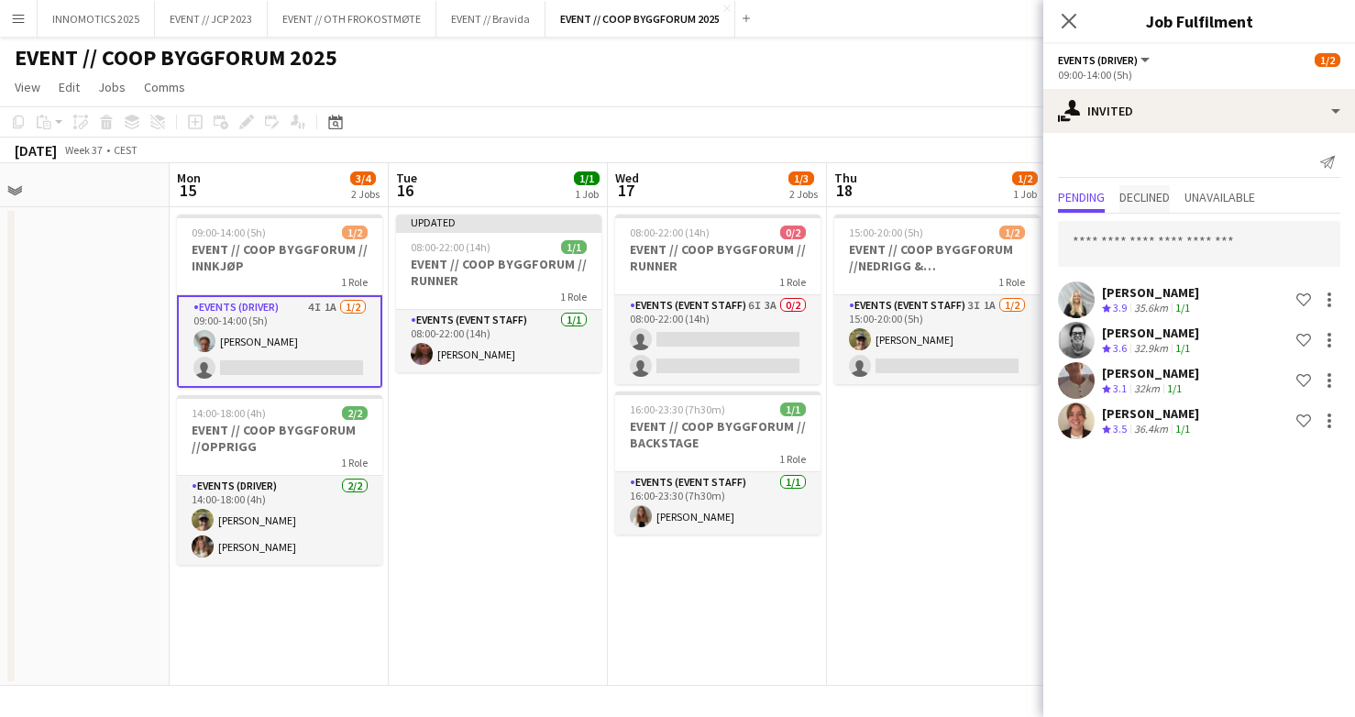
click at [1144, 195] on span "Declined" at bounding box center [1144, 197] width 50 height 13
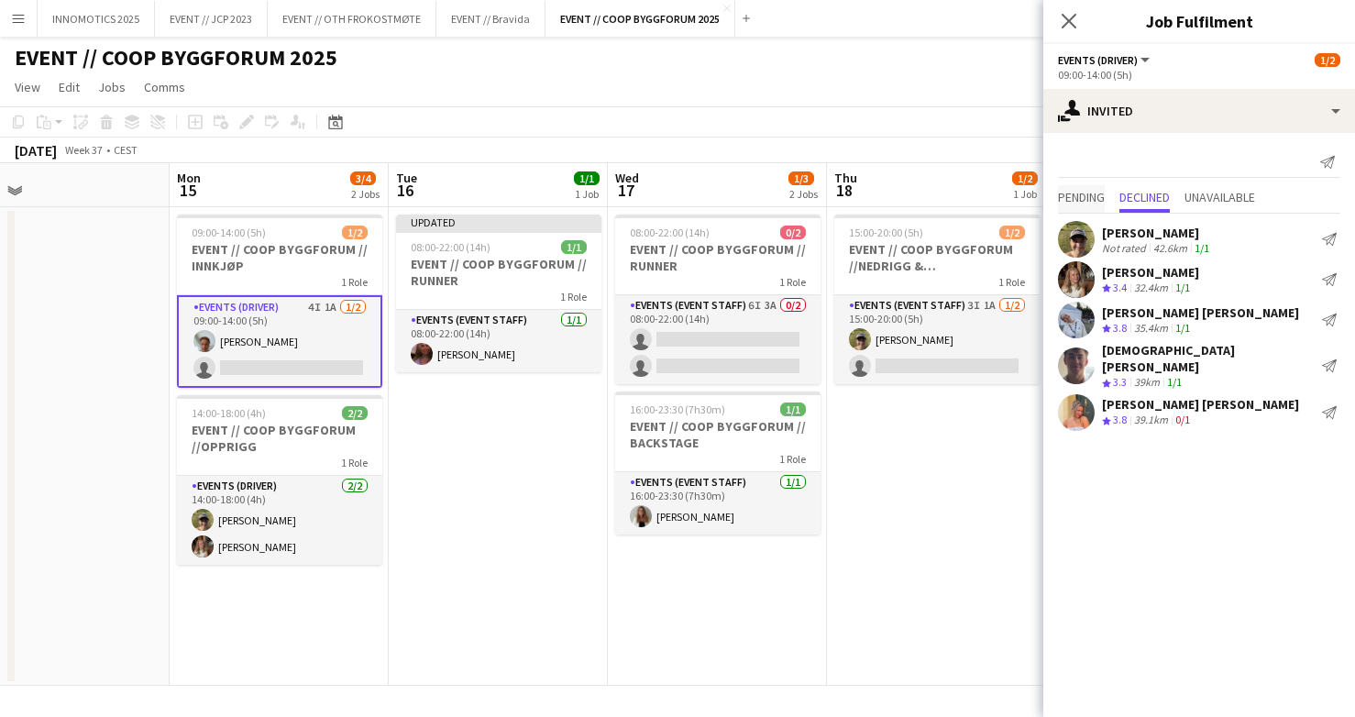
click at [1098, 202] on span "Pending" at bounding box center [1081, 197] width 47 height 13
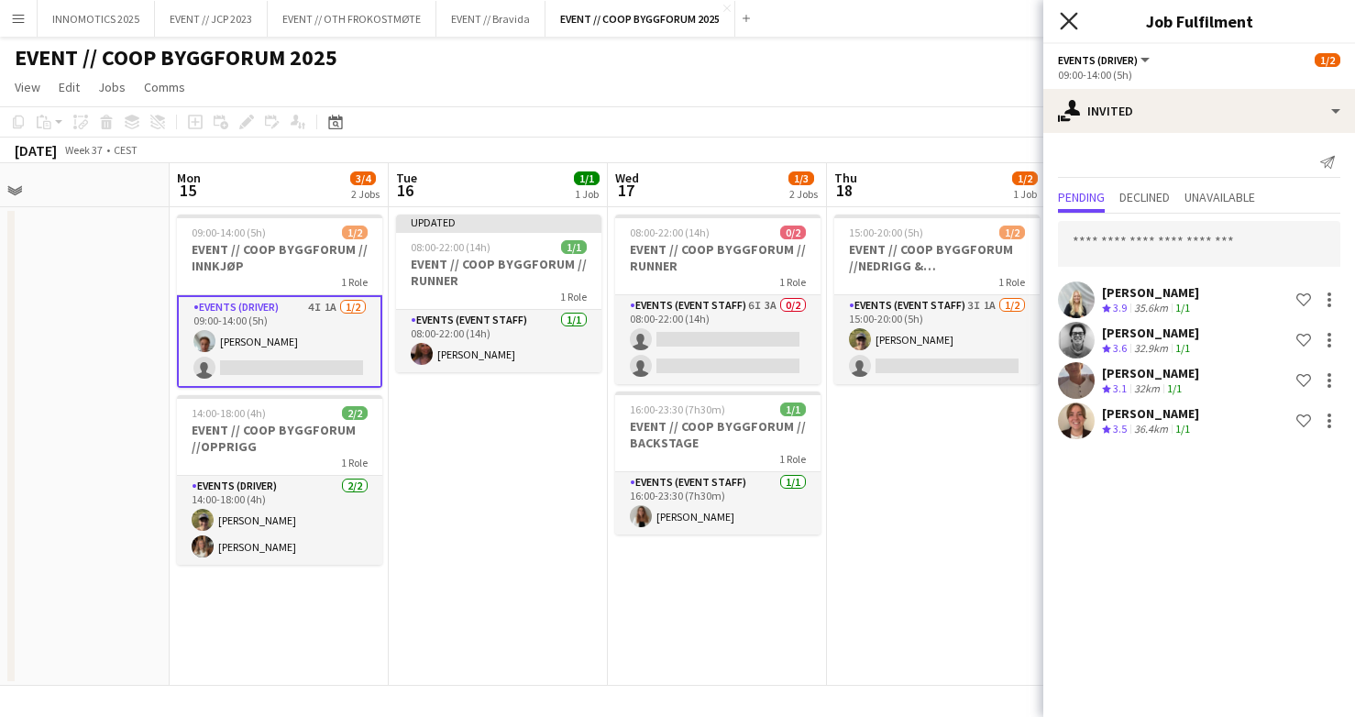
click at [1072, 24] on icon at bounding box center [1068, 20] width 17 height 17
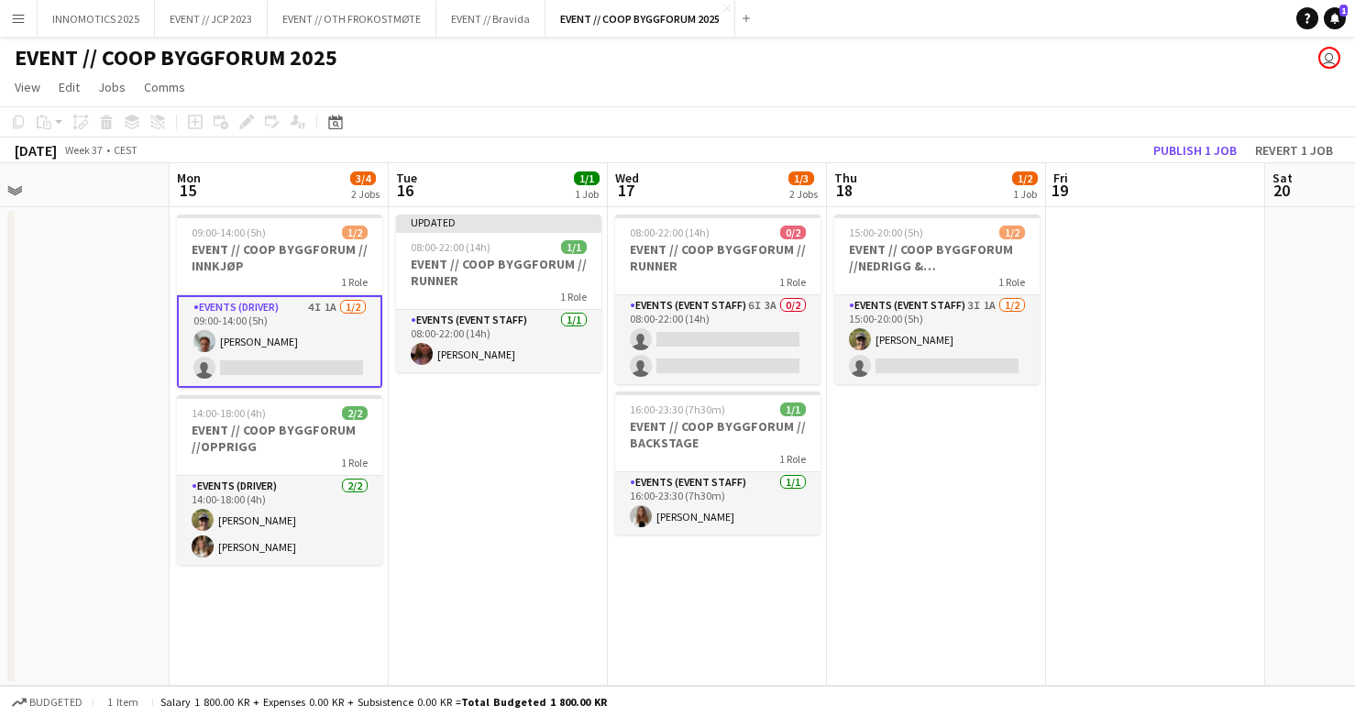
click at [1176, 136] on app-toolbar "Copy Paste Paste Command V Paste with crew Command Shift V Paste linked Job [GE…" at bounding box center [677, 121] width 1355 height 31
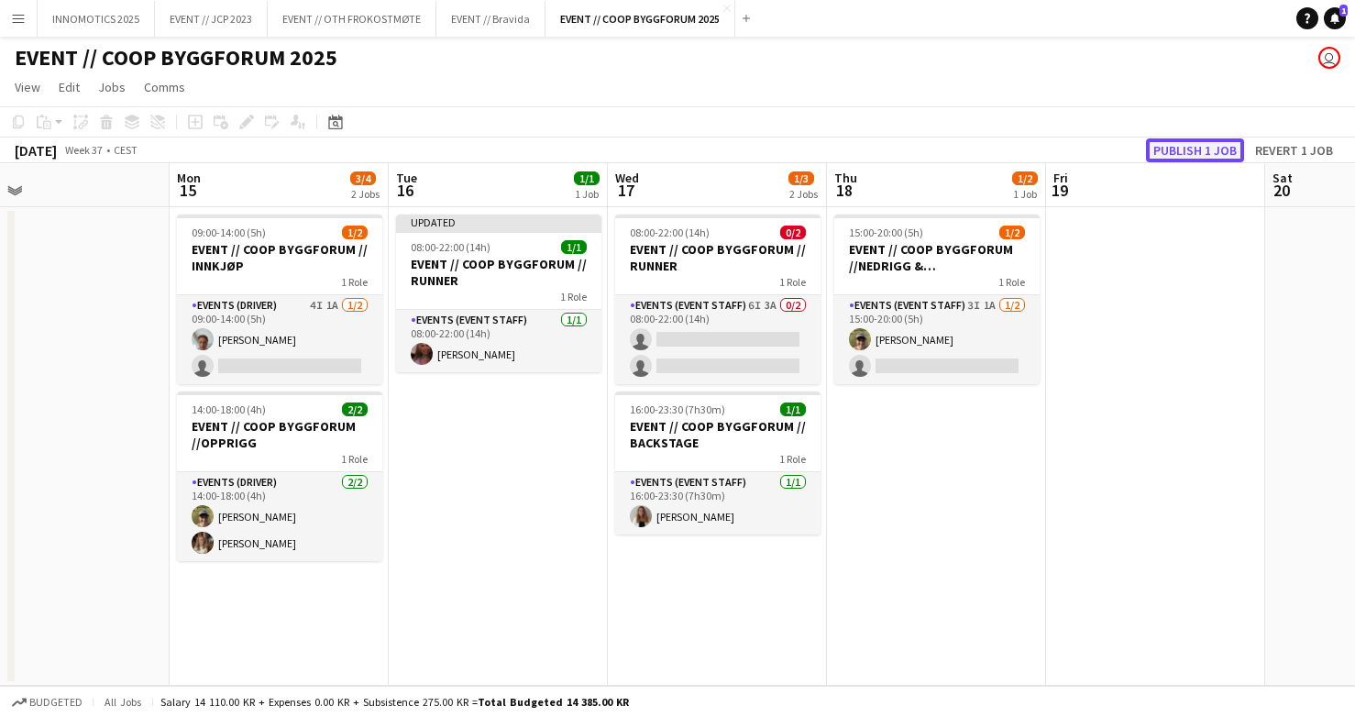
click at [1176, 147] on button "Publish 1 job" at bounding box center [1195, 150] width 98 height 24
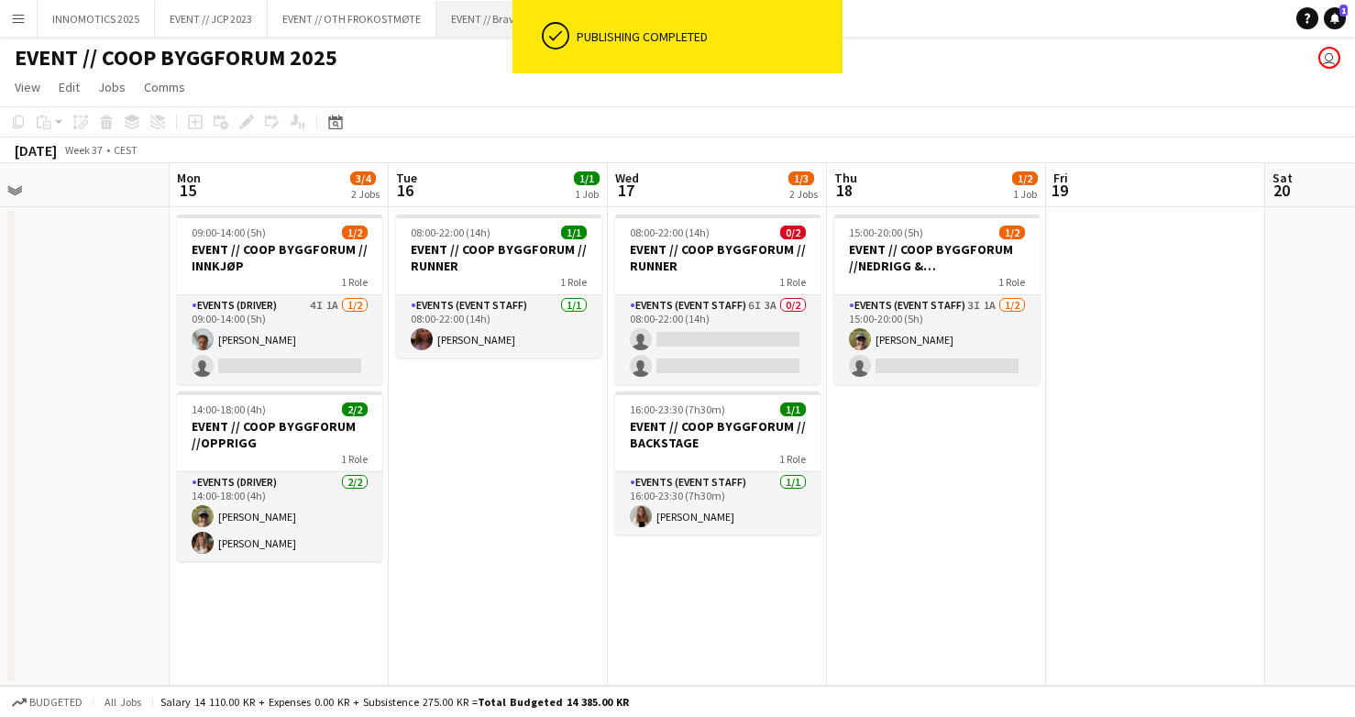
click at [456, 26] on button "EVENT // Bravida Close" at bounding box center [490, 19] width 109 height 36
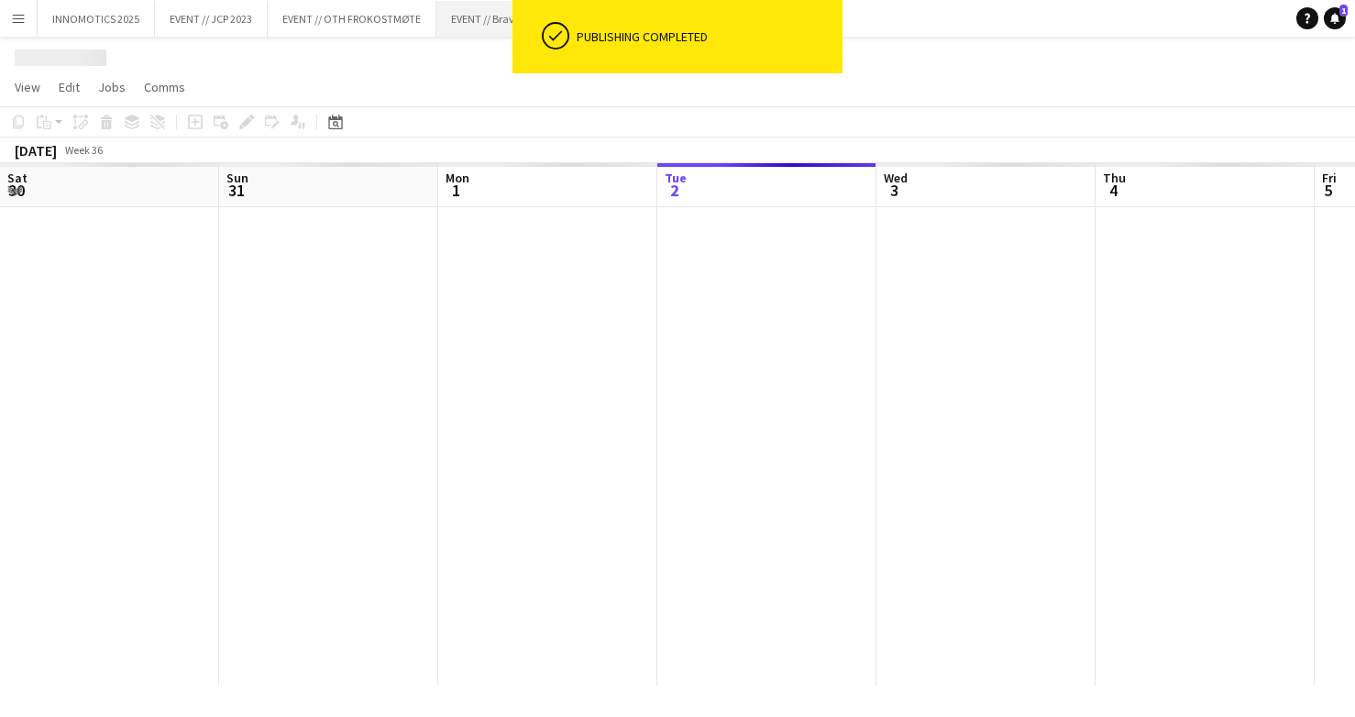
scroll to position [0, 438]
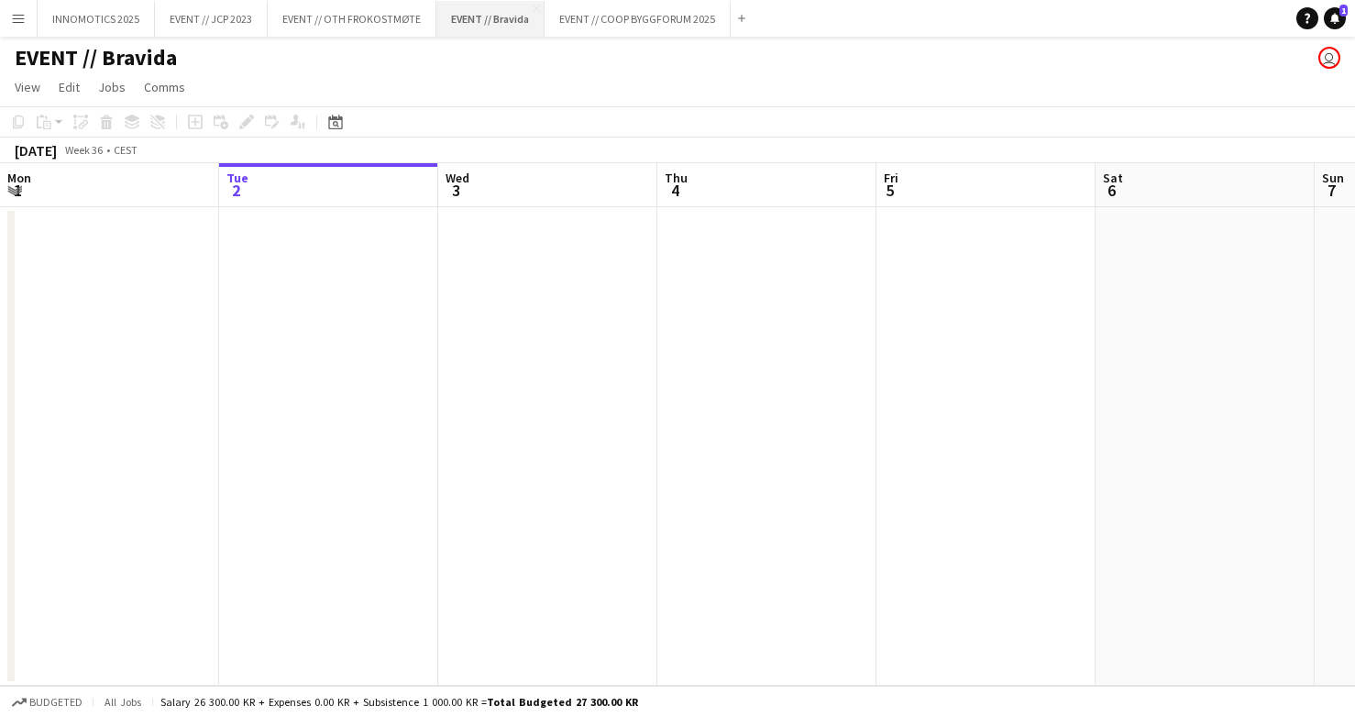
click at [529, 6] on button "EVENT // Bravida Close" at bounding box center [490, 19] width 108 height 36
click at [534, 6] on app-icon "Close" at bounding box center [536, 8] width 7 height 7
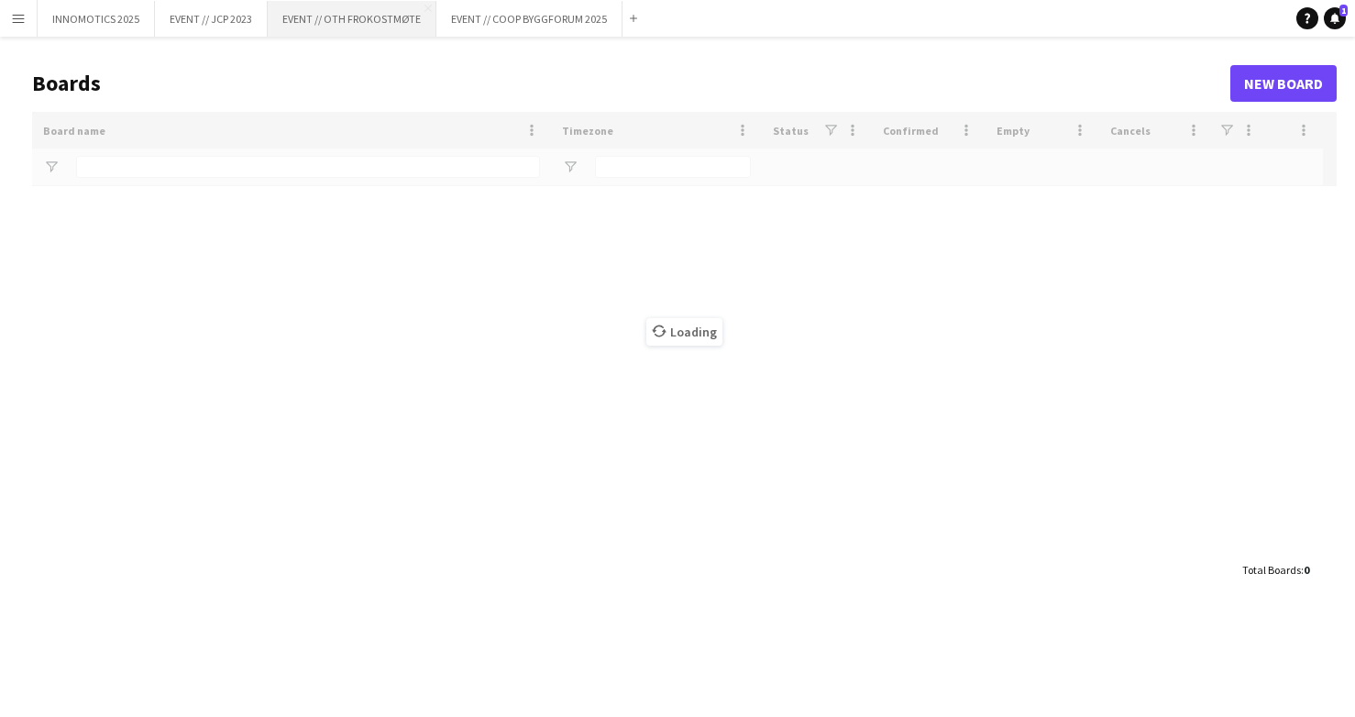
click at [385, 18] on button "EVENT // OTH FROKOSTMØTE Close" at bounding box center [352, 19] width 169 height 36
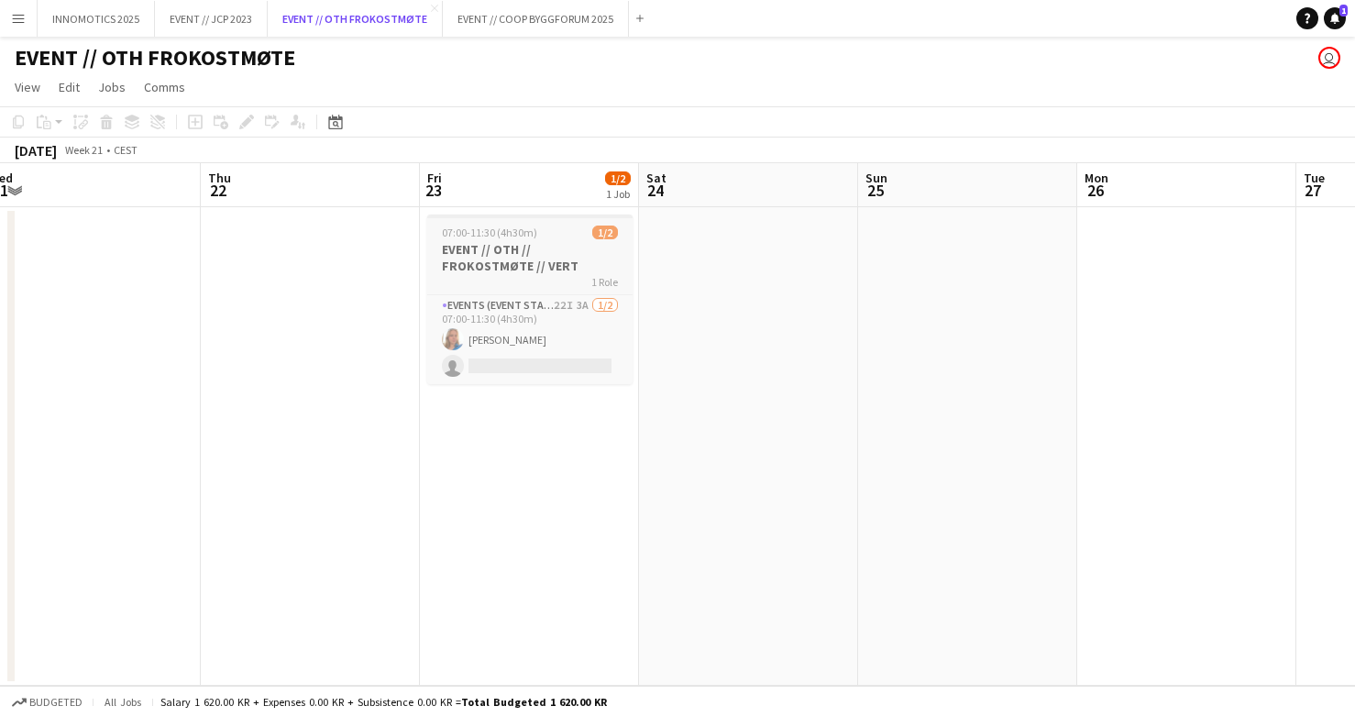
scroll to position [0, 459]
click at [549, 255] on h3 "EVENT // OTH // FROKOSTMØTE // VERT" at bounding box center [526, 257] width 205 height 33
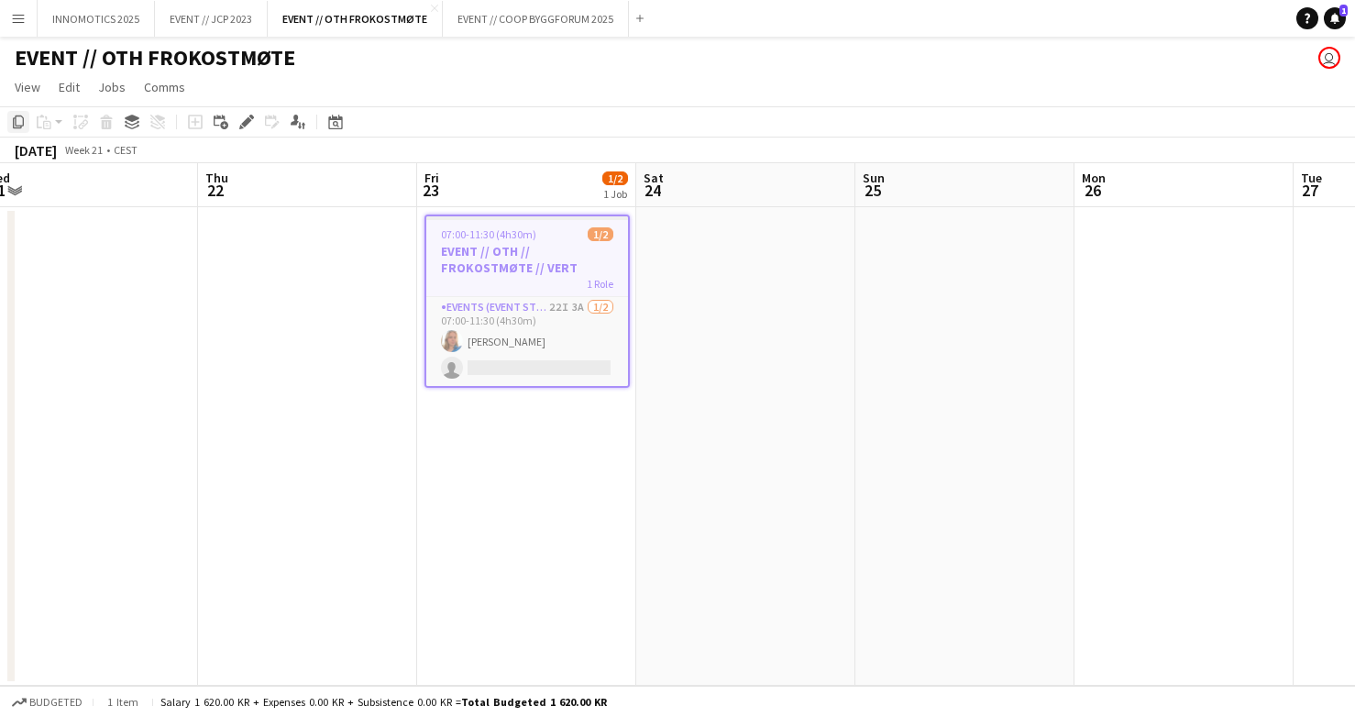
click at [22, 120] on icon "Copy" at bounding box center [18, 122] width 15 height 15
click at [686, 446] on app-date-cell at bounding box center [745, 446] width 219 height 478
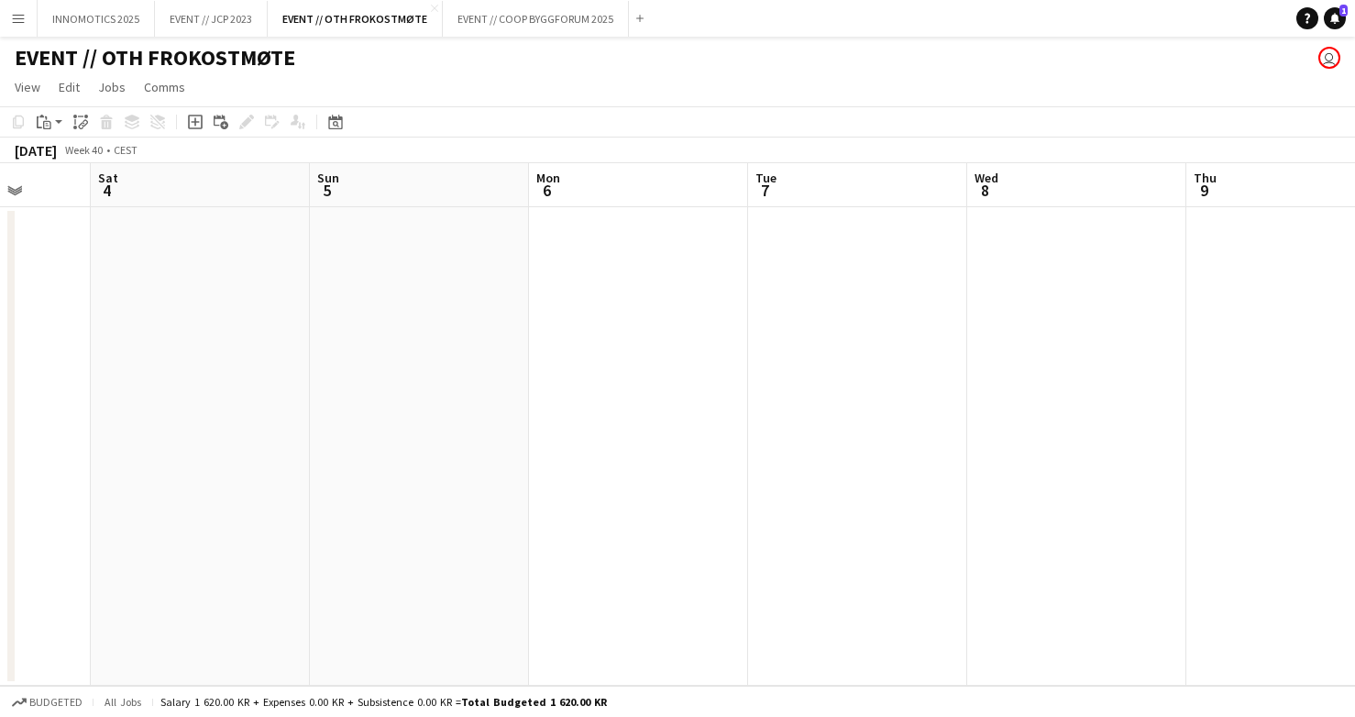
scroll to position [0, 562]
click at [434, 262] on app-date-cell at bounding box center [423, 446] width 219 height 478
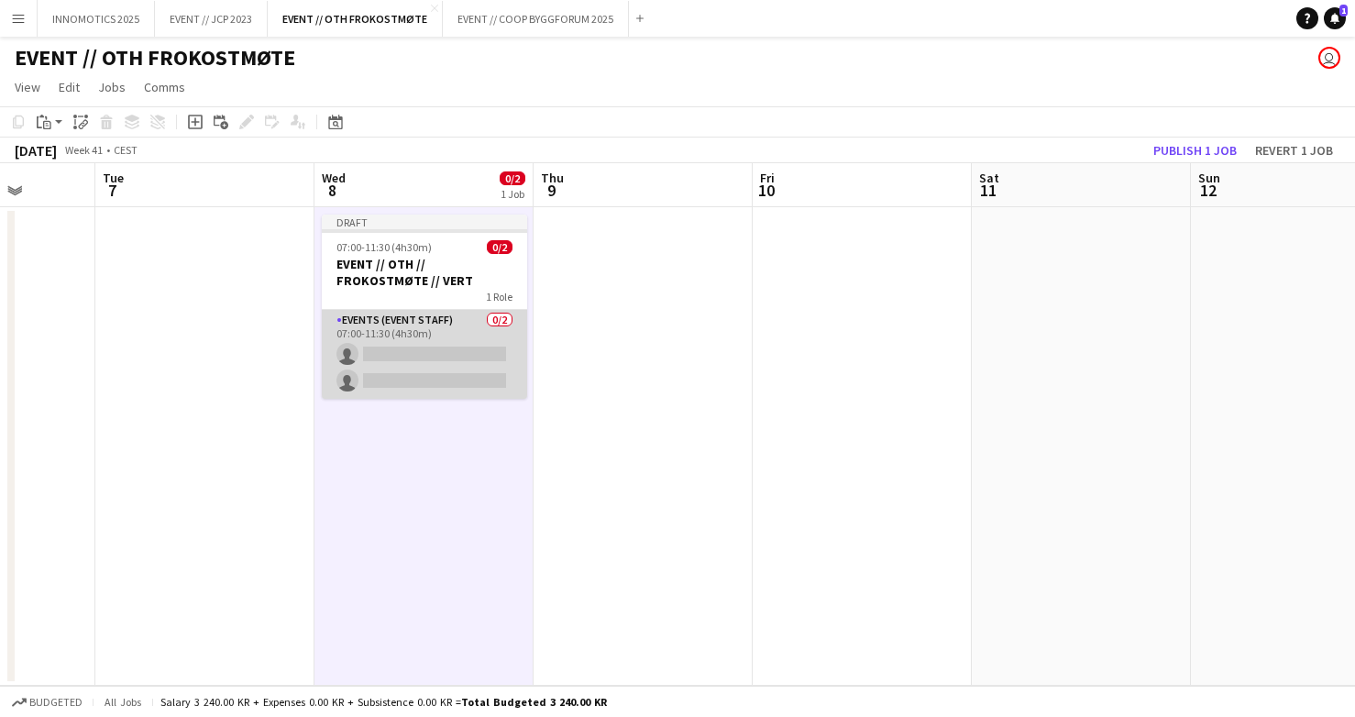
click at [446, 363] on app-card-role "Events (Event Staff) 0/2 07:00-11:30 (4h30m) single-neutral-actions single-neut…" at bounding box center [424, 354] width 205 height 89
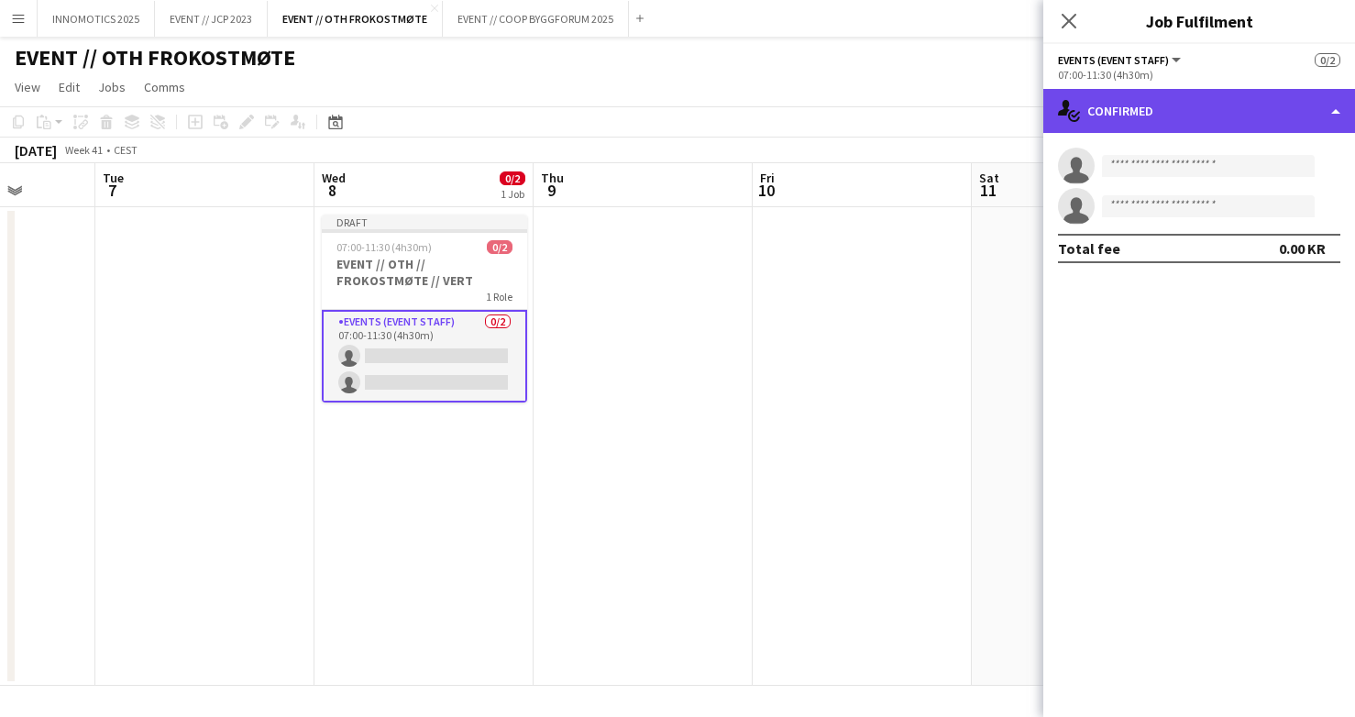
click at [1202, 114] on div "single-neutral-actions-check-2 Confirmed" at bounding box center [1199, 111] width 312 height 44
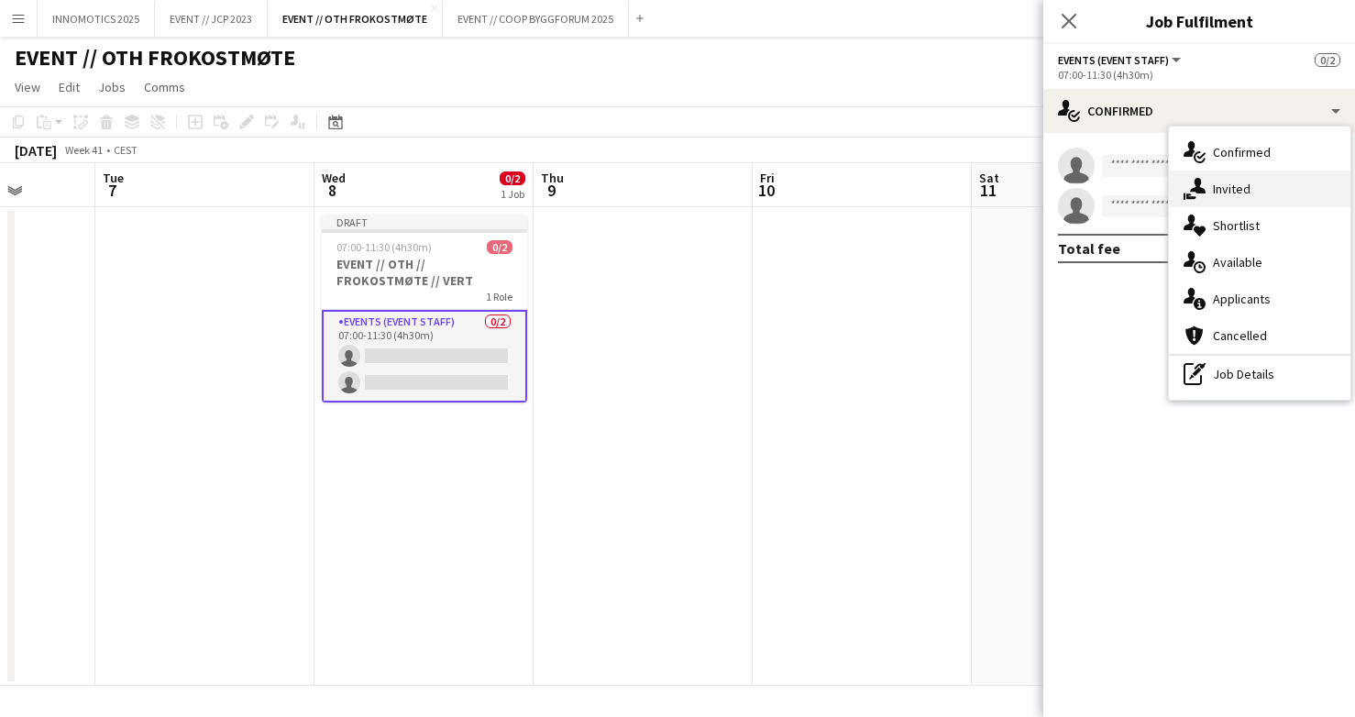
click at [1233, 190] on span "Invited" at bounding box center [1232, 189] width 38 height 16
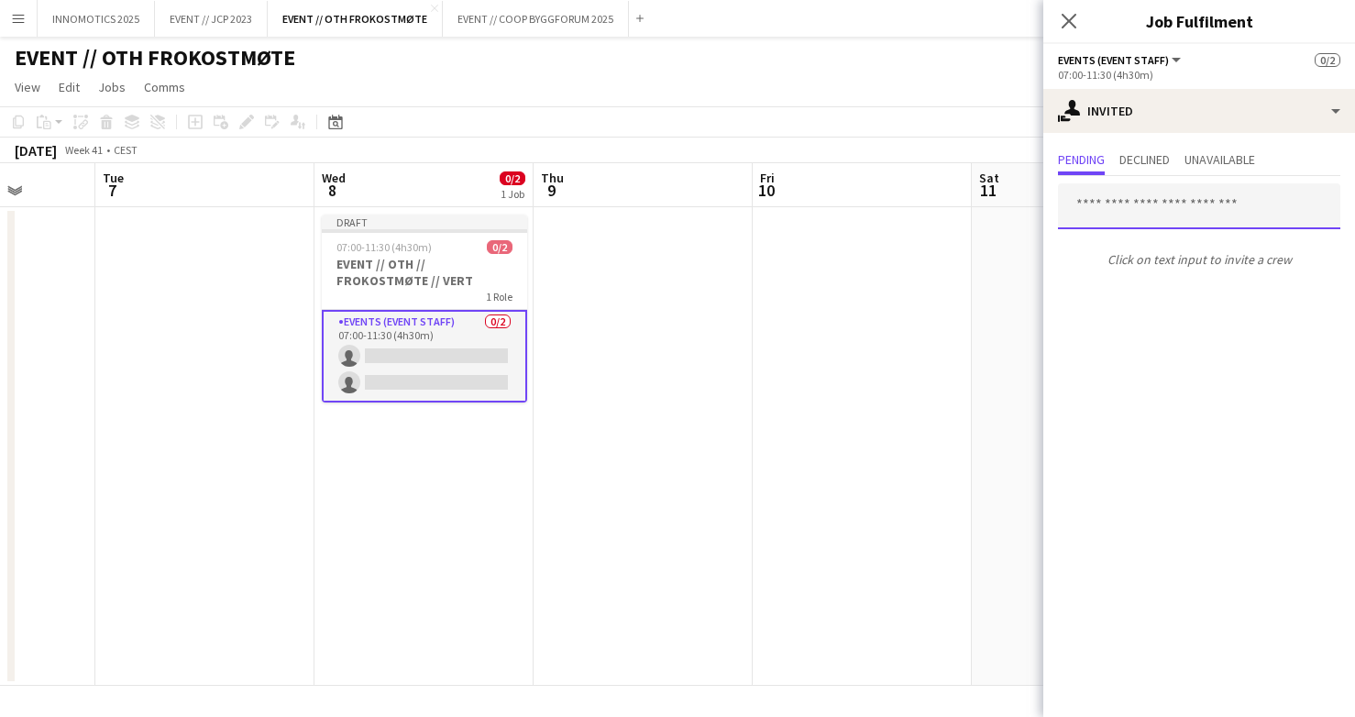
click at [1147, 219] on input "text" at bounding box center [1199, 206] width 282 height 46
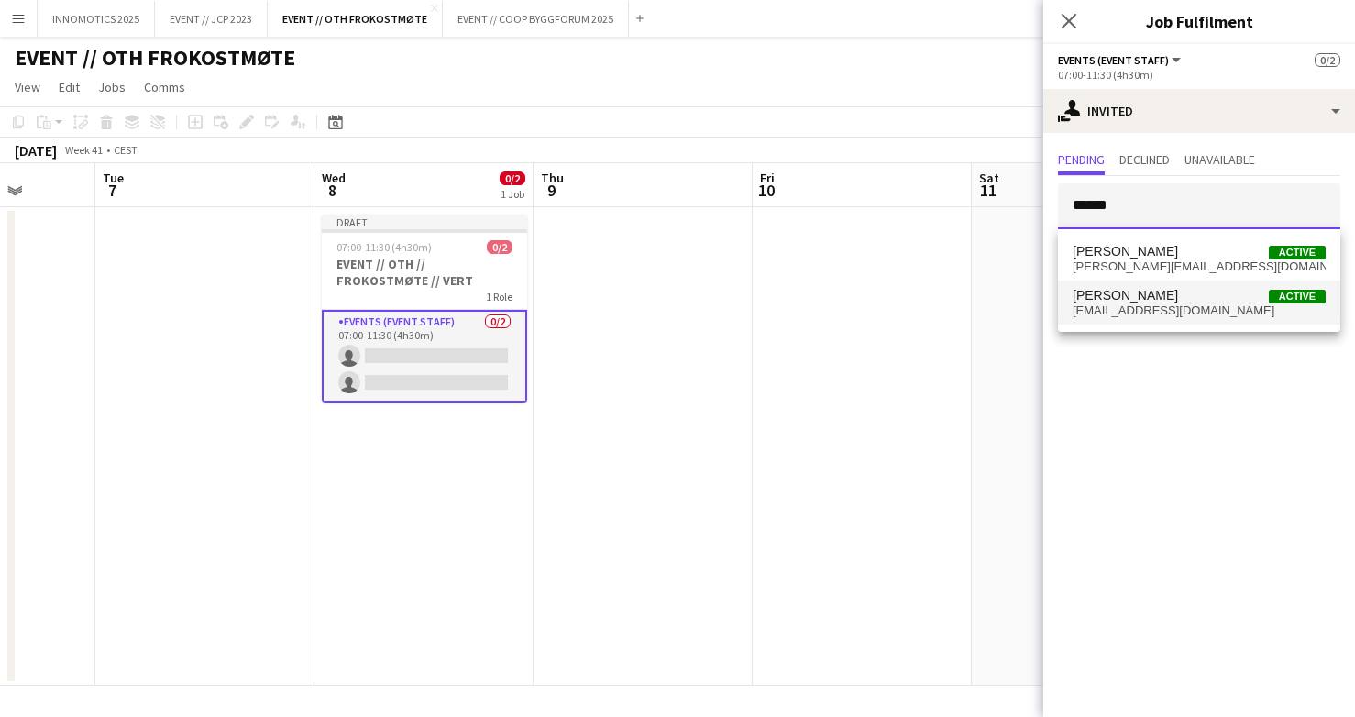
type input "******"
click at [1117, 312] on span "[EMAIL_ADDRESS][DOMAIN_NAME]" at bounding box center [1198, 310] width 253 height 15
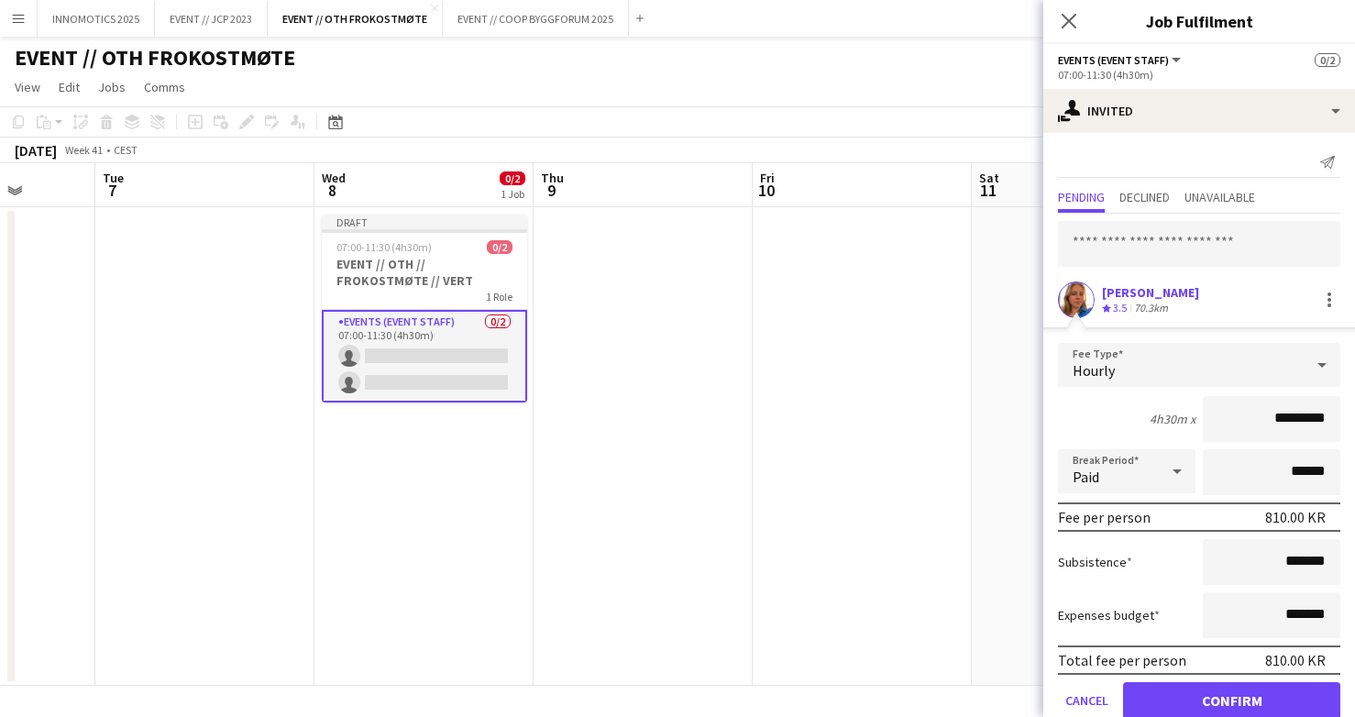
scroll to position [36, 0]
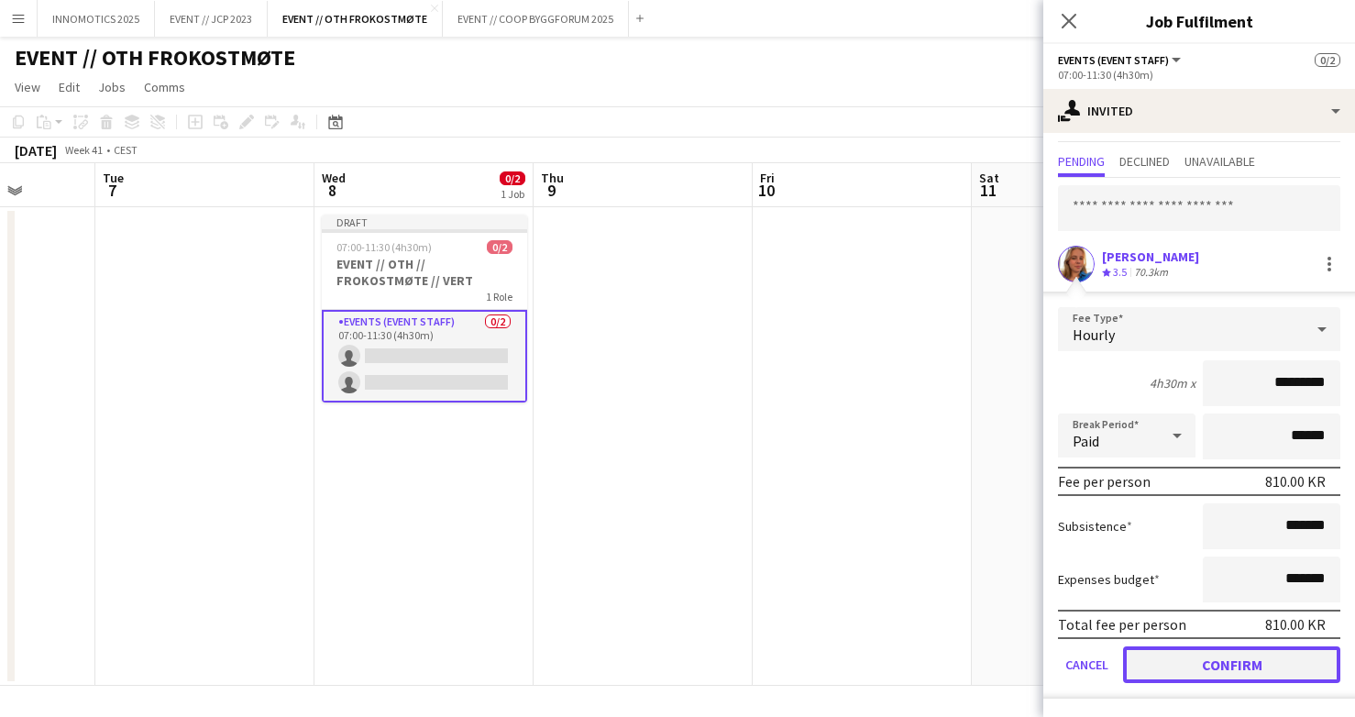
click at [1147, 664] on button "Confirm" at bounding box center [1231, 664] width 217 height 37
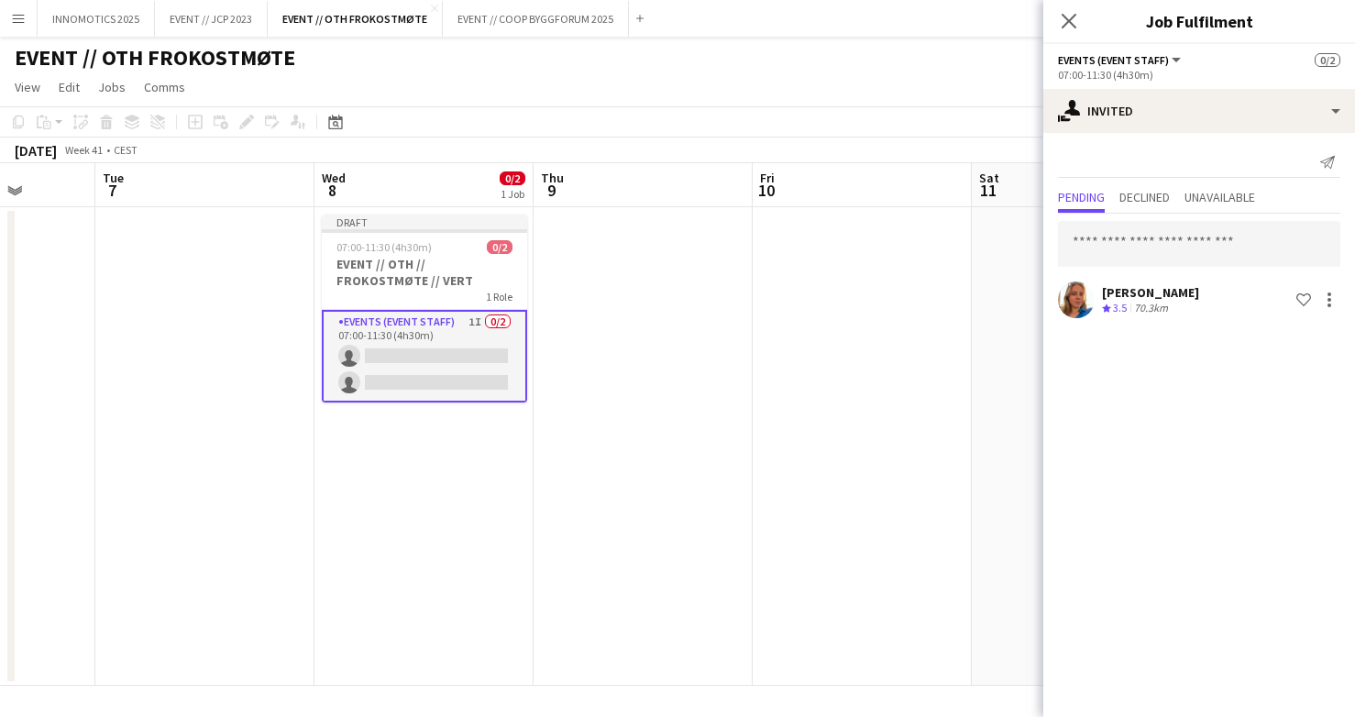
click at [916, 320] on app-date-cell at bounding box center [862, 446] width 219 height 478
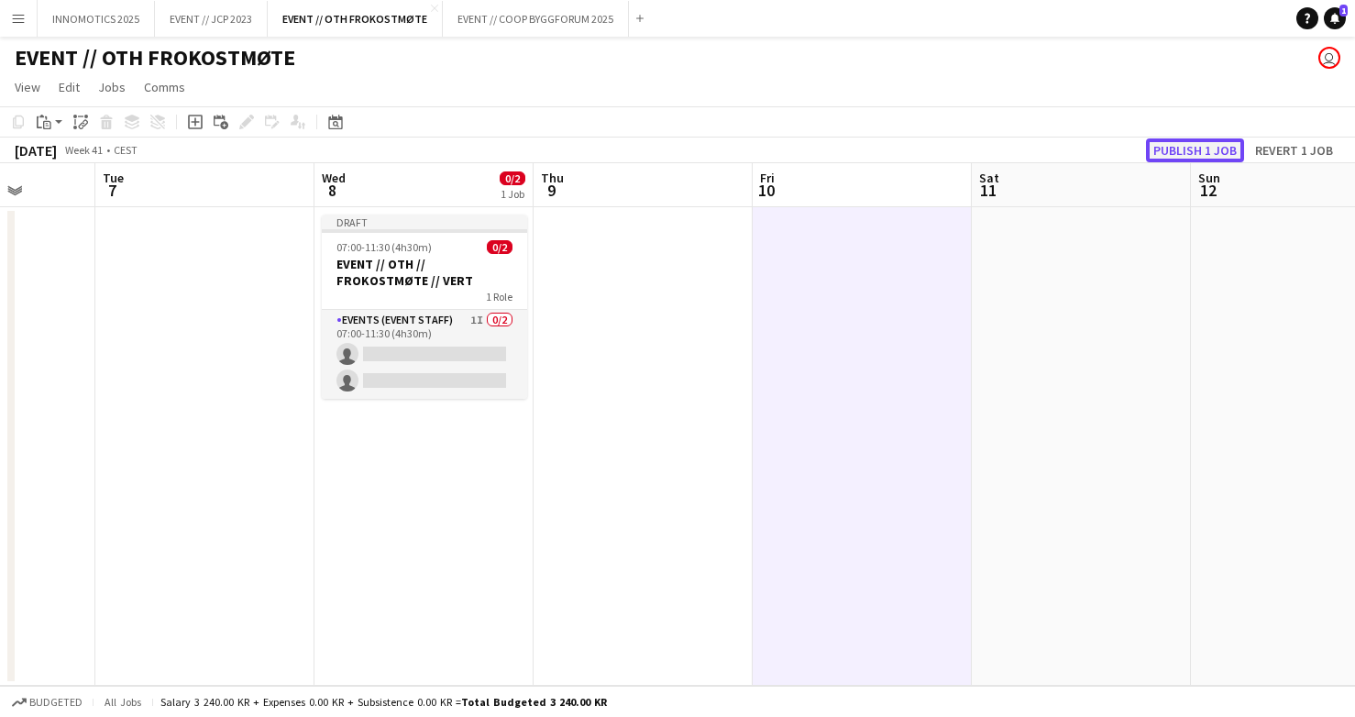
click at [1210, 156] on button "Publish 1 job" at bounding box center [1195, 150] width 98 height 24
